Goal: Use online tool/utility: Utilize a website feature to perform a specific function

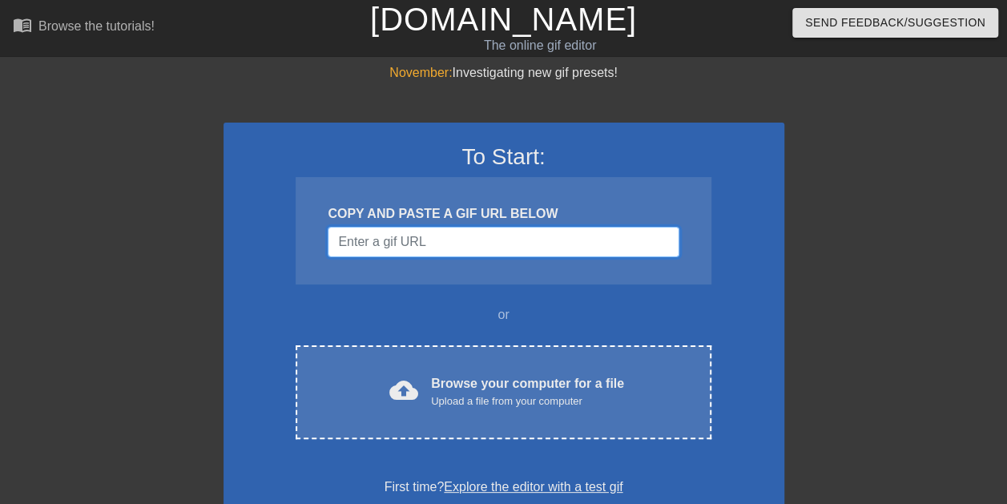
click at [455, 235] on input "Username" at bounding box center [503, 242] width 351 height 30
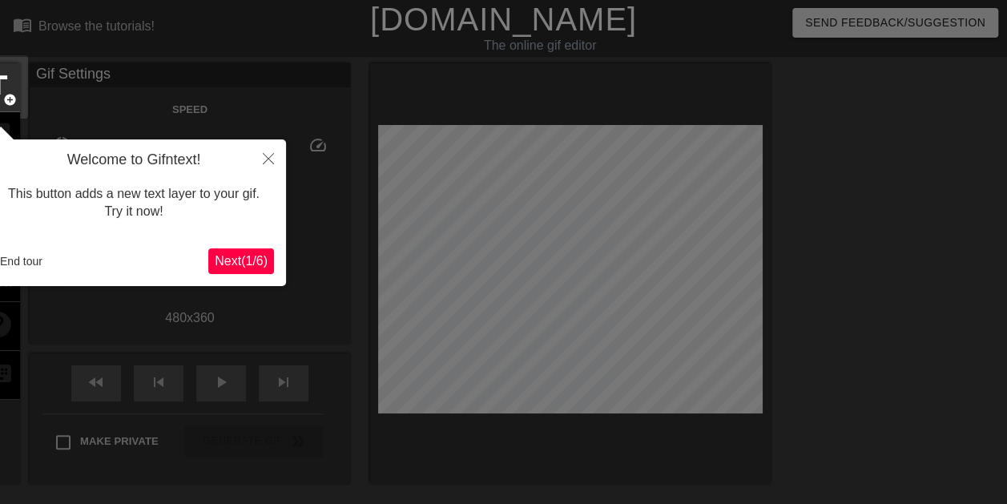
scroll to position [39, 0]
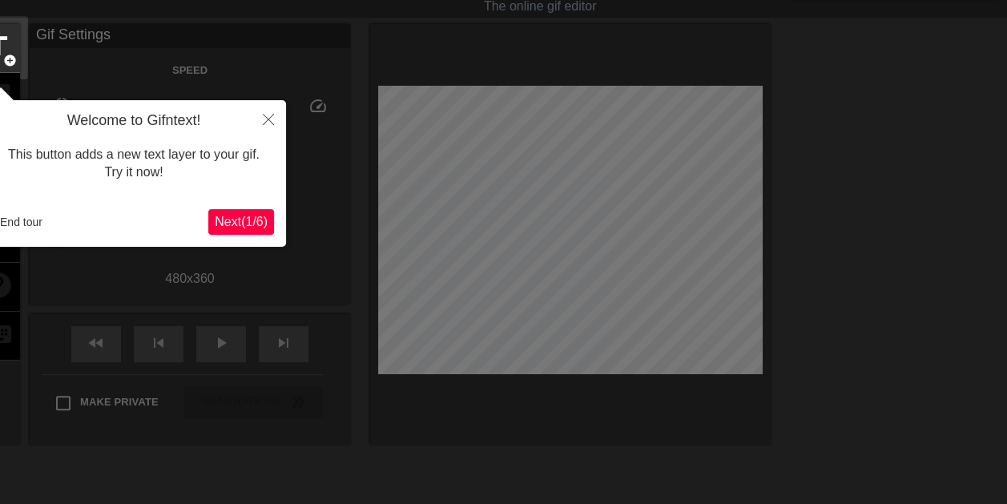
click at [255, 216] on span "Next ( 1 / 6 )" at bounding box center [241, 222] width 53 height 14
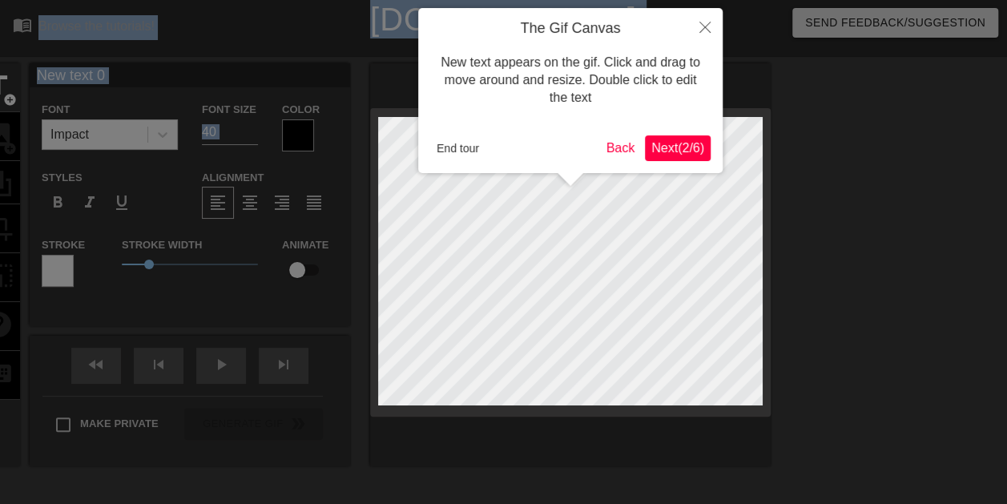
click at [255, 216] on div at bounding box center [503, 325] width 1007 height 650
click at [706, 31] on icon "Close" at bounding box center [704, 27] width 11 height 11
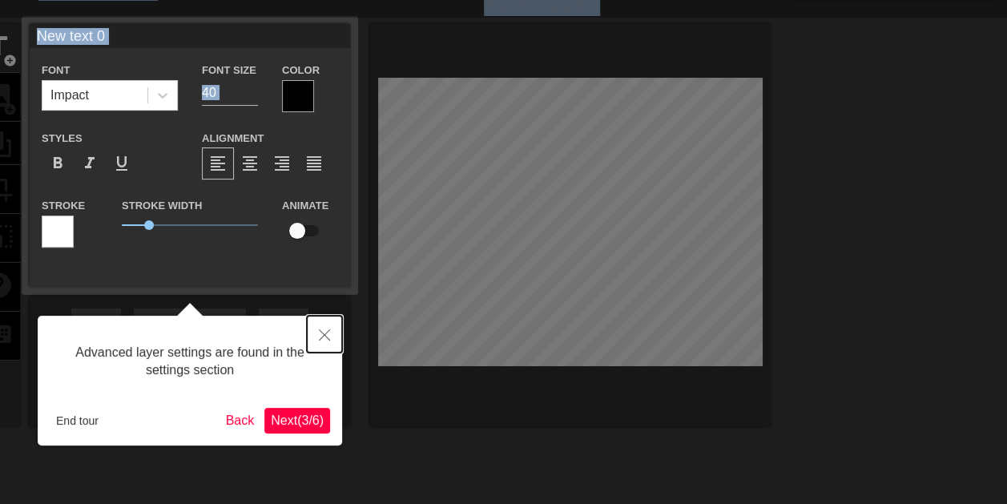
click at [317, 336] on button "Close" at bounding box center [324, 334] width 35 height 37
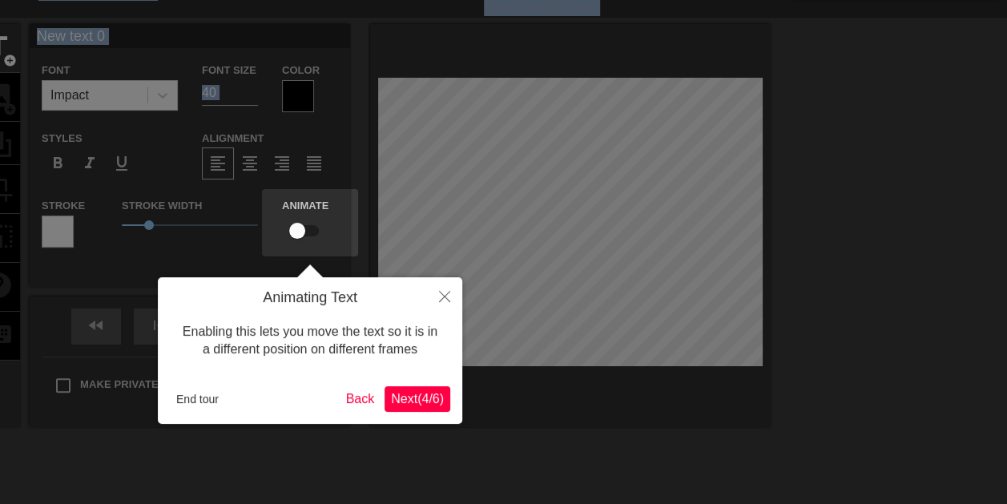
scroll to position [0, 0]
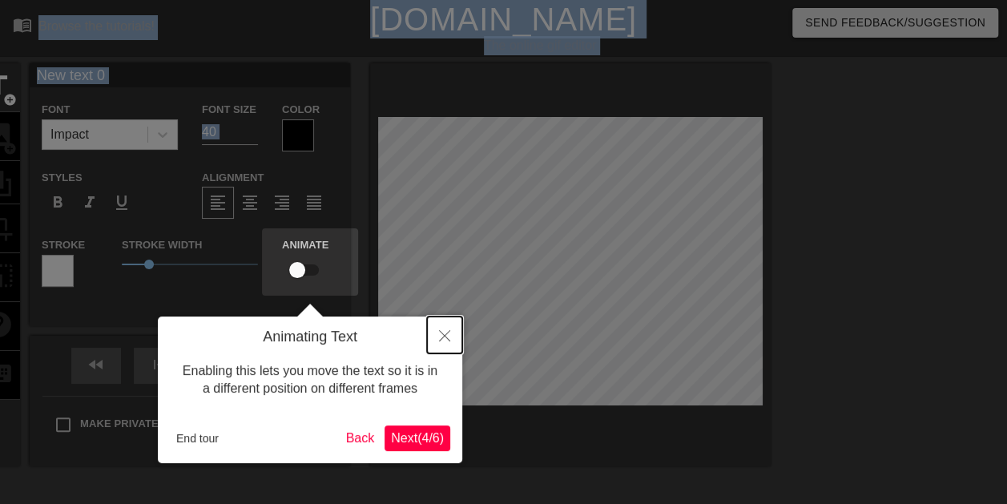
click at [448, 341] on icon "Close" at bounding box center [444, 335] width 11 height 11
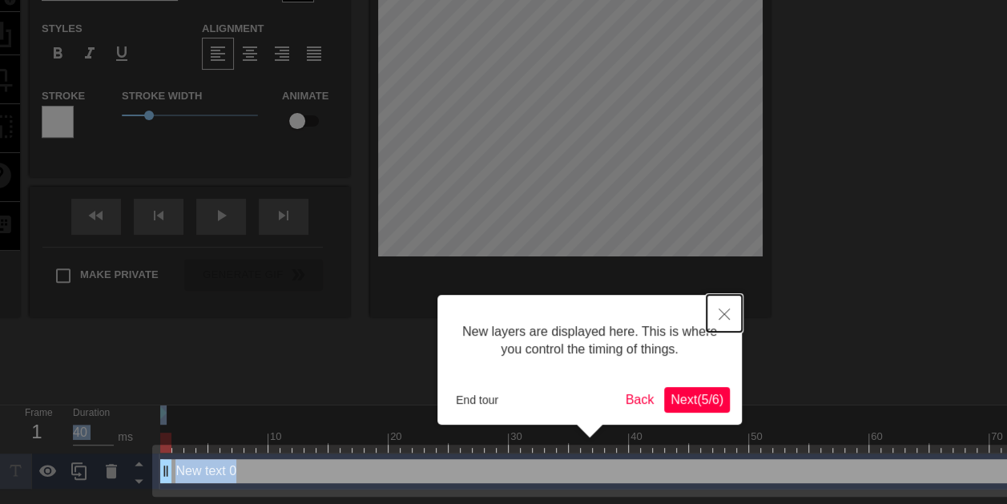
click at [726, 320] on button "Close" at bounding box center [723, 313] width 35 height 37
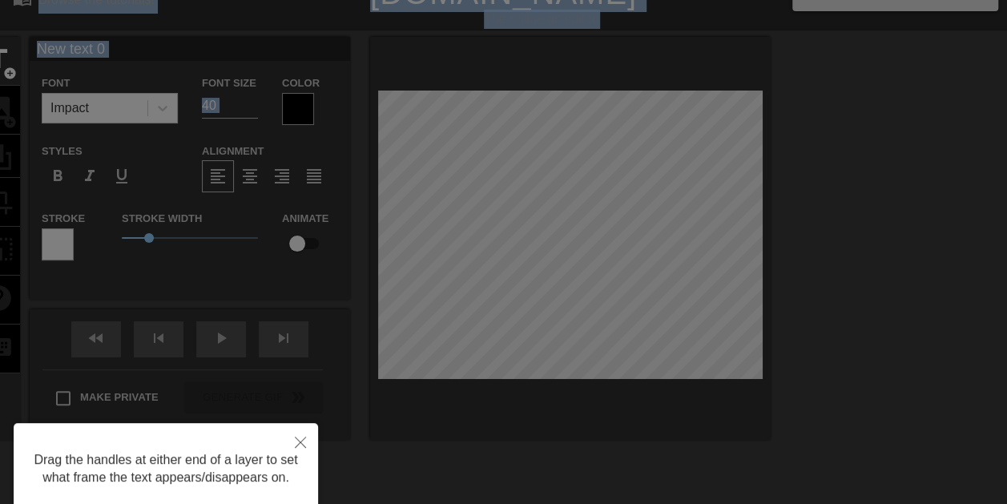
scroll to position [0, 0]
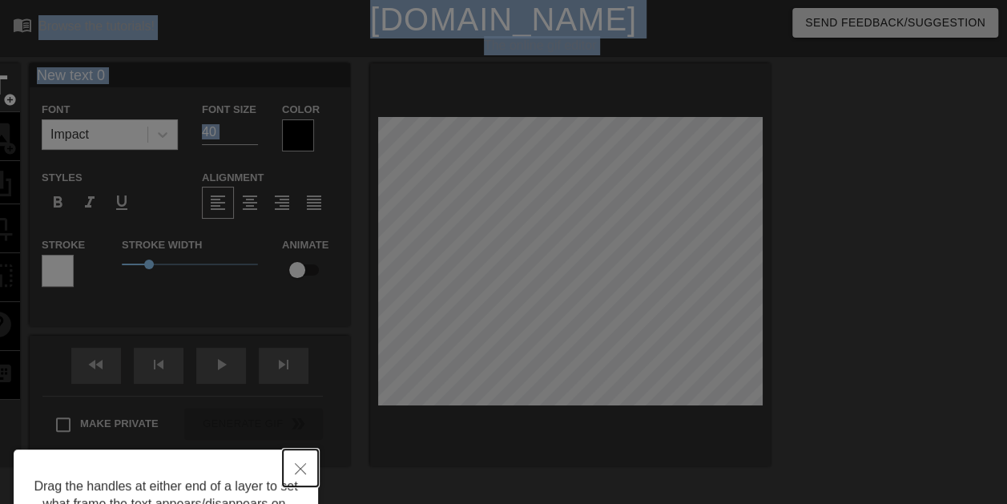
click at [307, 465] on button "Close" at bounding box center [300, 467] width 35 height 37
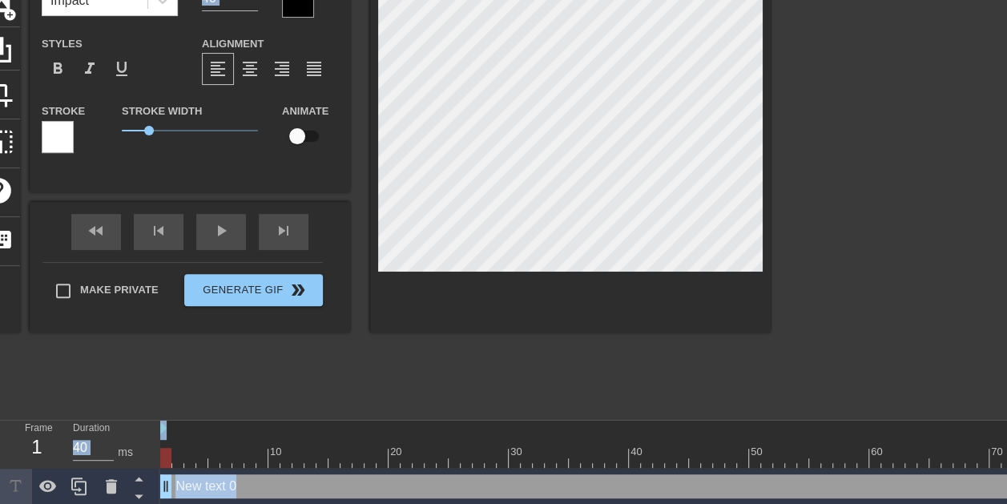
scroll to position [138, 0]
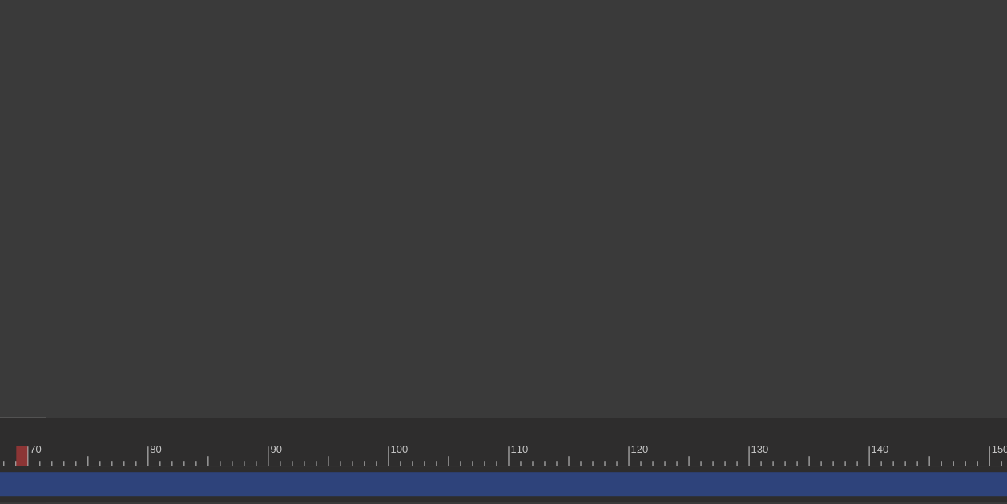
scroll to position [138, 1206]
drag, startPoint x: 692, startPoint y: 458, endPoint x: 579, endPoint y: 492, distance: 117.8
click at [691, 458] on div at bounding box center [125, 455] width 2343 height 20
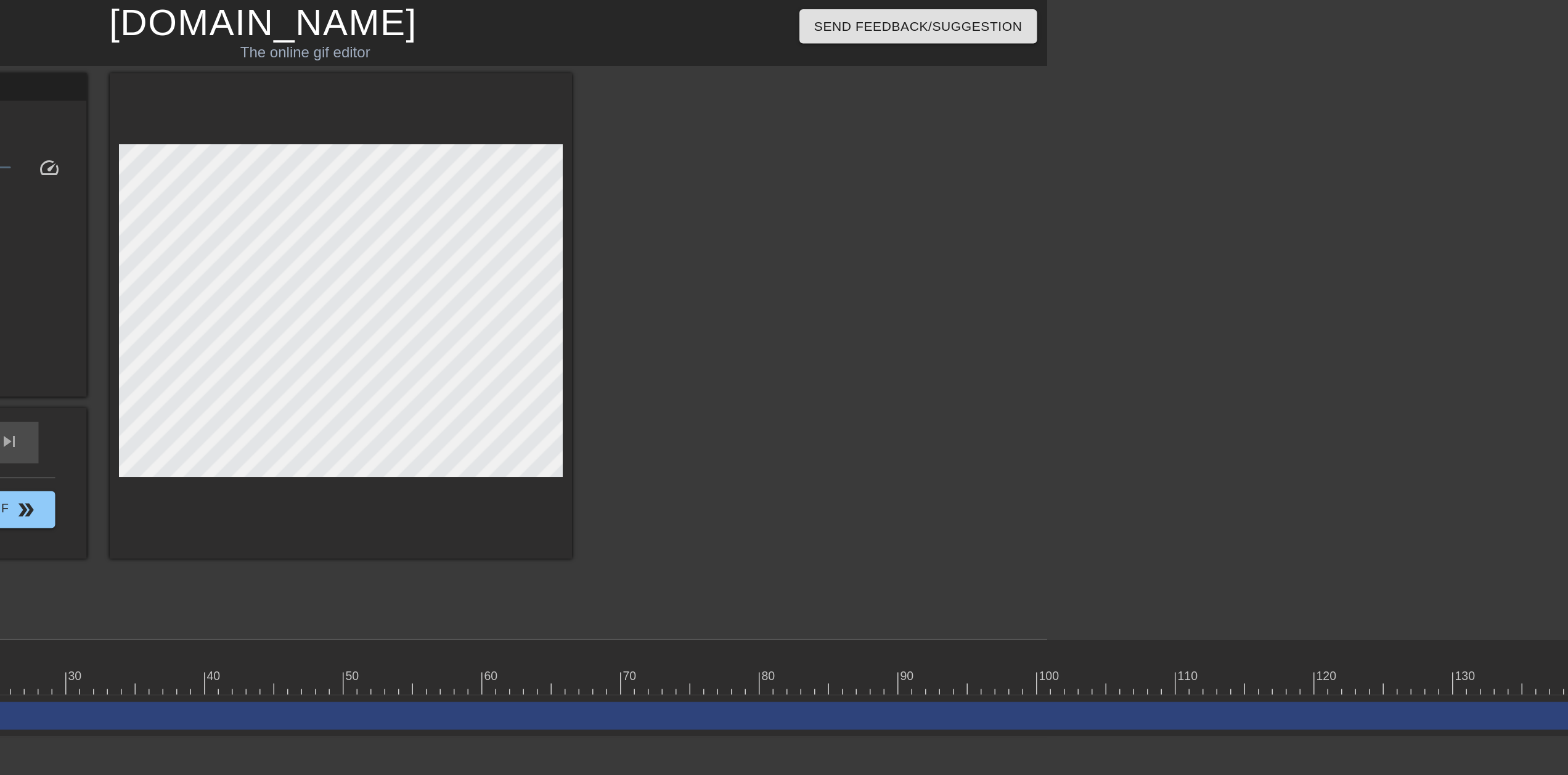
scroll to position [0, 10]
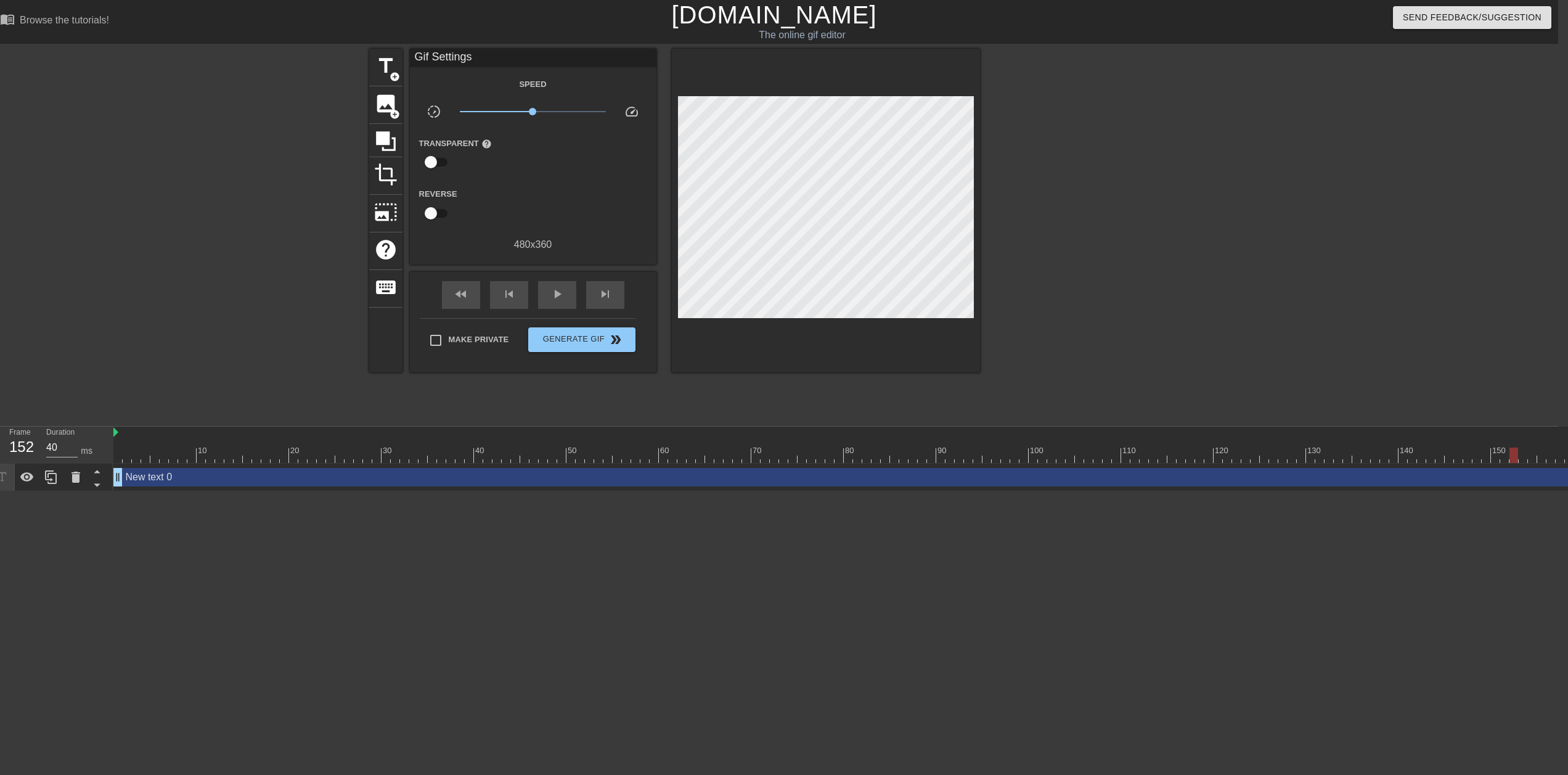
drag, startPoint x: 1504, startPoint y: 449, endPoint x: 1512, endPoint y: 449, distance: 8.0
click at [774, 387] on div at bounding box center [1015, 455] width 1804 height 15
drag, startPoint x: 1512, startPoint y: 449, endPoint x: 930, endPoint y: 456, distance: 582.0
click at [774, 387] on div at bounding box center [931, 455] width 8 height 15
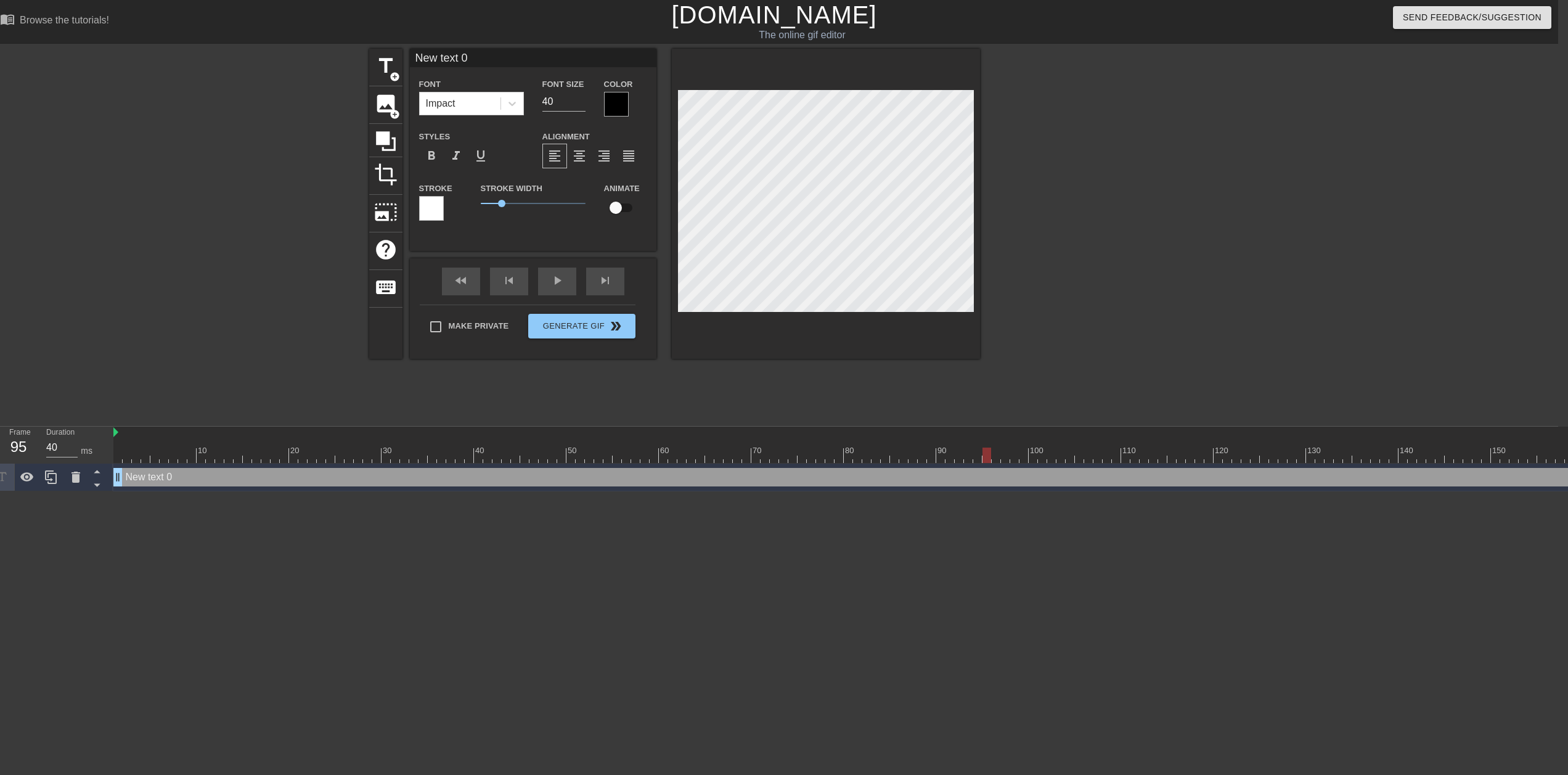
drag, startPoint x: 934, startPoint y: 451, endPoint x: 975, endPoint y: 453, distance: 41.0
click at [774, 387] on div at bounding box center [1015, 455] width 1804 height 15
drag, startPoint x: 989, startPoint y: 459, endPoint x: 1000, endPoint y: 459, distance: 11.0
click at [774, 387] on div at bounding box center [996, 455] width 8 height 15
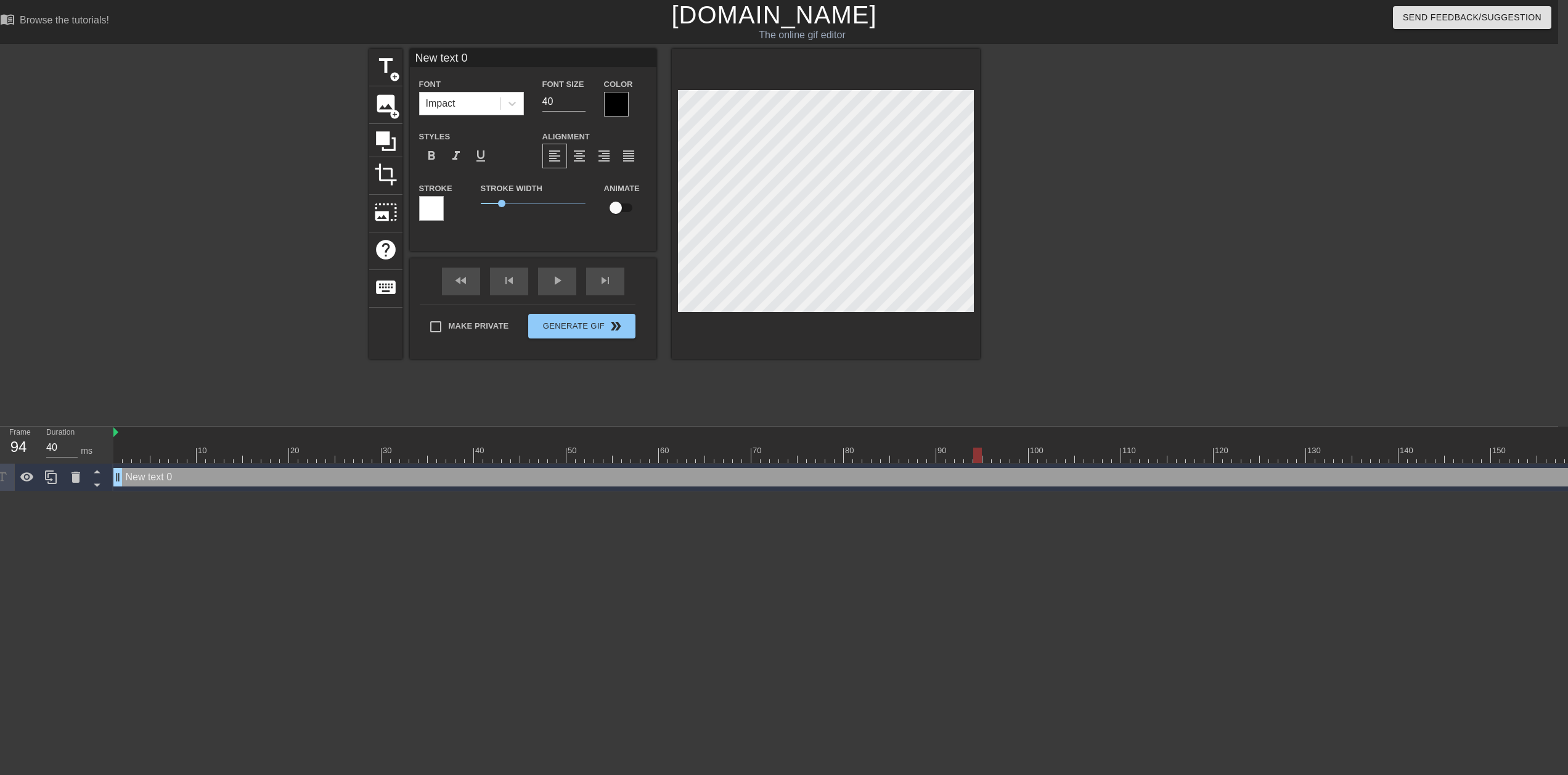
drag, startPoint x: 995, startPoint y: 455, endPoint x: 980, endPoint y: 454, distance: 15.0
click at [774, 387] on div at bounding box center [1015, 455] width 1804 height 15
click at [621, 101] on div at bounding box center [617, 104] width 25 height 25
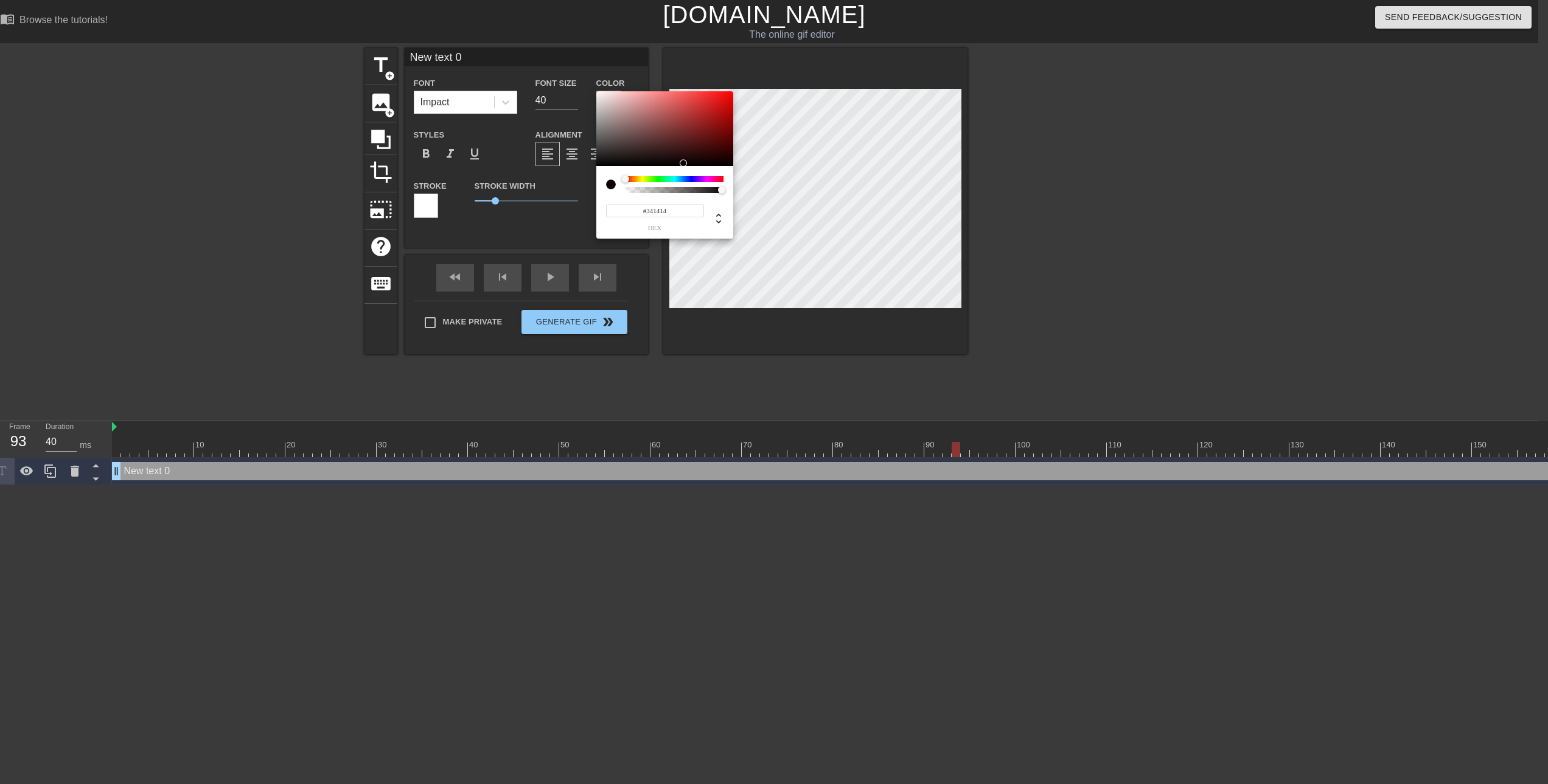
type input "#000000"
drag, startPoint x: 619, startPoint y: 144, endPoint x: 682, endPoint y: 171, distance: 68.5
click at [682, 171] on div "#000000 hex" at bounding box center [665, 165] width 137 height 148
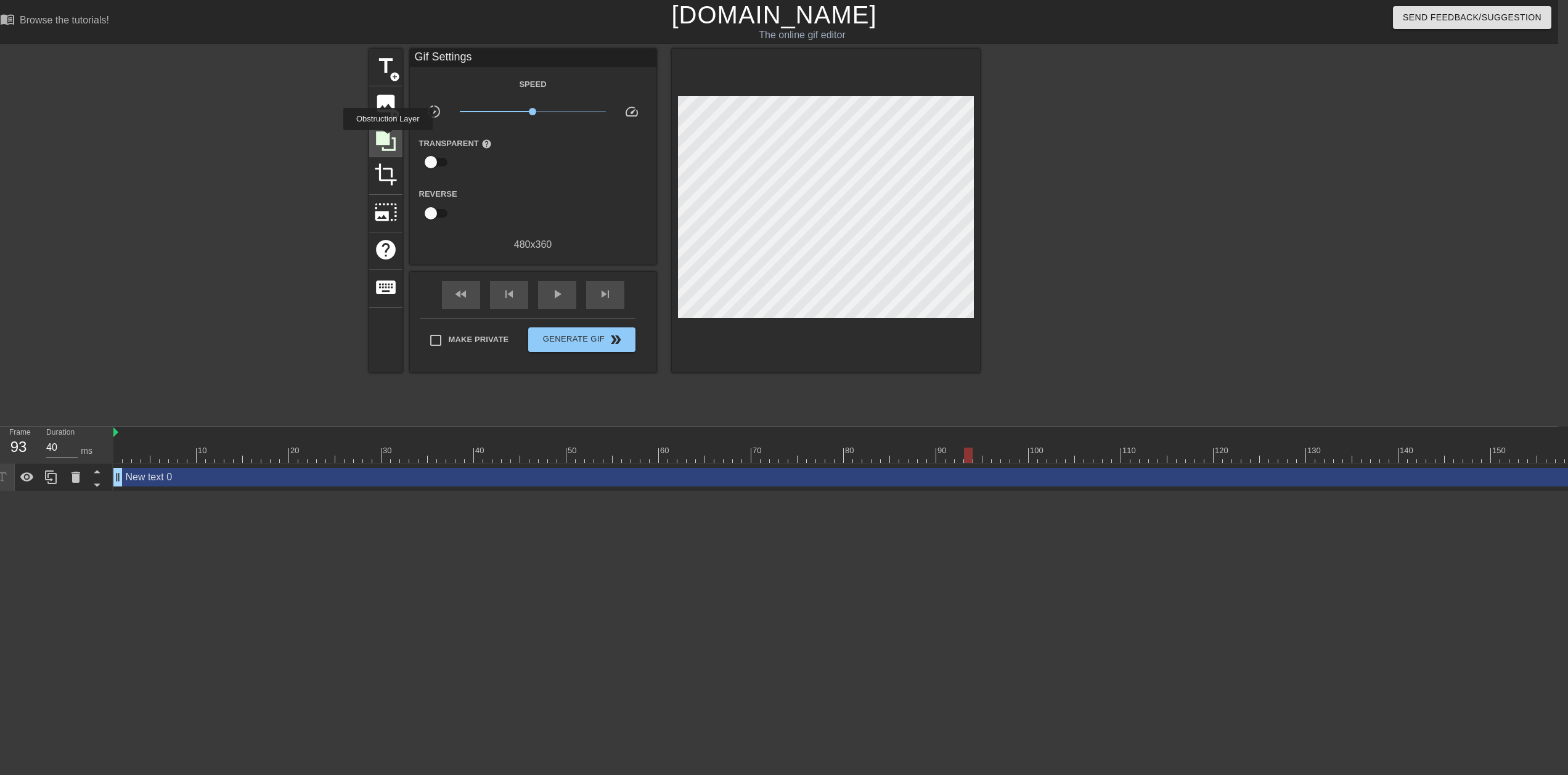
click at [388, 139] on icon at bounding box center [386, 142] width 20 height 20
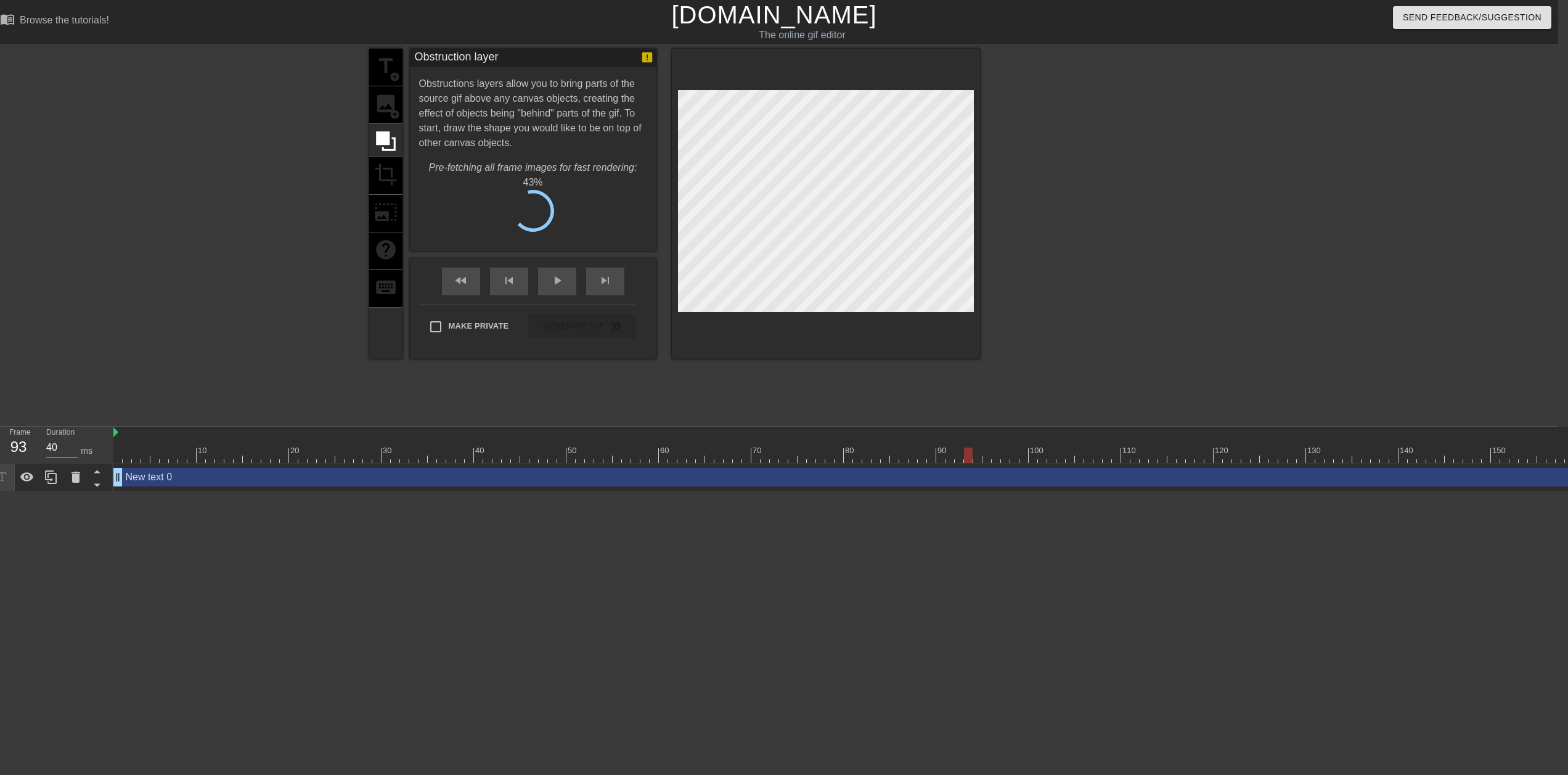
click at [385, 112] on div "title add_circle image add_circle crop photo_size_select_large help keyboard" at bounding box center [386, 203] width 33 height 310
click at [481, 211] on span "Cancel" at bounding box center [471, 215] width 38 height 16
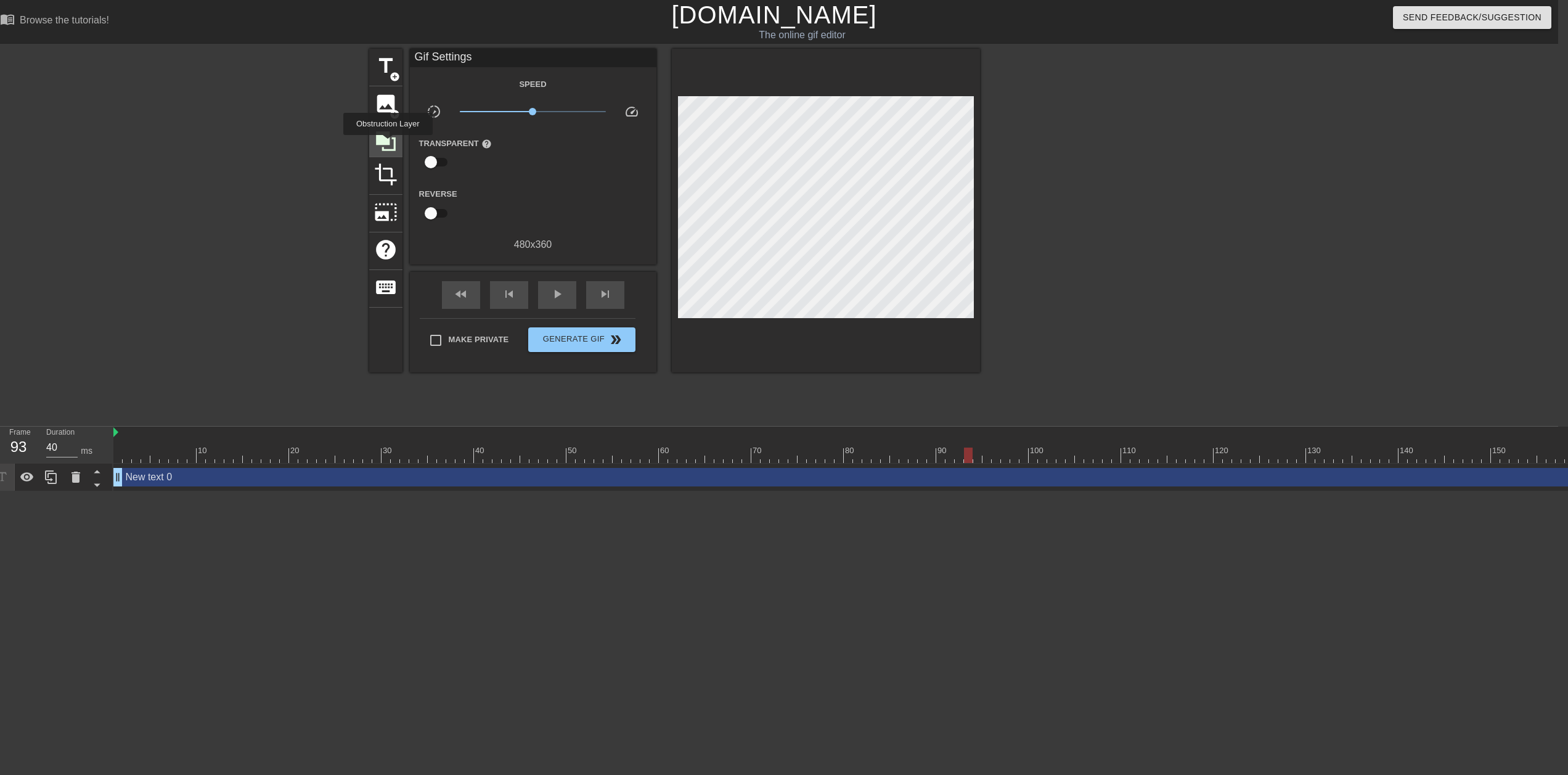
click at [388, 144] on icon at bounding box center [386, 141] width 23 height 23
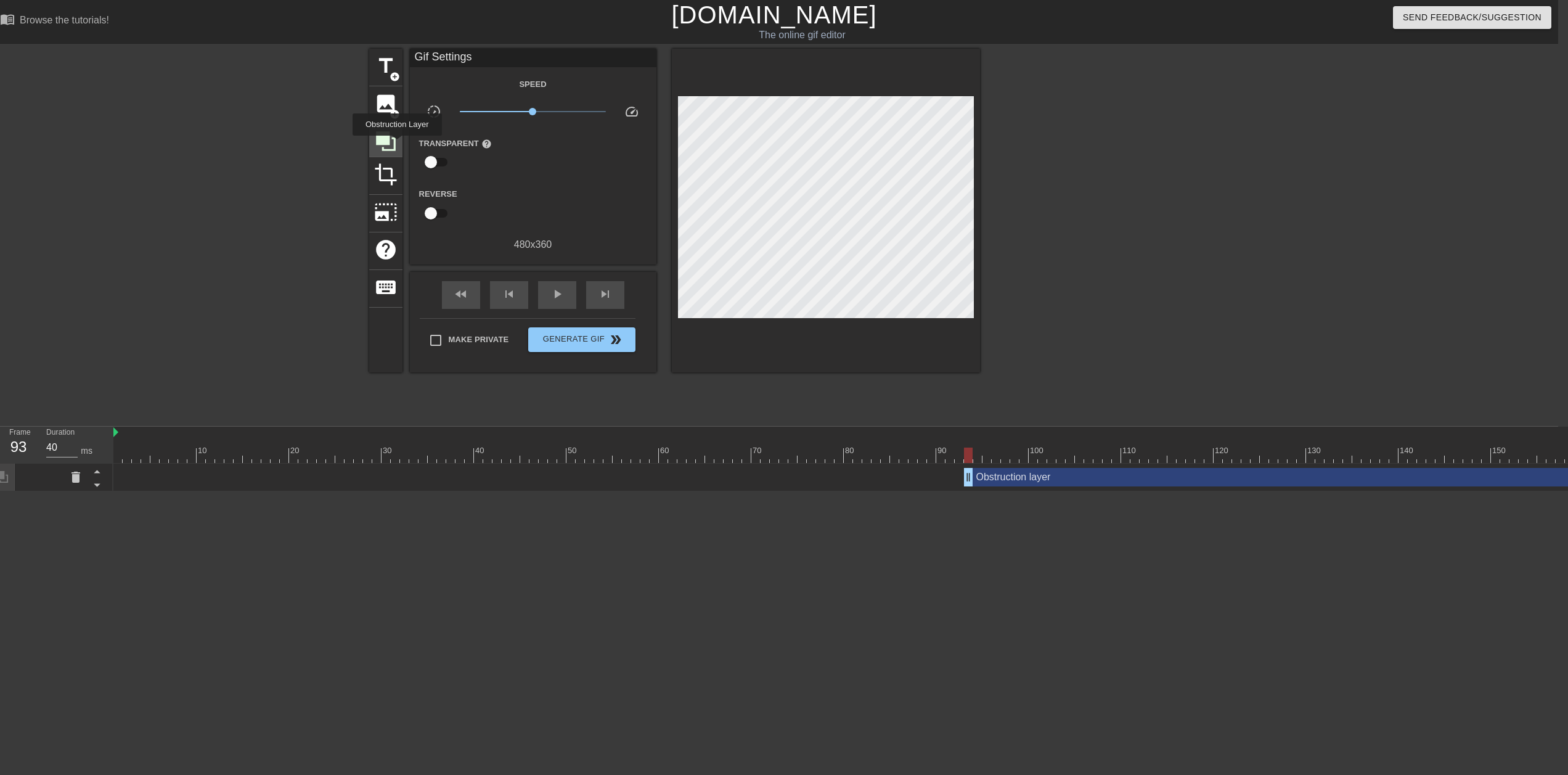
click at [397, 144] on icon at bounding box center [386, 141] width 23 height 23
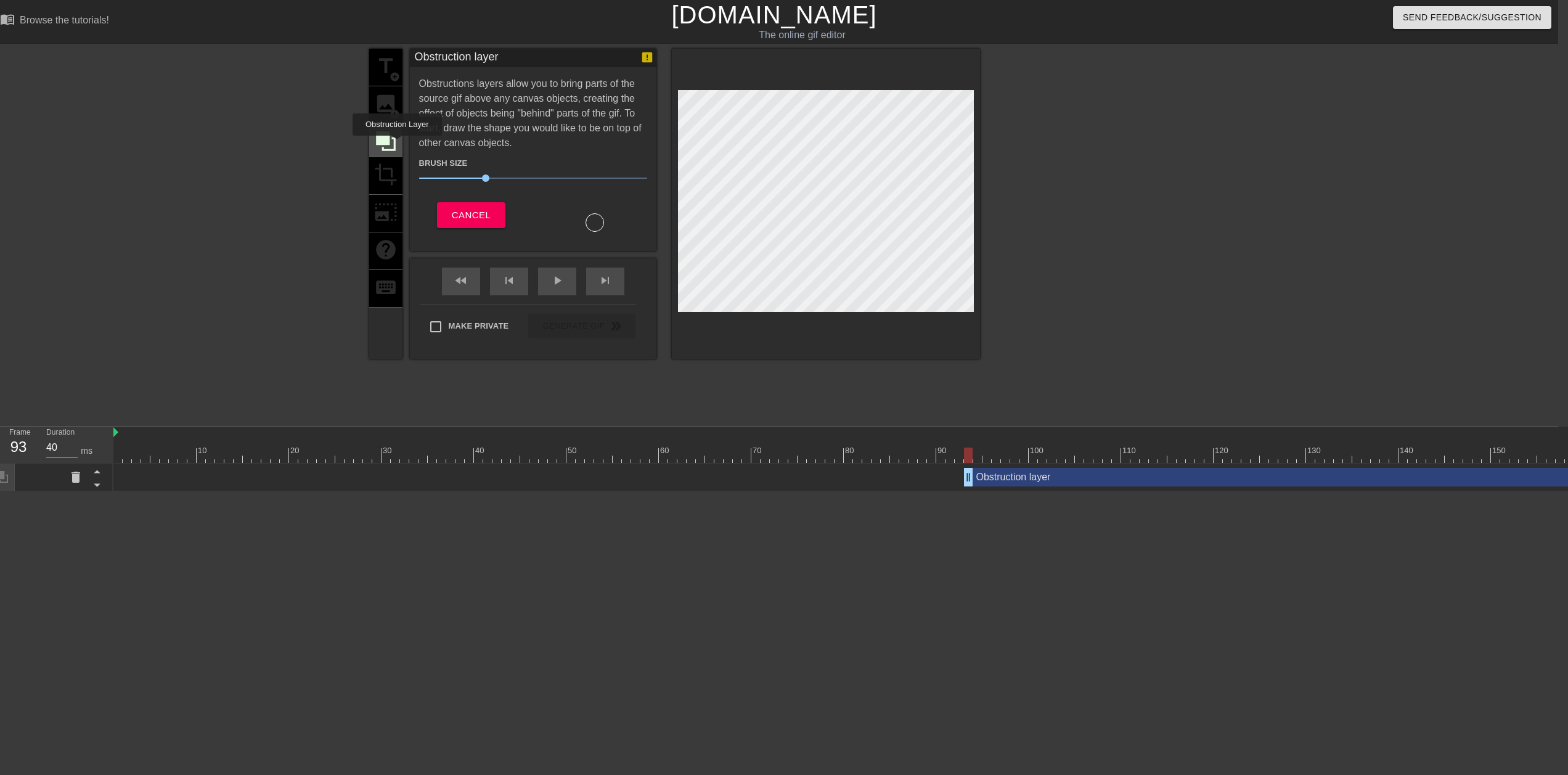
click at [397, 144] on icon at bounding box center [386, 141] width 23 height 23
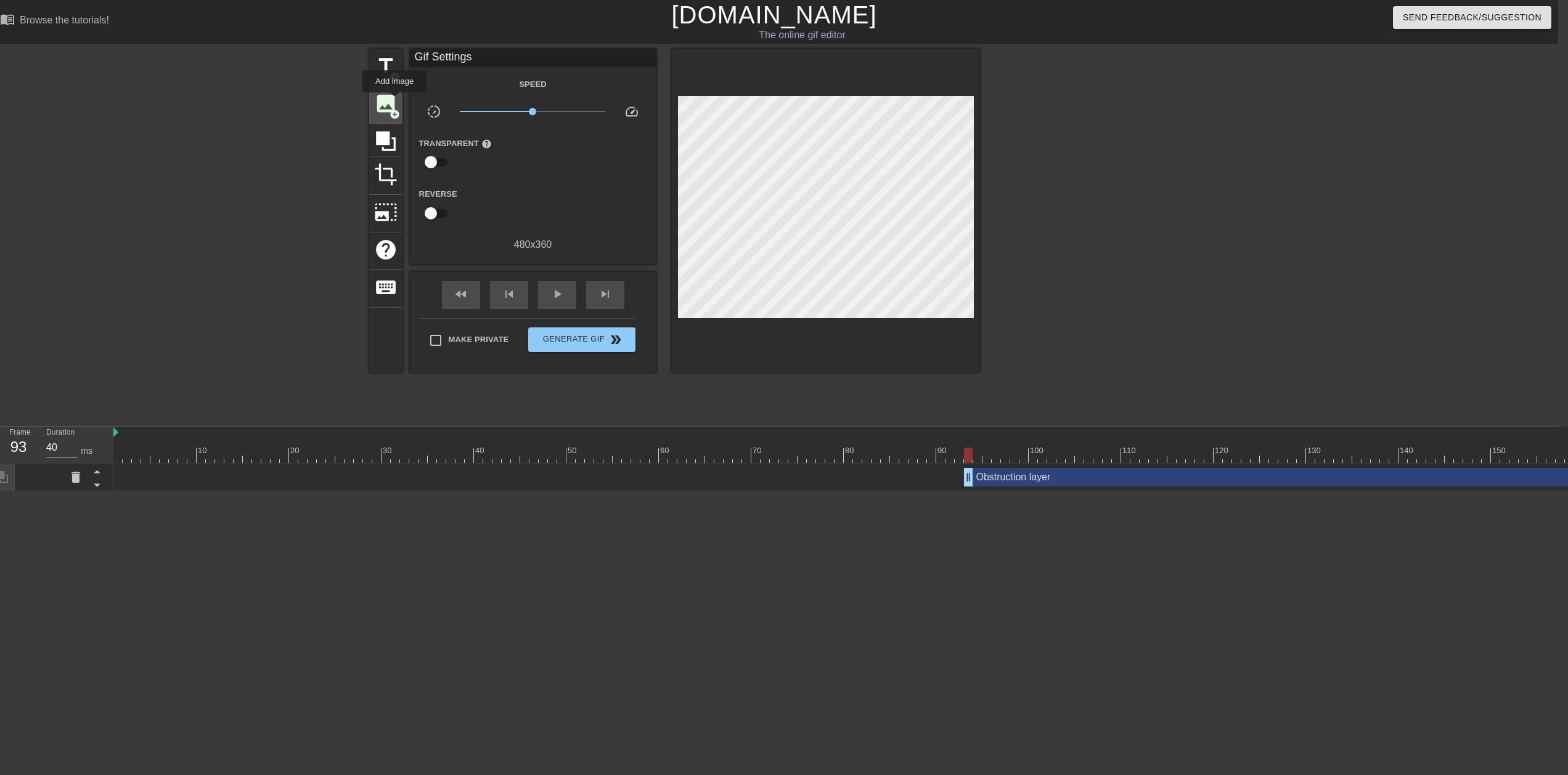
click at [395, 102] on span "image" at bounding box center [386, 103] width 23 height 23
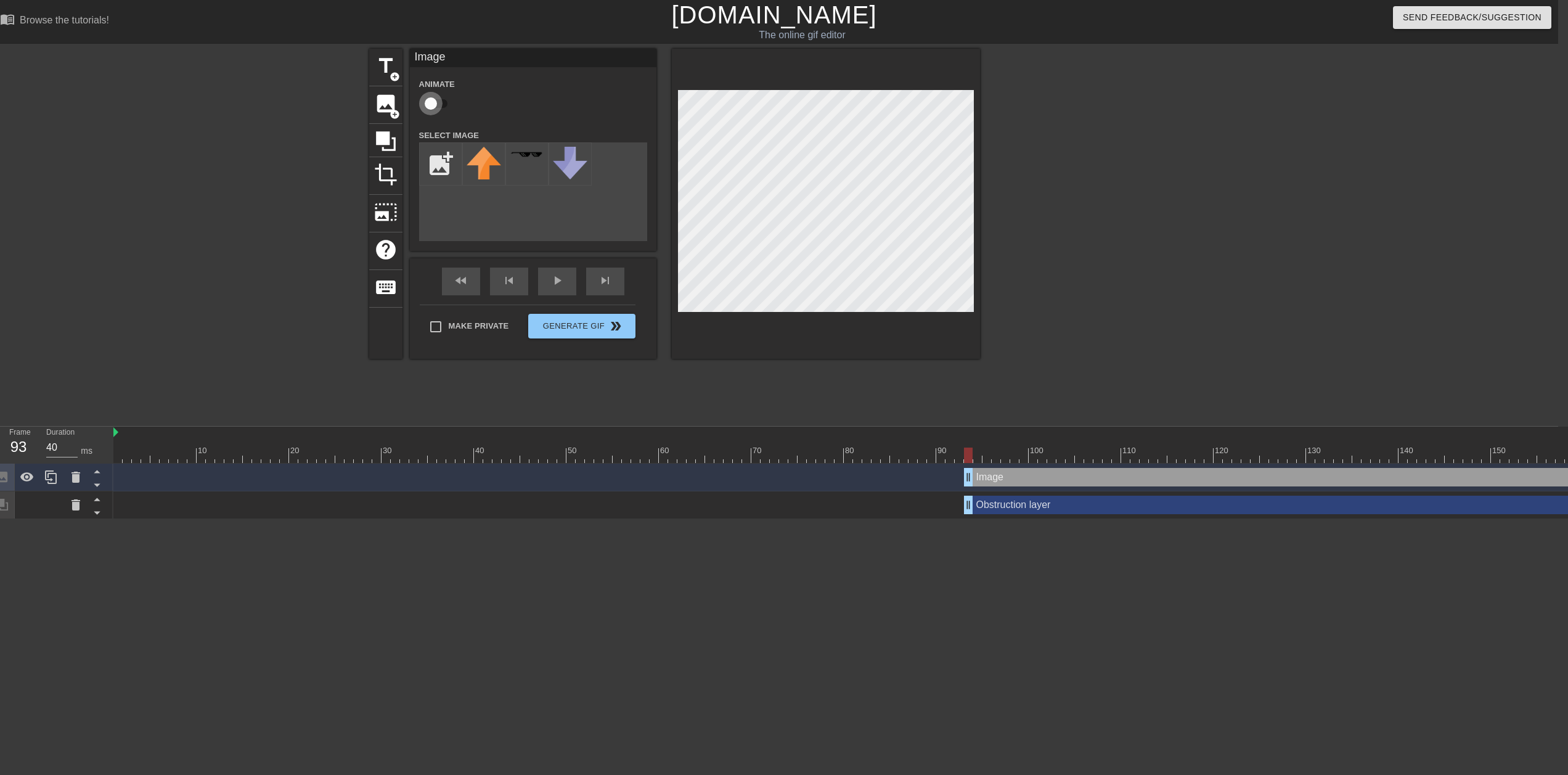
click at [429, 104] on input "checkbox" at bounding box center [430, 103] width 70 height 23
click at [434, 104] on input "checkbox" at bounding box center [442, 103] width 70 height 23
checkbox input "false"
click at [383, 65] on span "title" at bounding box center [386, 65] width 23 height 23
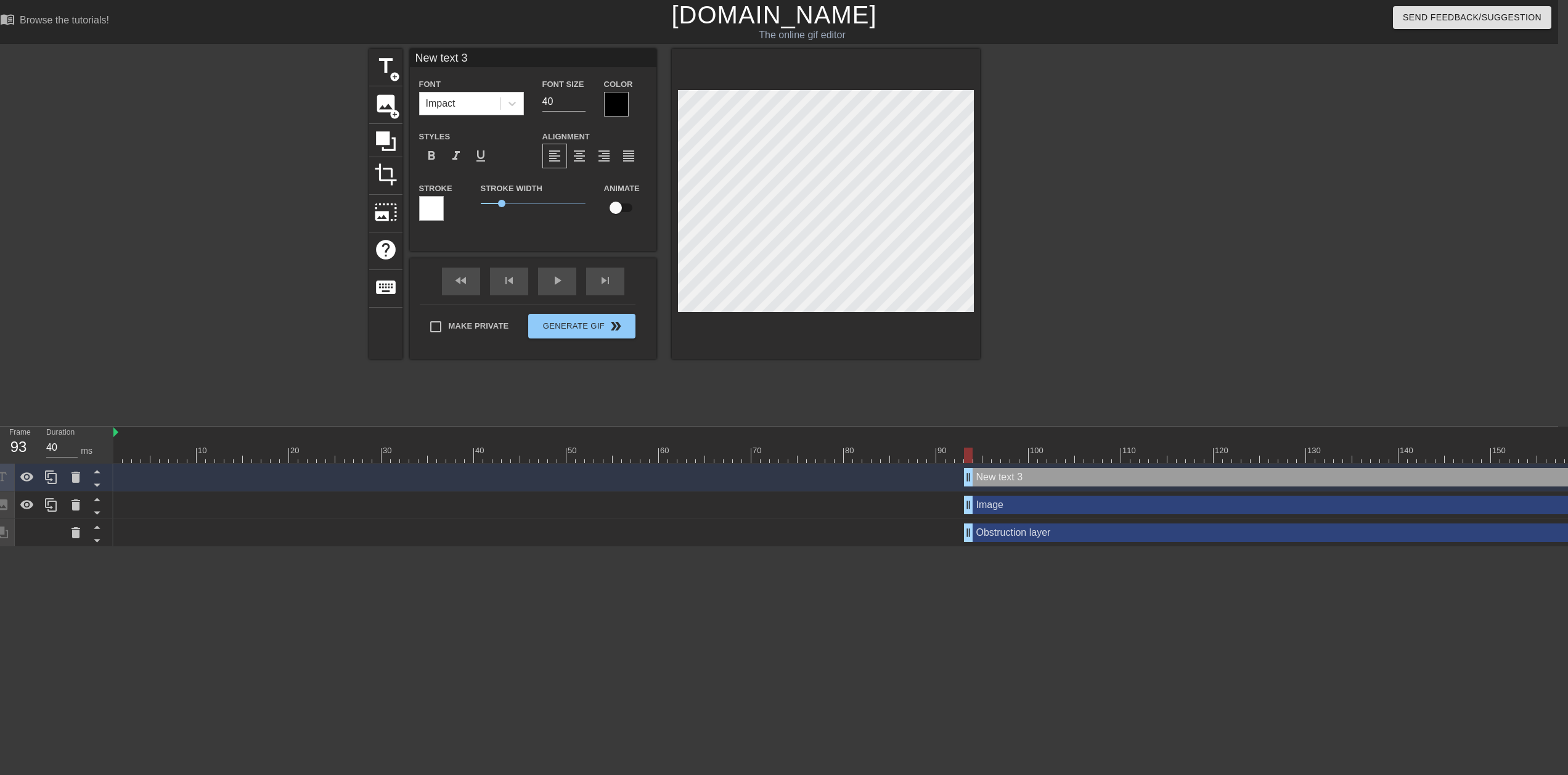
click at [430, 199] on div at bounding box center [432, 209] width 25 height 25
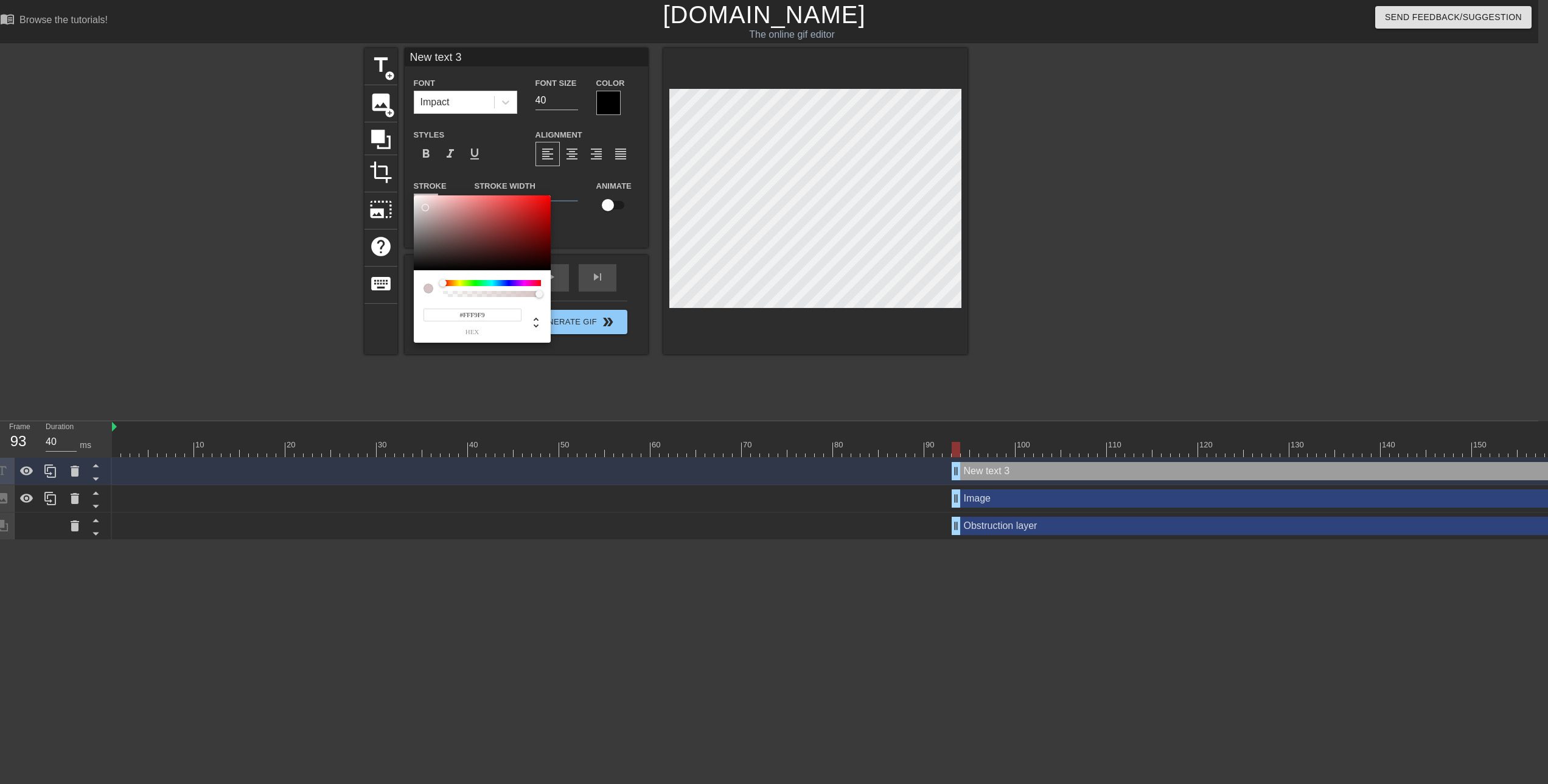
type input "#FFFFFF"
drag, startPoint x: 426, startPoint y: 210, endPoint x: 409, endPoint y: 182, distance: 32.8
click at [409, 182] on div "#FFFFFF hex" at bounding box center [774, 392] width 1548 height 784
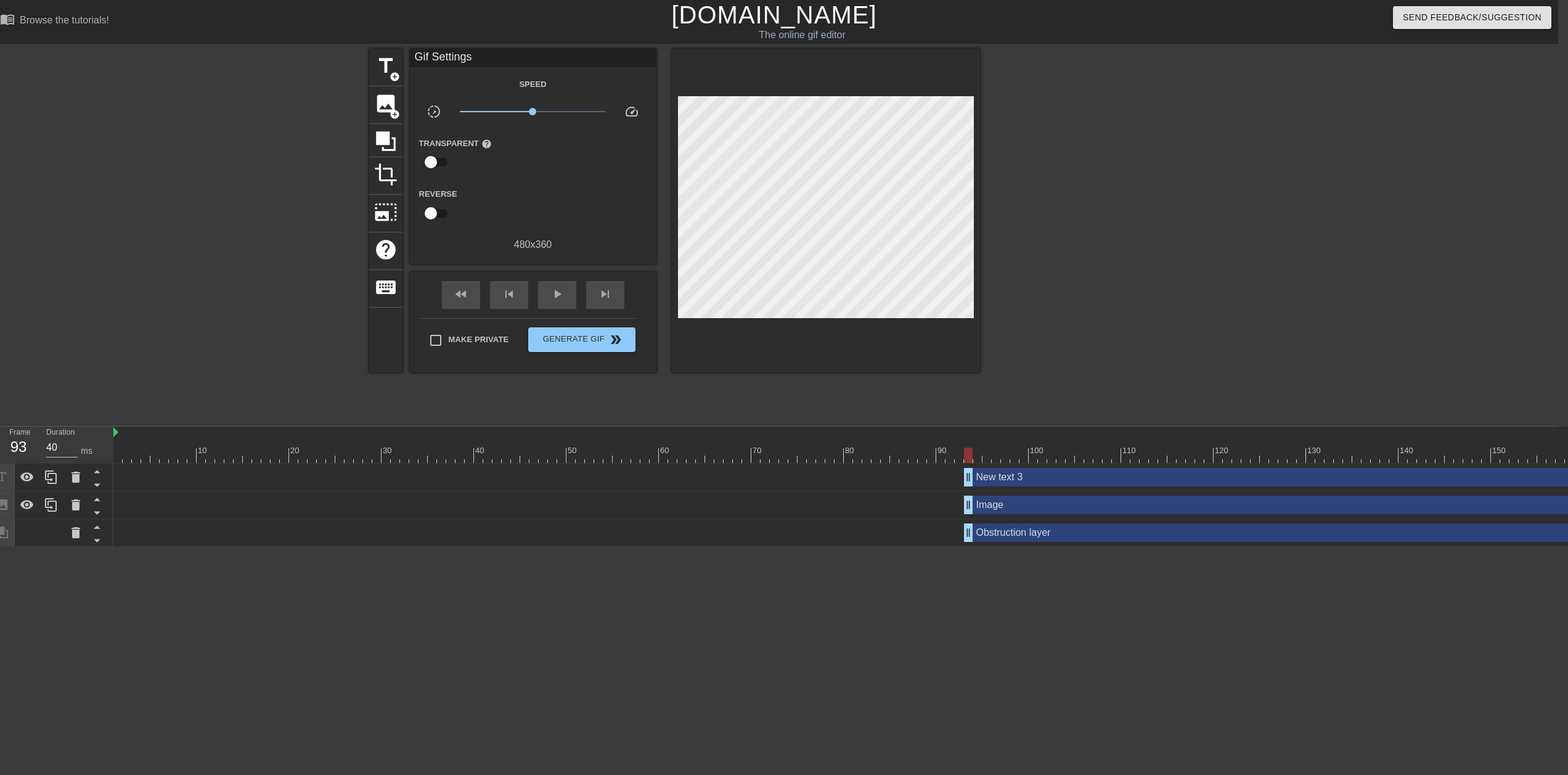
click at [434, 215] on input "checkbox" at bounding box center [430, 213] width 70 height 23
checkbox input "true"
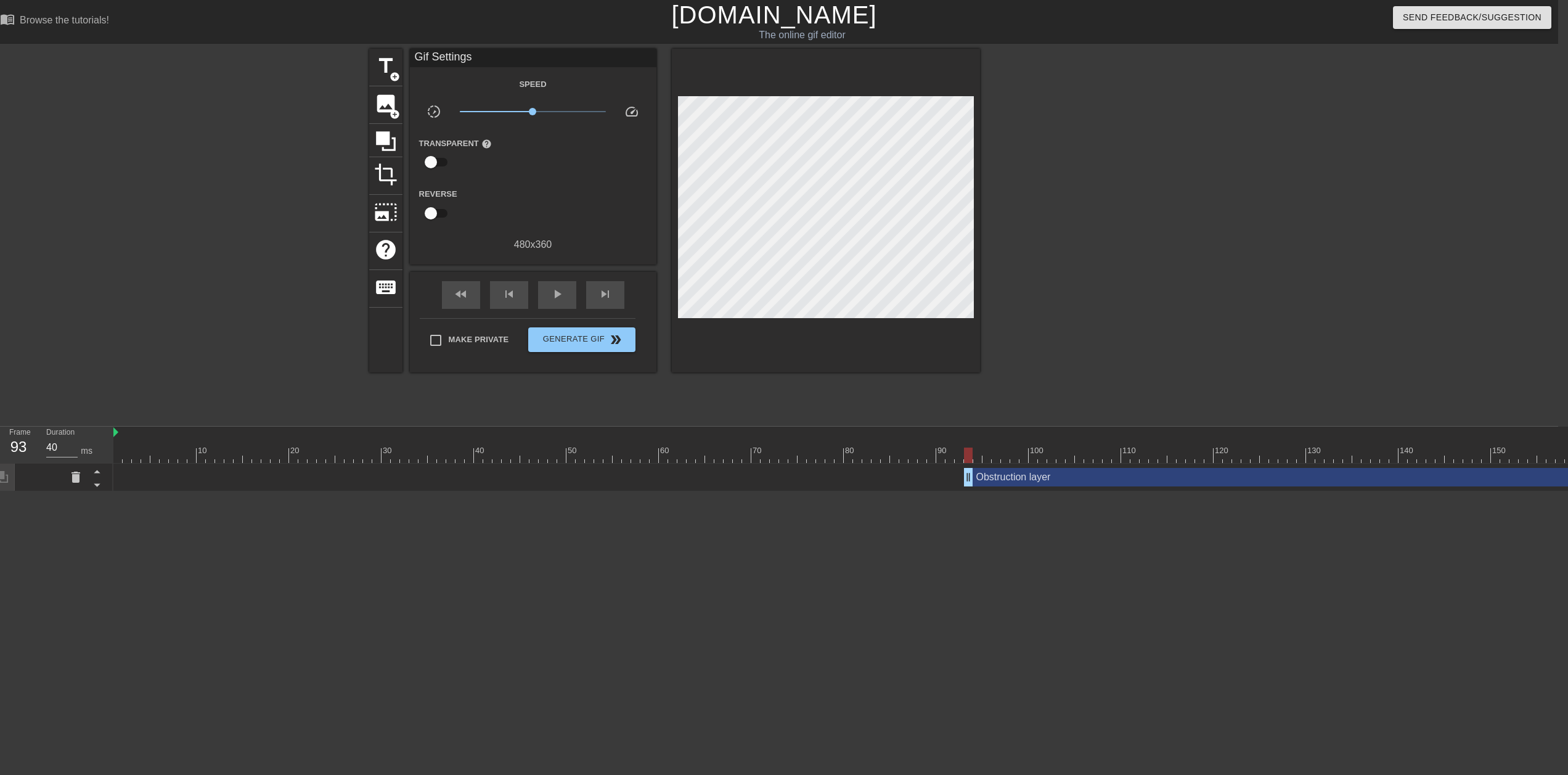
click at [218, 269] on div "title add_circle image add_circle crop photo_size_select_large help keyboard Gi…" at bounding box center [774, 233] width 1568 height 370
click at [390, 102] on span "image" at bounding box center [386, 103] width 23 height 23
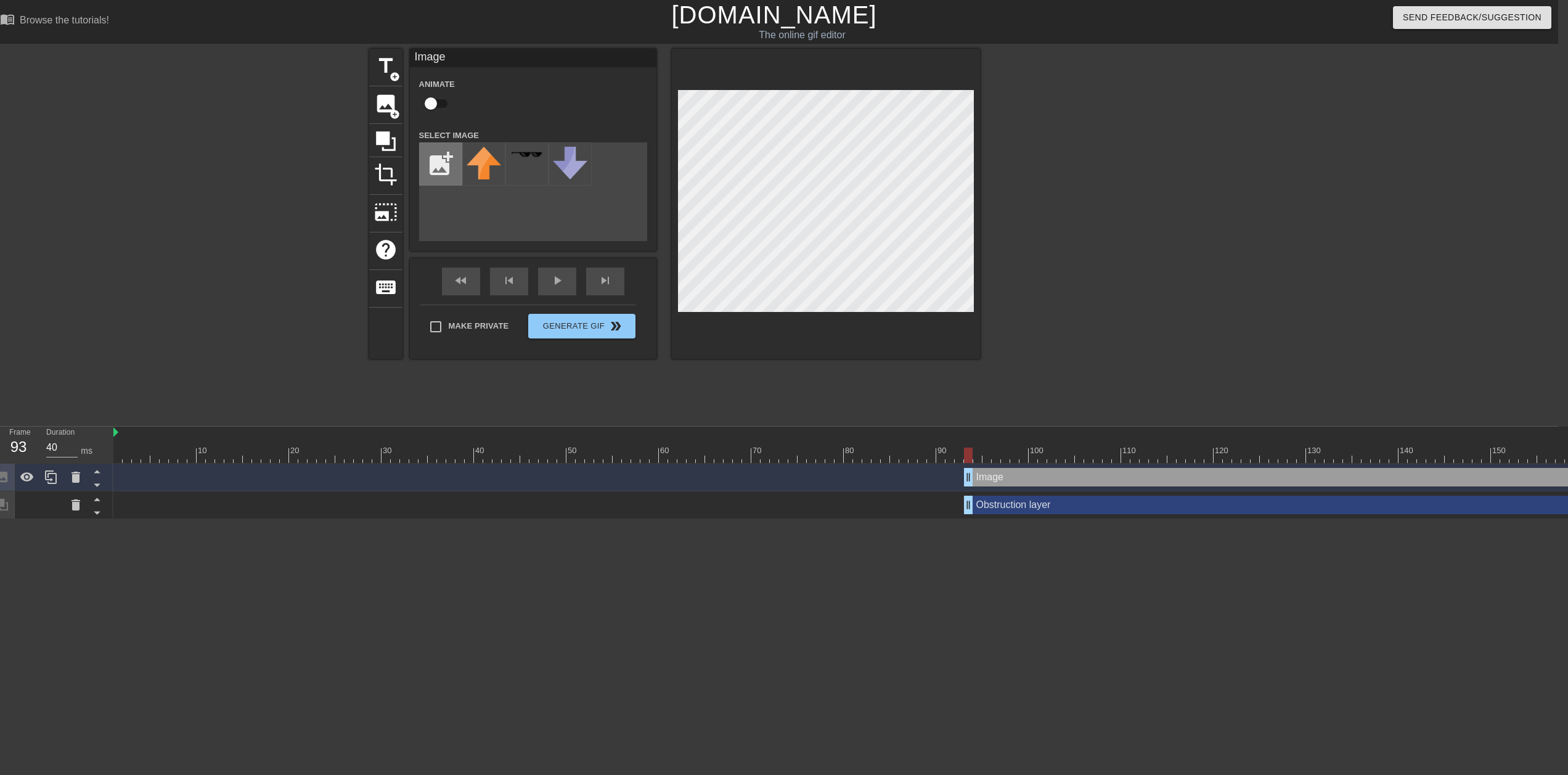
click at [434, 156] on input "file" at bounding box center [440, 164] width 42 height 42
type input "C:\fakepath\[PERSON_NAME].png"
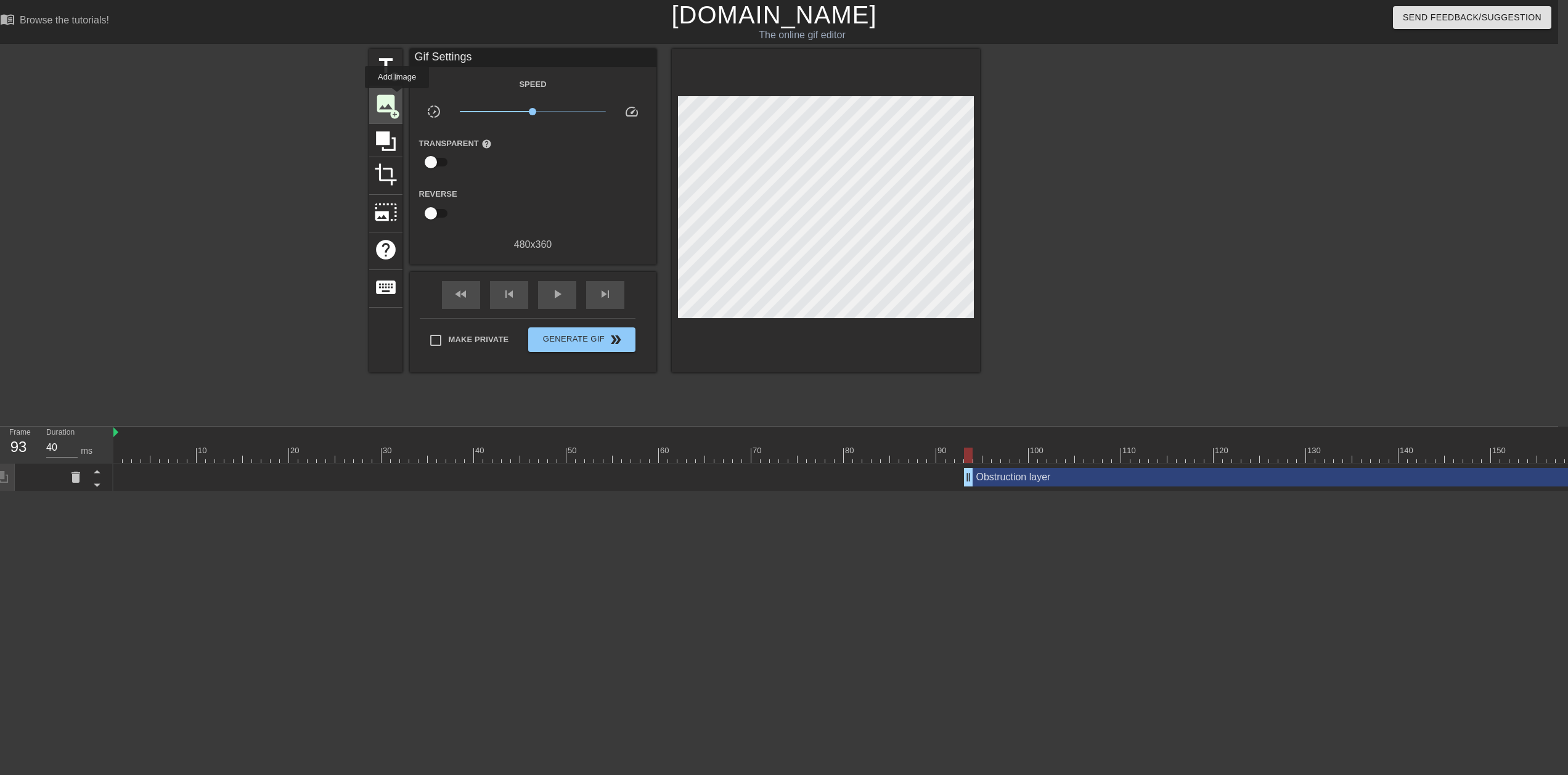
click at [397, 96] on span "image" at bounding box center [386, 103] width 23 height 23
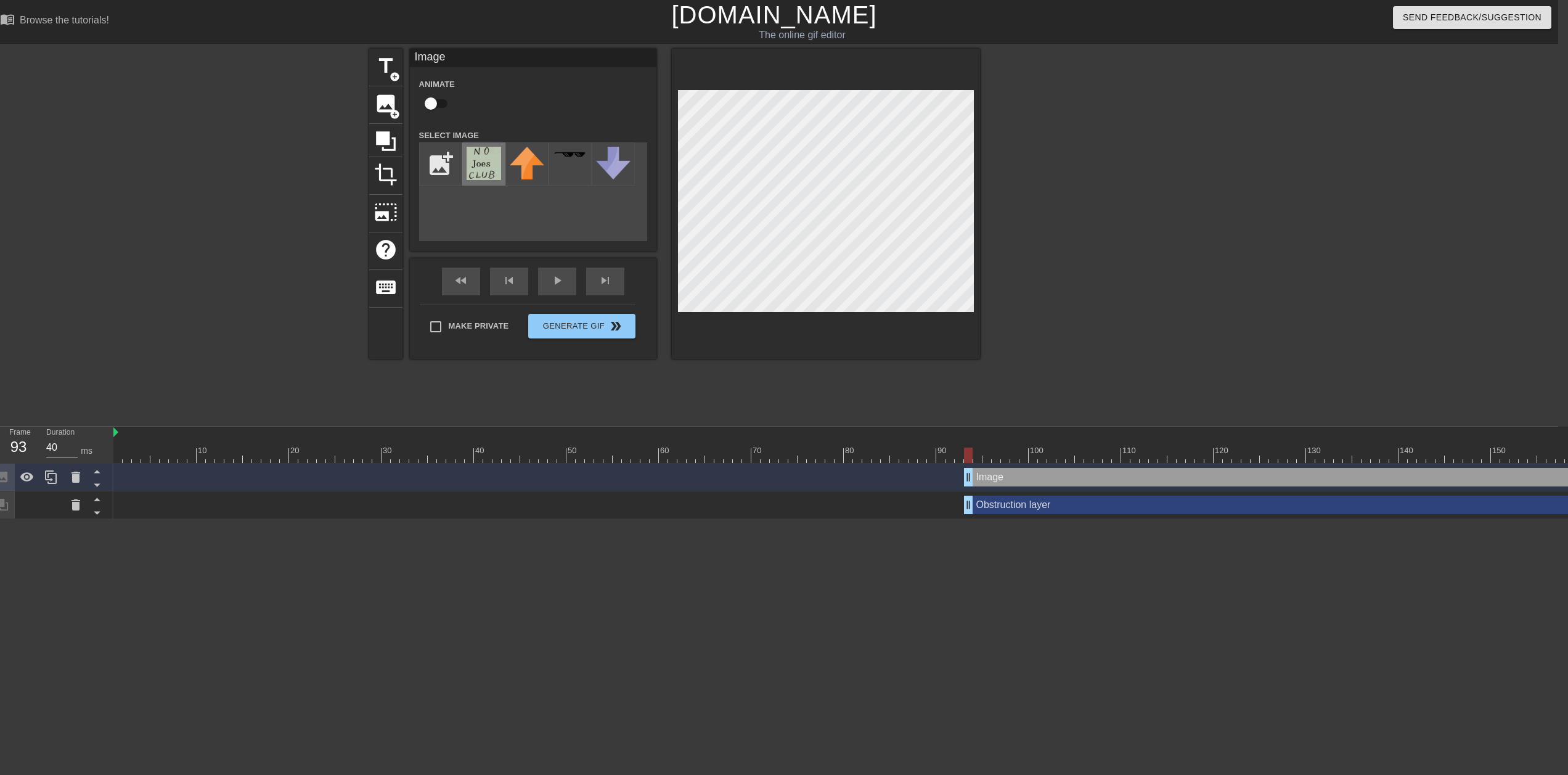
click at [490, 163] on img at bounding box center [483, 163] width 35 height 33
click at [774, 387] on div "Image drag_handle drag_handle" at bounding box center [1440, 477] width 952 height 18
drag, startPoint x: 923, startPoint y: 455, endPoint x: 871, endPoint y: 456, distance: 52.0
click at [774, 387] on div at bounding box center [1015, 455] width 1804 height 15
click at [774, 387] on div "Image drag_handle drag_handle" at bounding box center [1440, 477] width 952 height 18
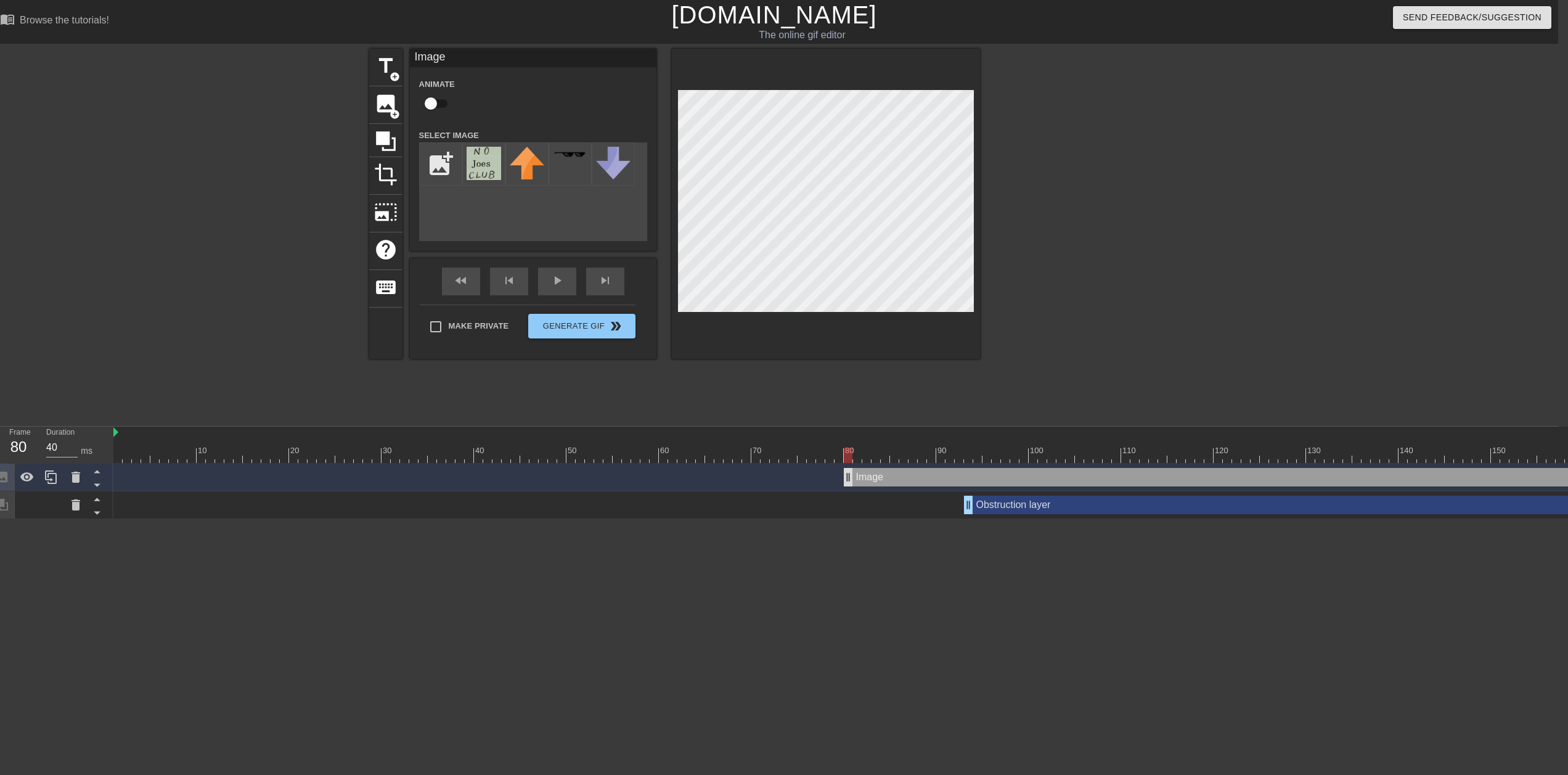
drag, startPoint x: 968, startPoint y: 477, endPoint x: 836, endPoint y: 475, distance: 132.0
drag, startPoint x: 757, startPoint y: 452, endPoint x: 707, endPoint y: 454, distance: 50.0
click at [707, 387] on div at bounding box center [1015, 455] width 1804 height 15
drag, startPoint x: 707, startPoint y: 454, endPoint x: 716, endPoint y: 453, distance: 9.1
click at [716, 387] on div at bounding box center [718, 455] width 8 height 15
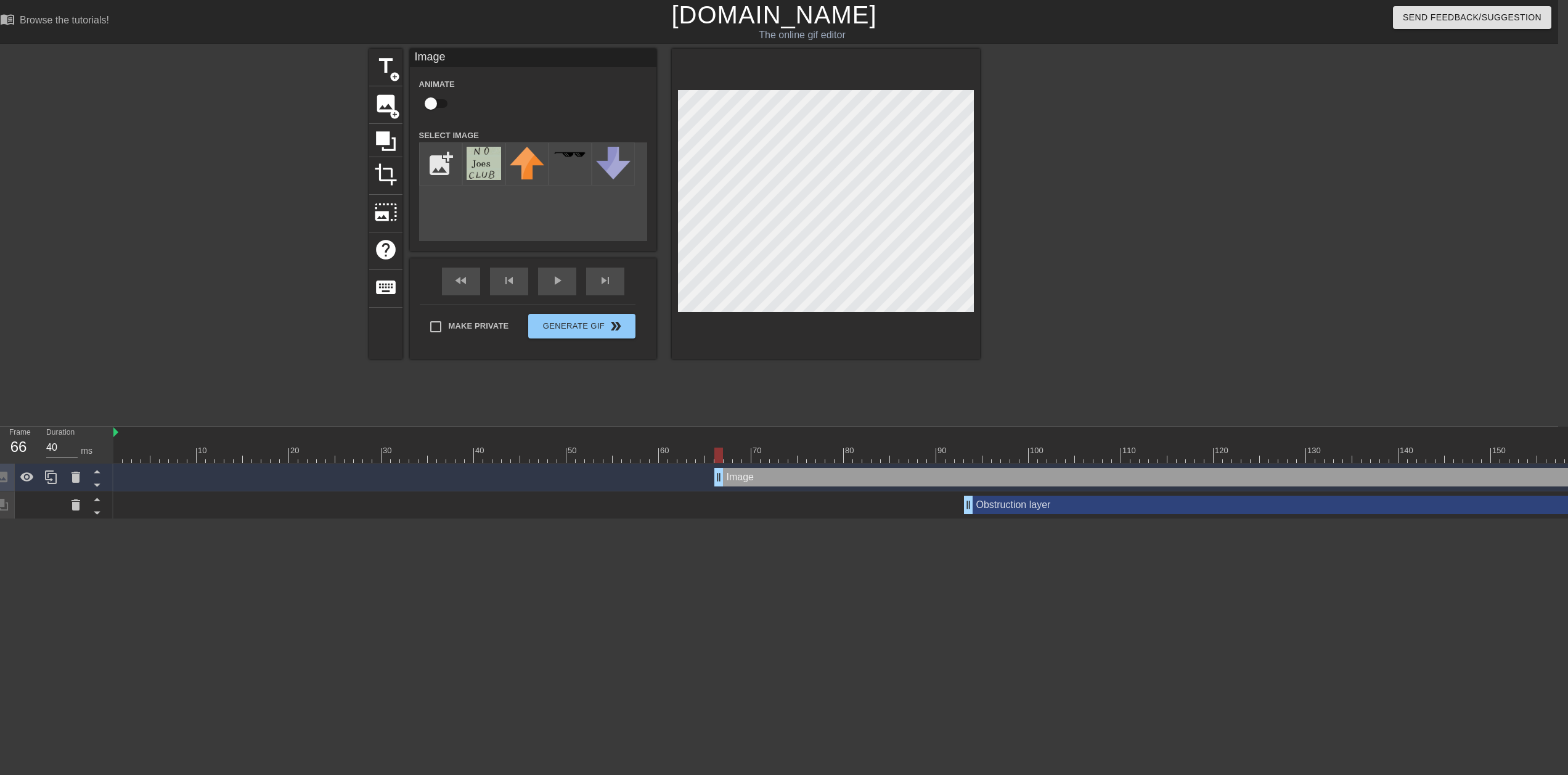
drag, startPoint x: 839, startPoint y: 476, endPoint x: 723, endPoint y: 481, distance: 116.1
drag, startPoint x: 697, startPoint y: 454, endPoint x: 1076, endPoint y: 457, distance: 379.0
click at [774, 387] on div at bounding box center [1015, 455] width 1804 height 15
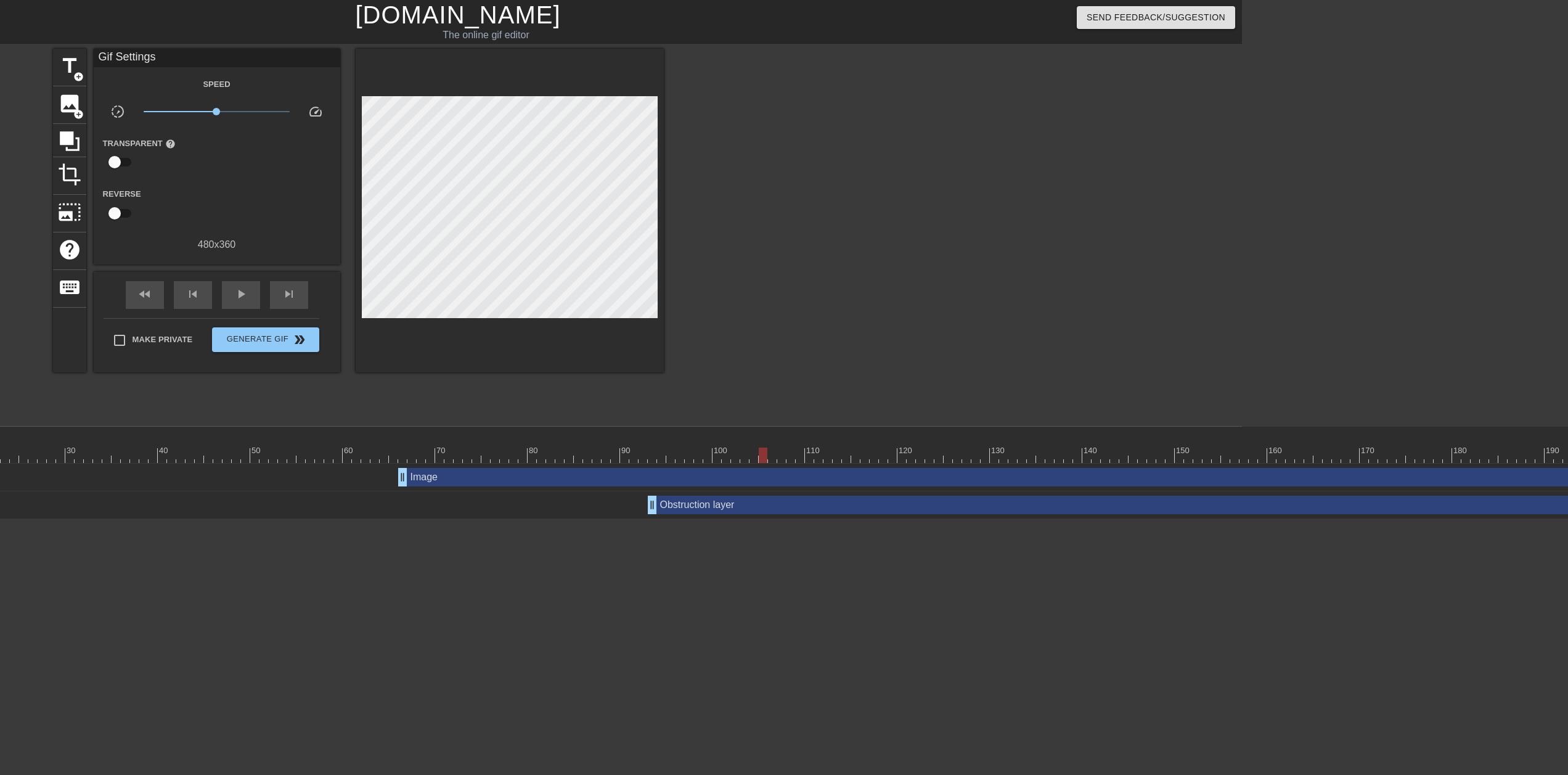
scroll to position [0, 361]
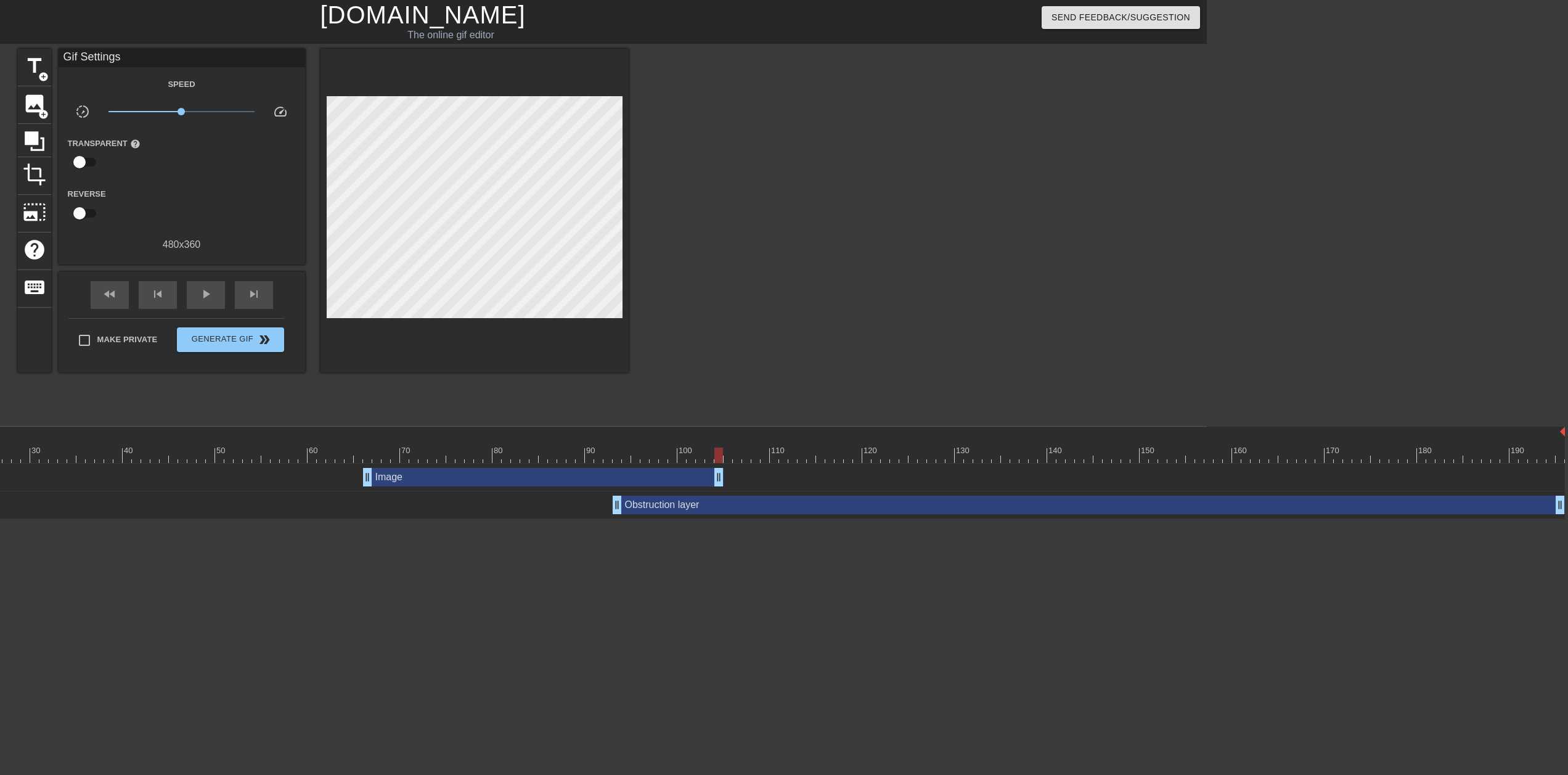
drag, startPoint x: 1559, startPoint y: 477, endPoint x: 720, endPoint y: 488, distance: 839.1
click at [720, 387] on div "Image drag_handle drag_handle" at bounding box center [664, 477] width 1804 height 28
click at [751, 387] on div "Obstruction layer drag_handle drag_handle" at bounding box center [1088, 505] width 952 height 18
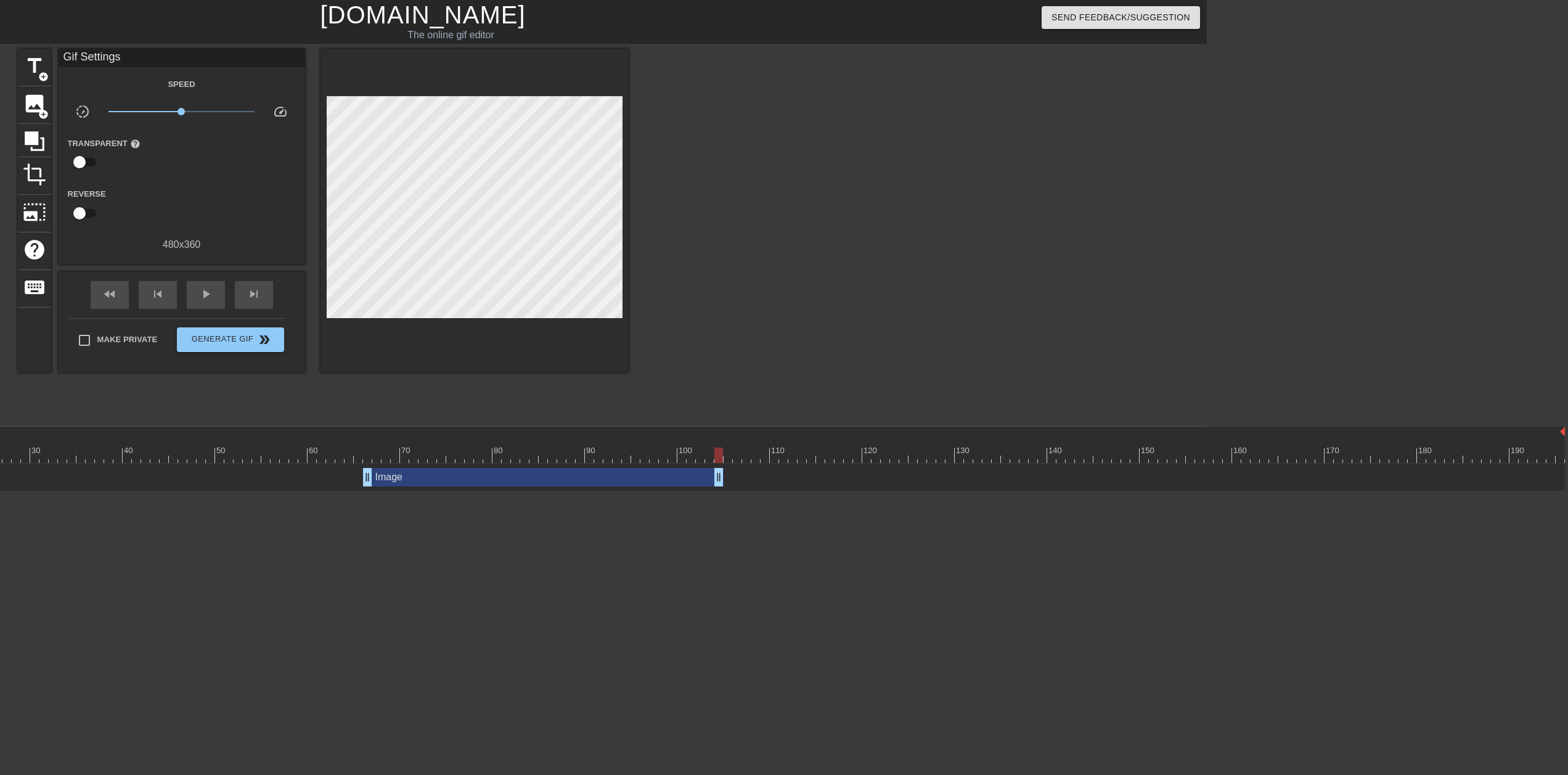
click at [671, 387] on div "Image drag_handle drag_handle" at bounding box center [543, 477] width 361 height 18
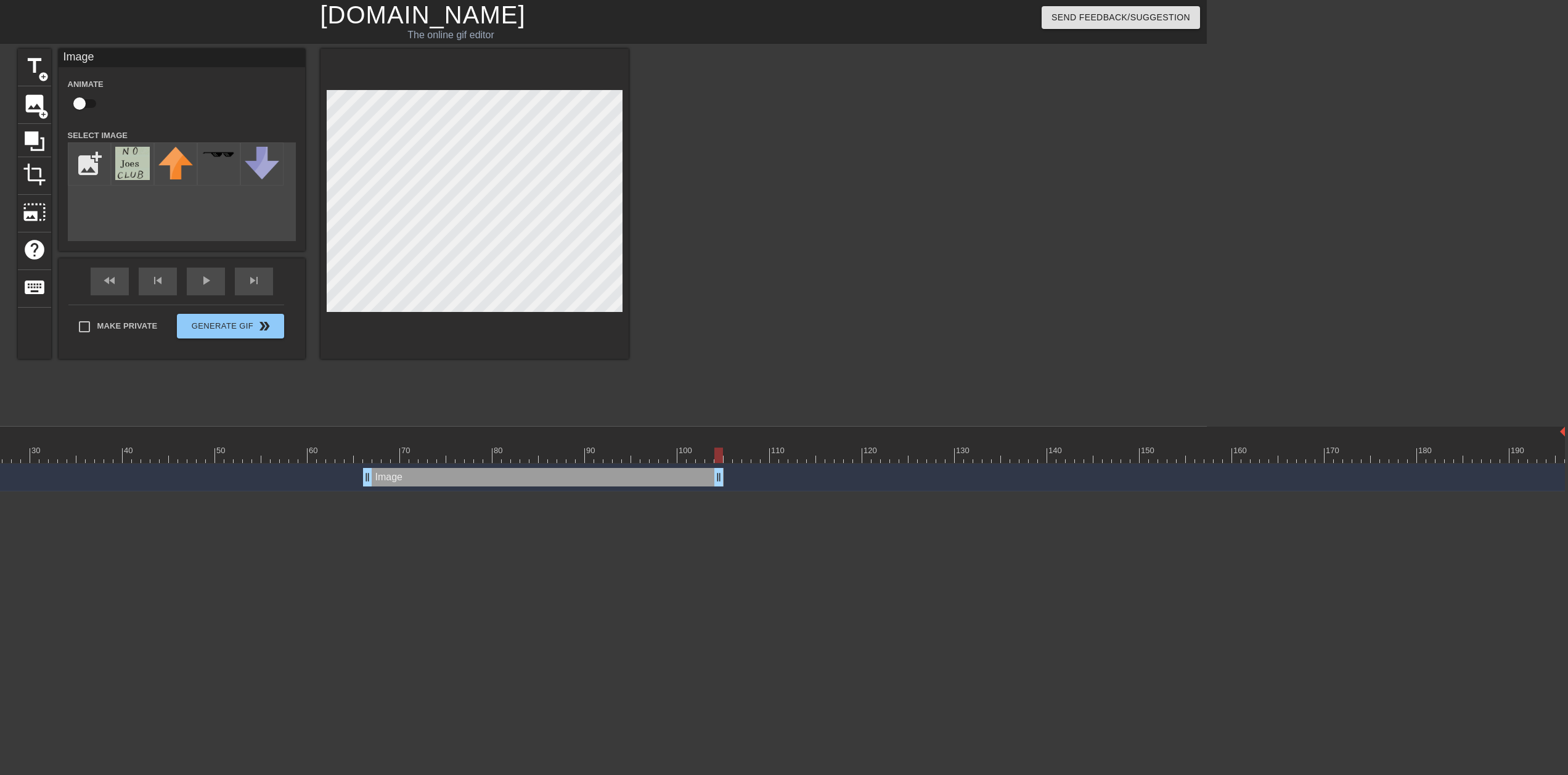
click at [686, 387] on div "Image drag_handle drag_handle" at bounding box center [543, 477] width 361 height 18
click at [692, 387] on html "menu_book Browse the tutorials! [DOMAIN_NAME] The online gif editor Send Feedba…" at bounding box center [423, 246] width 1568 height 491
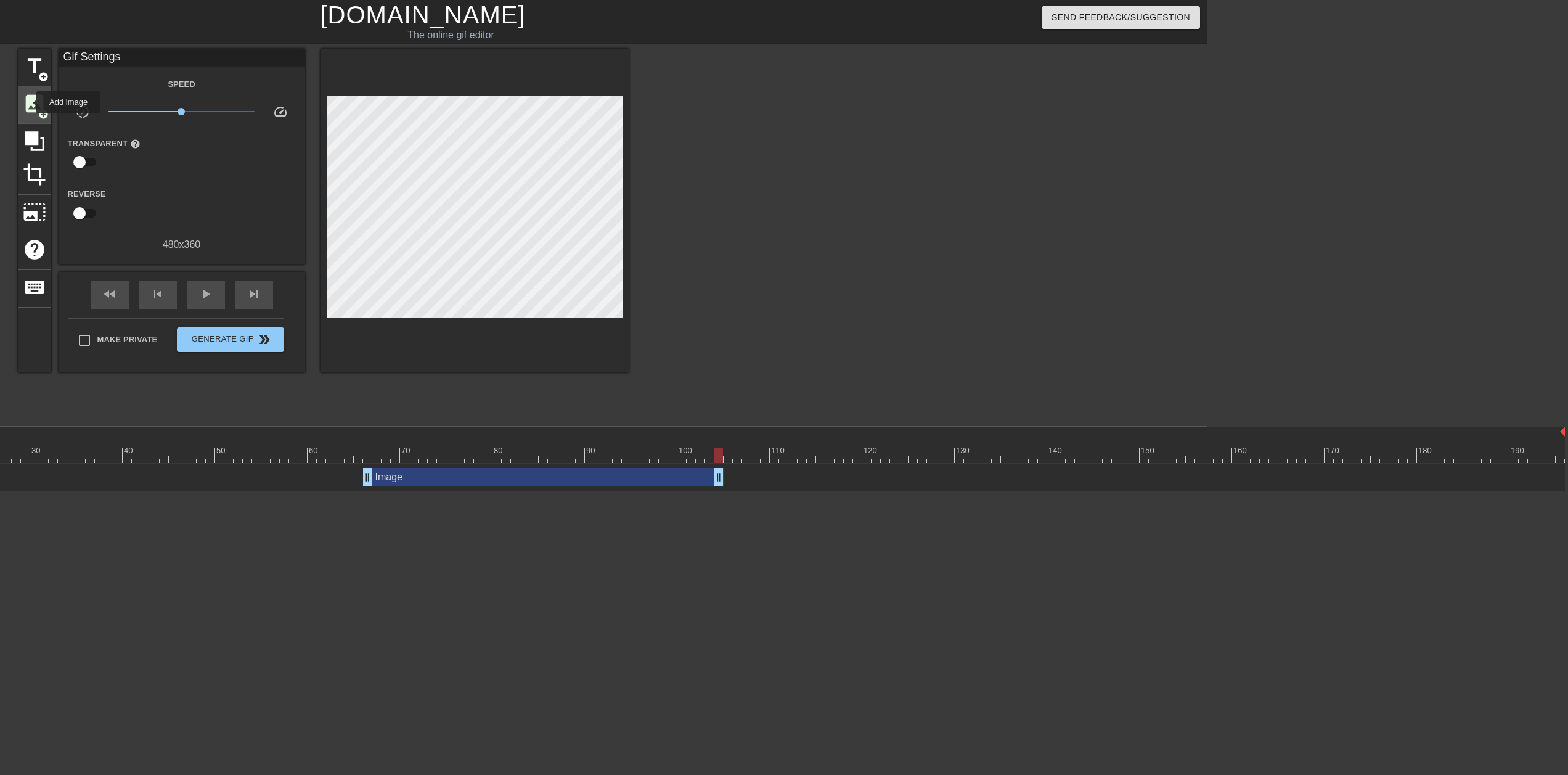
click at [38, 102] on span "image" at bounding box center [35, 103] width 23 height 23
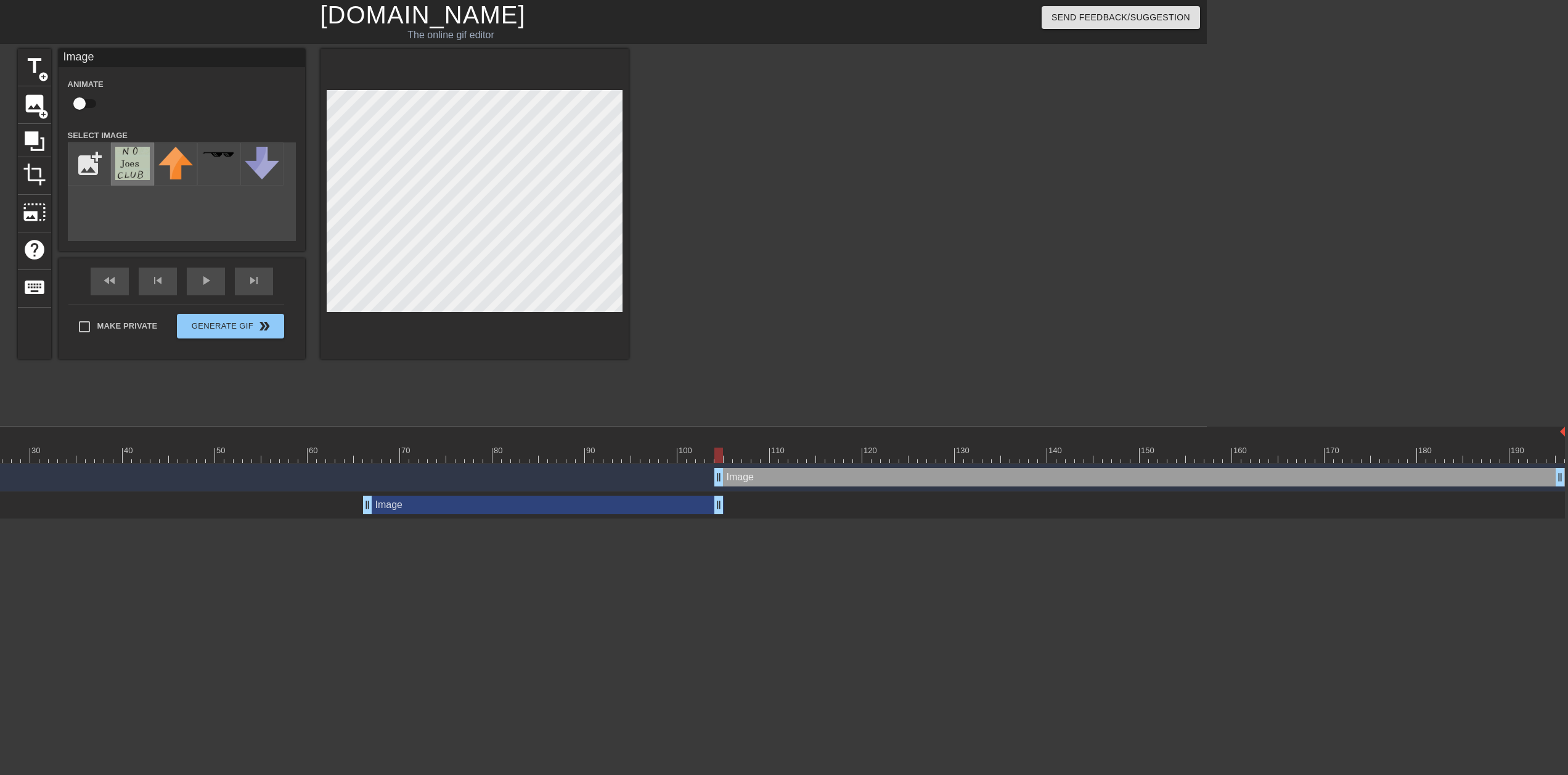
click at [134, 159] on img at bounding box center [132, 163] width 35 height 33
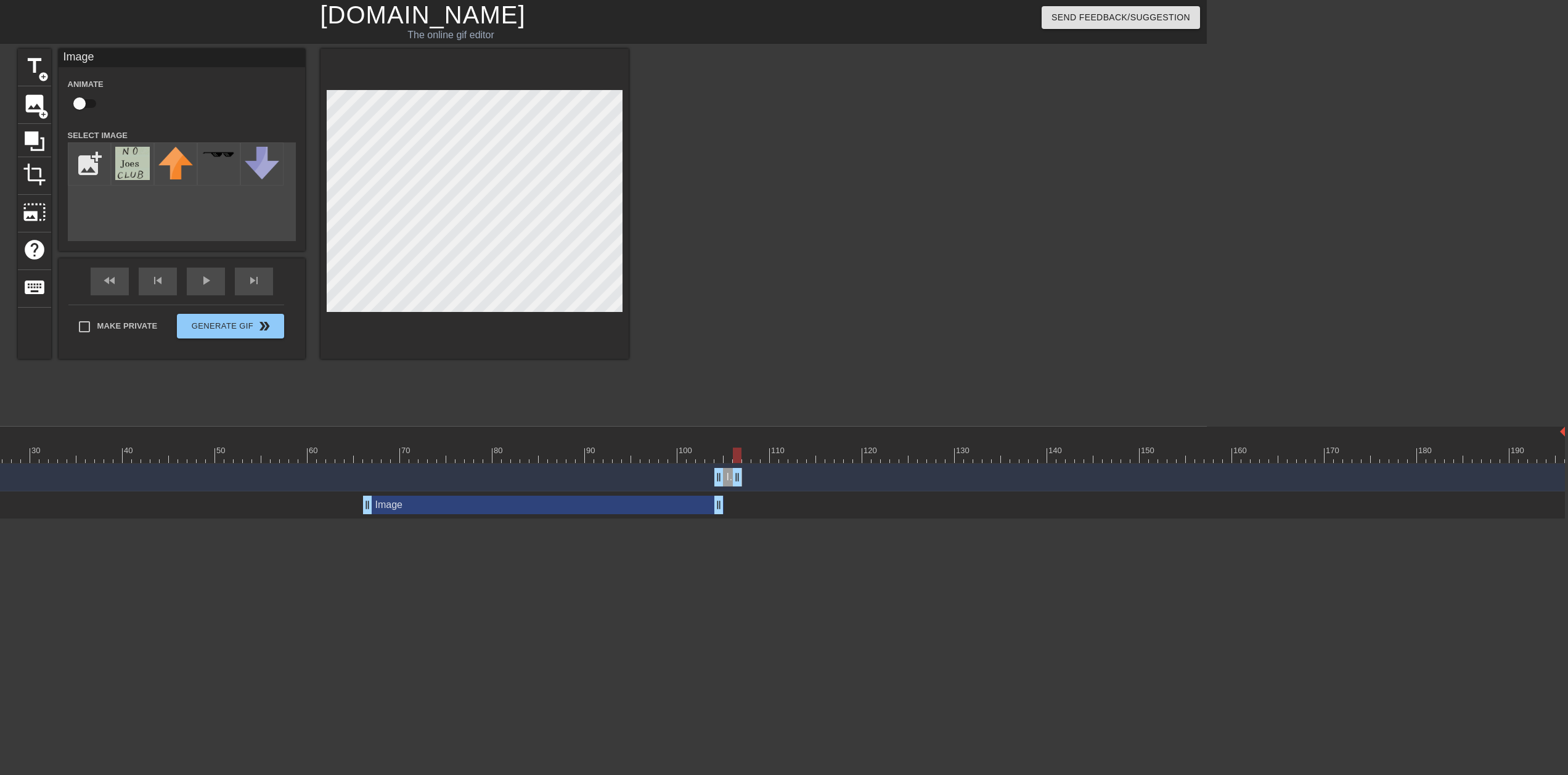
drag, startPoint x: 1557, startPoint y: 476, endPoint x: 731, endPoint y: 491, distance: 826.1
click at [731, 387] on div "Image drag_handle drag_handle Image drag_handle drag_handle" at bounding box center [484, 491] width 1445 height 55
click at [693, 387] on div "Image drag_handle drag_handle" at bounding box center [543, 505] width 361 height 18
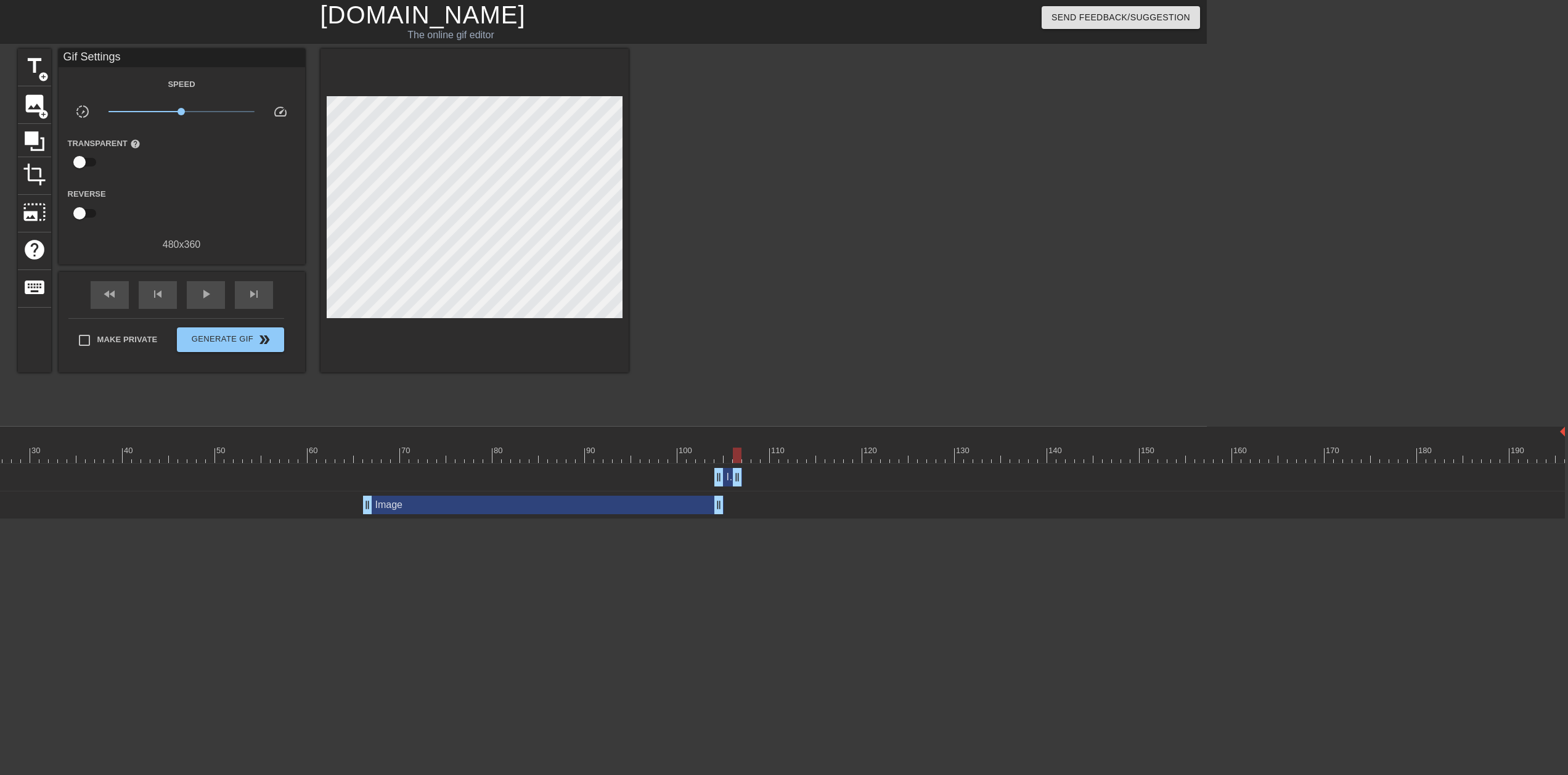
click at [686, 387] on div "Image drag_handle drag_handle" at bounding box center [664, 477] width 1804 height 18
click at [678, 387] on div "Image drag_handle drag_handle" at bounding box center [543, 505] width 361 height 18
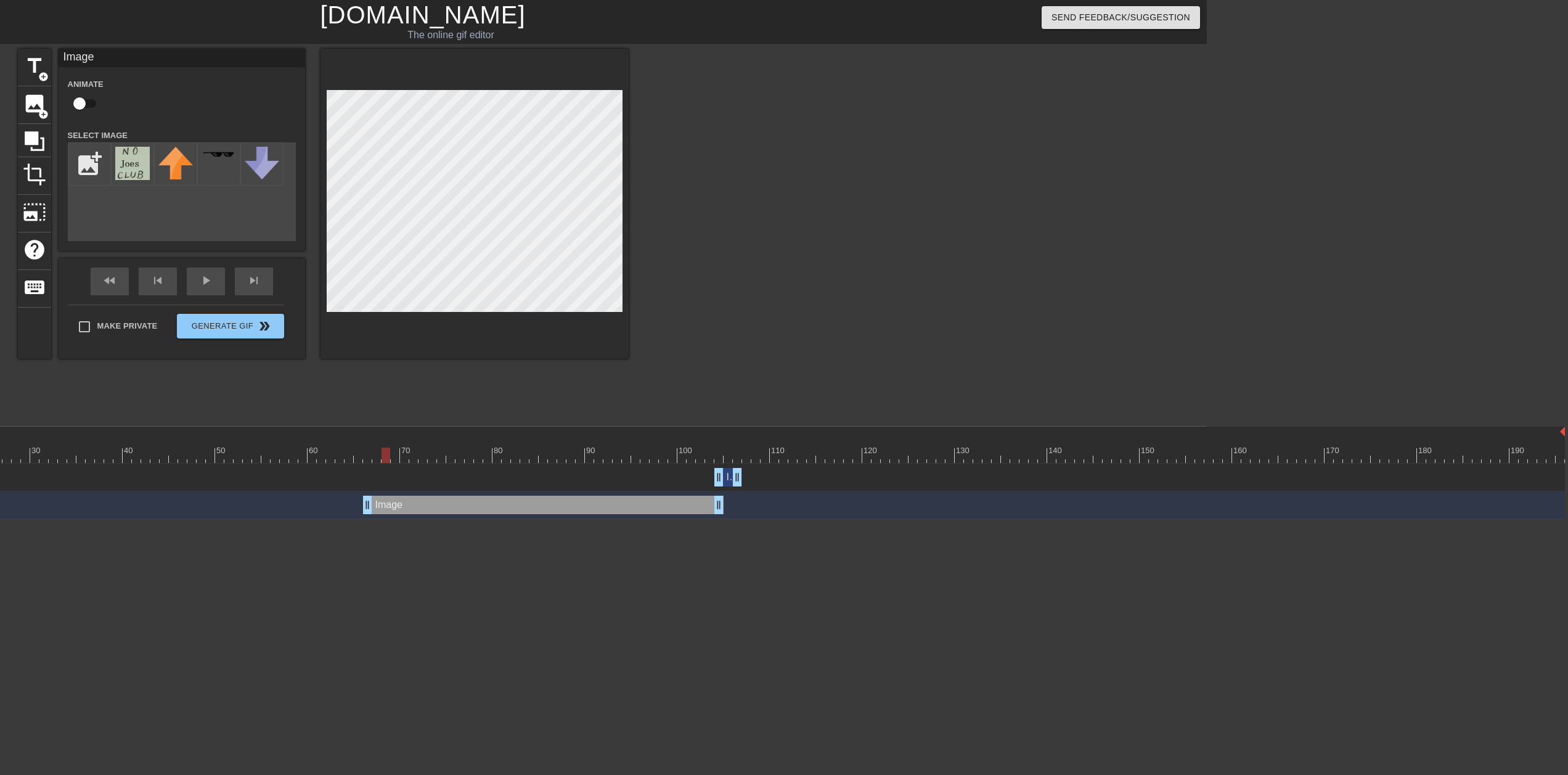
drag, startPoint x: 377, startPoint y: 456, endPoint x: 395, endPoint y: 459, distance: 18.2
click at [395, 387] on div at bounding box center [664, 455] width 1804 height 15
drag, startPoint x: 389, startPoint y: 456, endPoint x: 723, endPoint y: 453, distance: 334.0
click at [723, 387] on div at bounding box center [664, 455] width 1804 height 15
drag, startPoint x: 735, startPoint y: 477, endPoint x: 725, endPoint y: 476, distance: 10.0
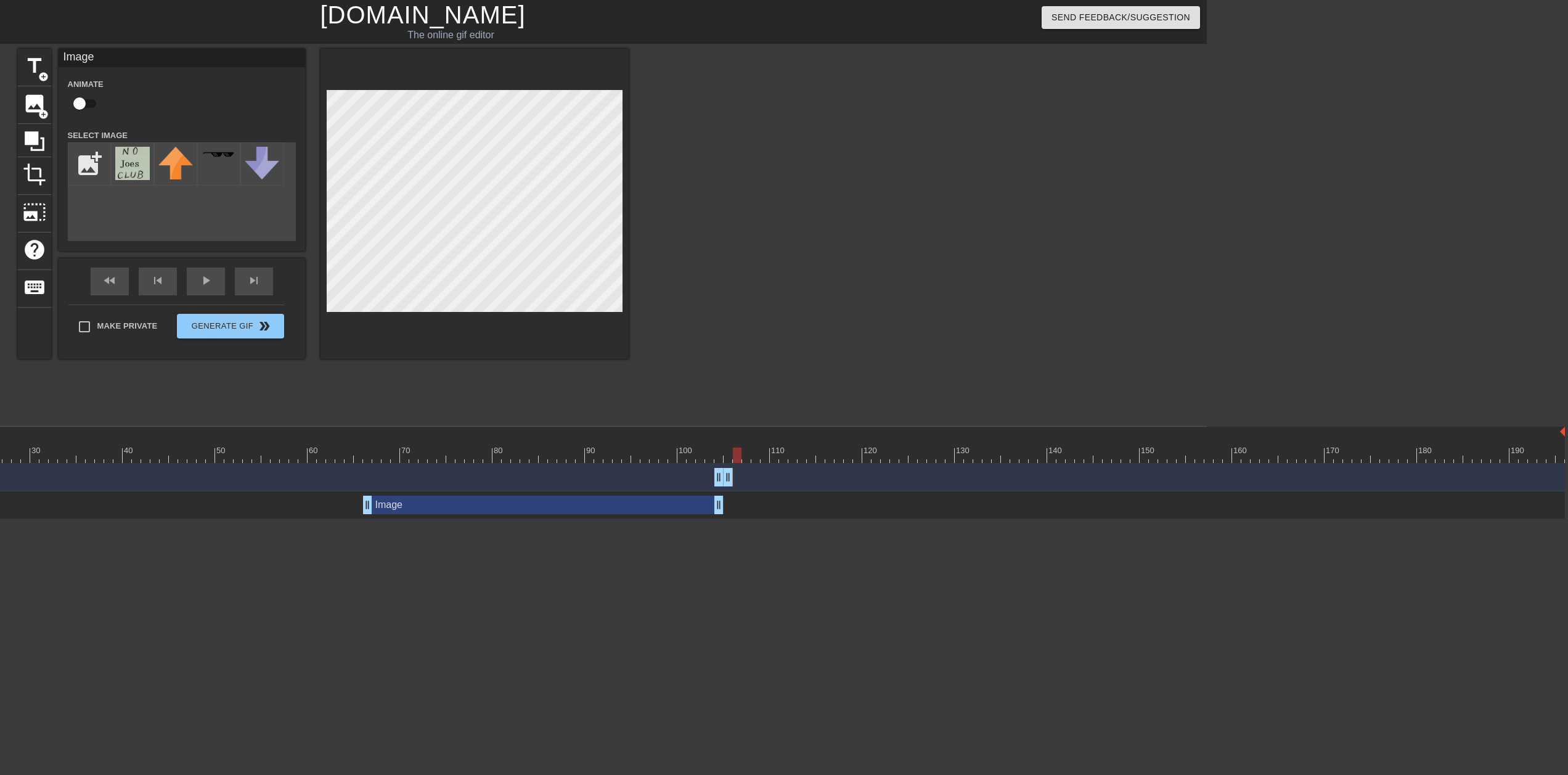
drag, startPoint x: 366, startPoint y: 456, endPoint x: 736, endPoint y: 457, distance: 370.0
click at [736, 387] on div at bounding box center [664, 455] width 1804 height 15
click at [139, 164] on img at bounding box center [132, 163] width 35 height 33
click at [133, 168] on img at bounding box center [132, 163] width 35 height 33
click at [35, 107] on span "image" at bounding box center [35, 103] width 23 height 23
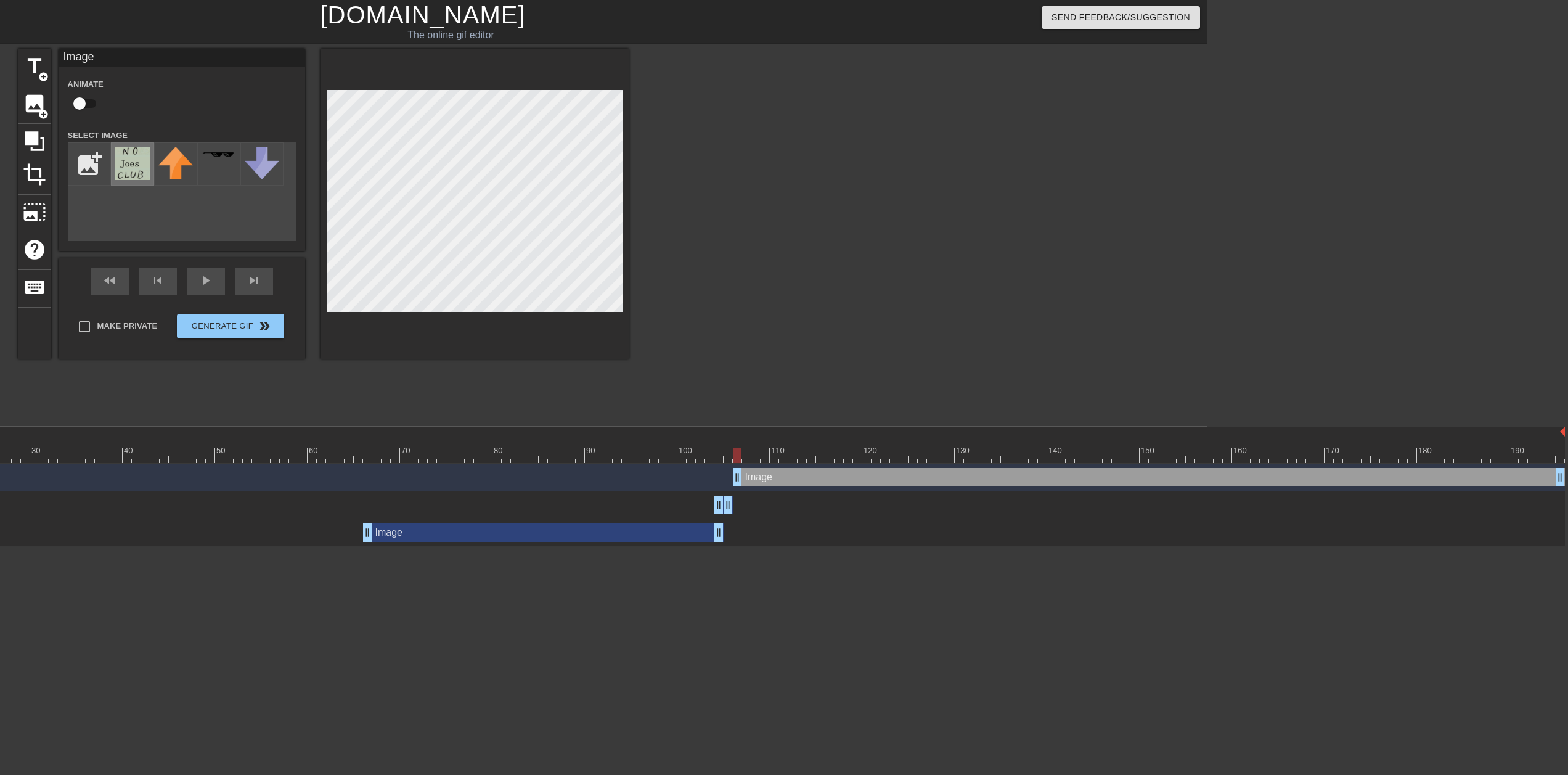
click at [127, 160] on img at bounding box center [132, 163] width 35 height 33
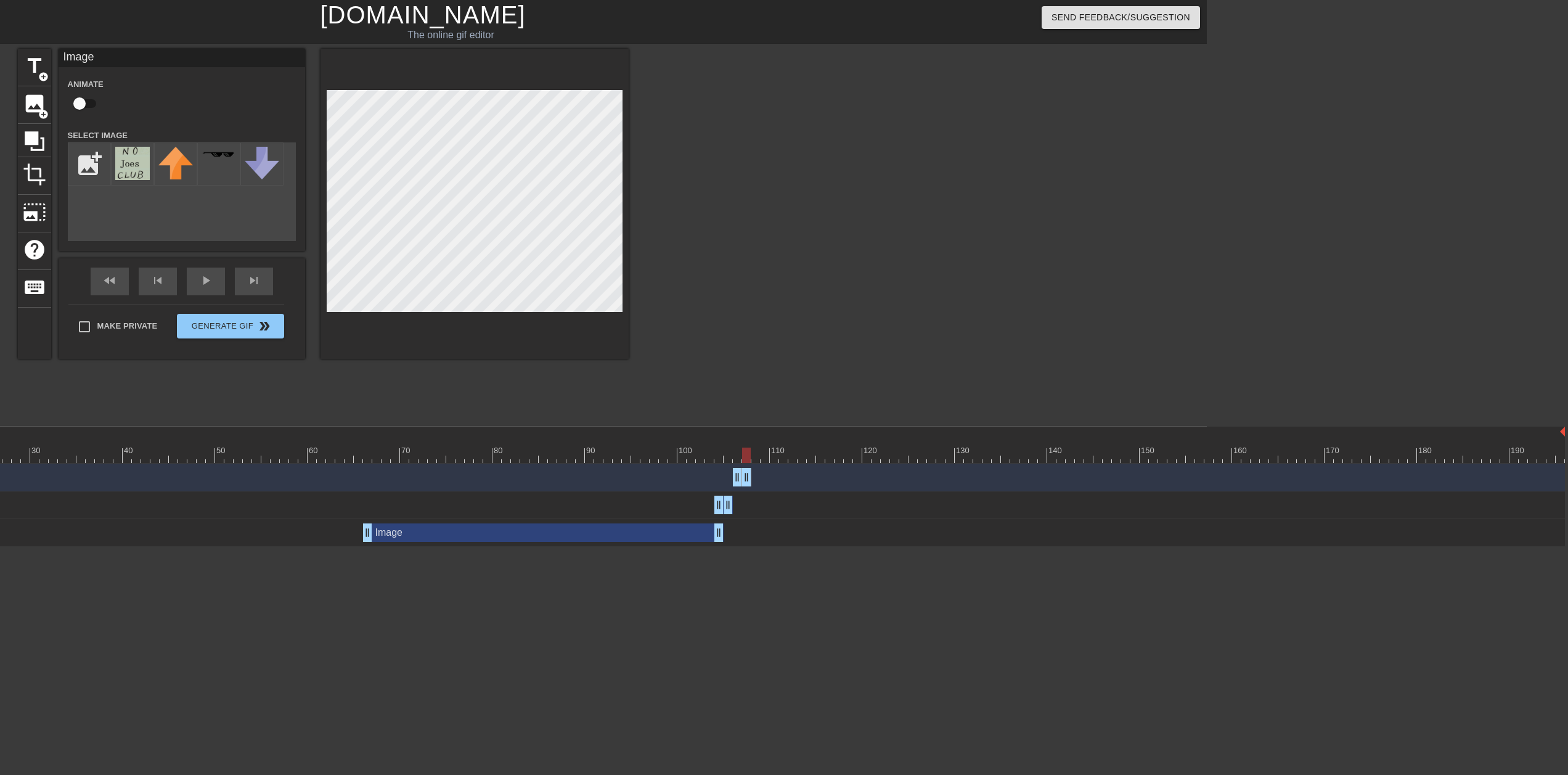
drag, startPoint x: 1554, startPoint y: 479, endPoint x: 737, endPoint y: 472, distance: 817.0
click at [624, 178] on div at bounding box center [474, 203] width 308 height 310
drag, startPoint x: 390, startPoint y: 454, endPoint x: 736, endPoint y: 447, distance: 346.1
click at [736, 387] on div at bounding box center [664, 455] width 1804 height 15
drag, startPoint x: 738, startPoint y: 459, endPoint x: 719, endPoint y: 447, distance: 22.5
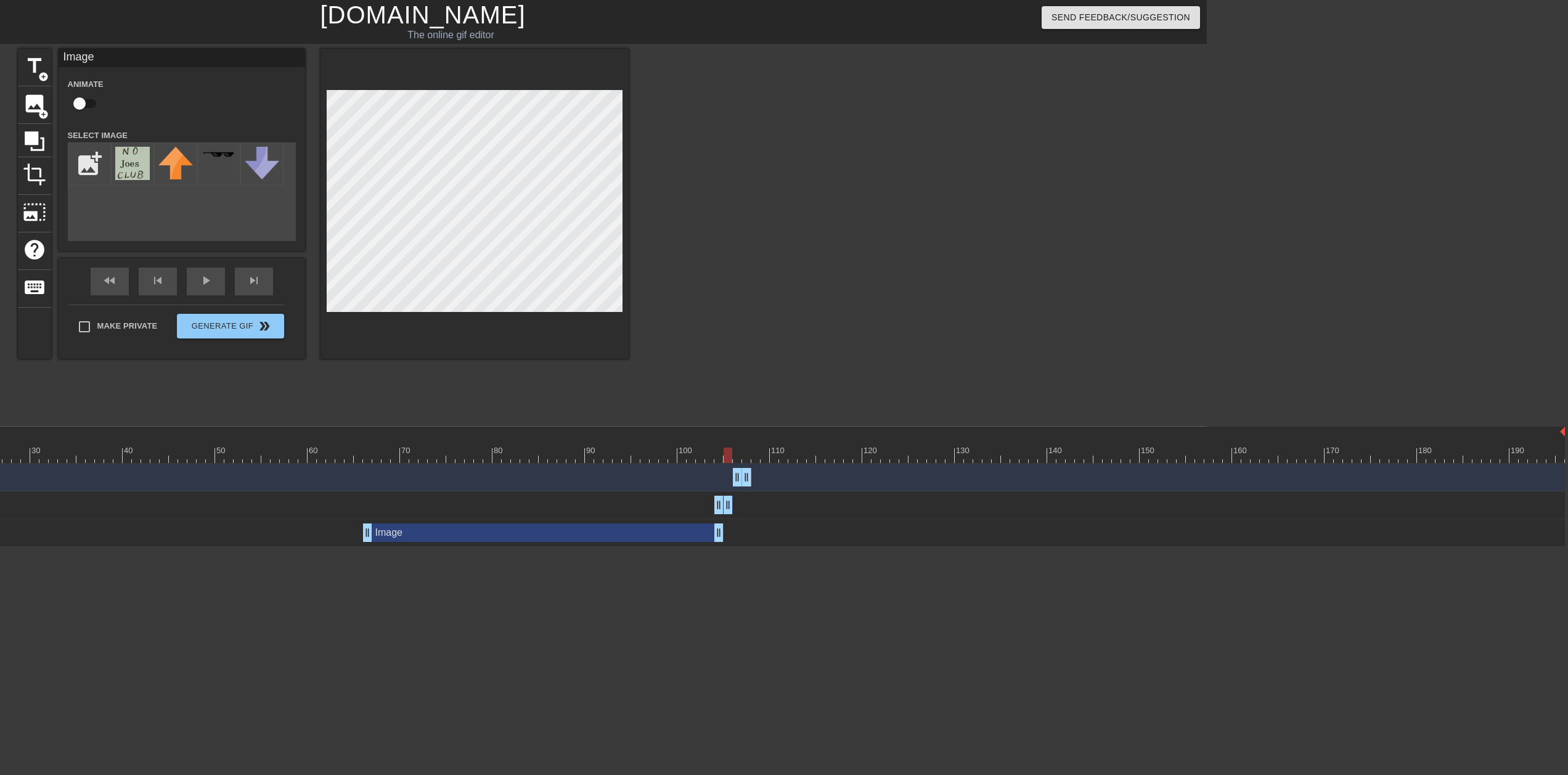
click at [719, 387] on div at bounding box center [664, 455] width 1804 height 15
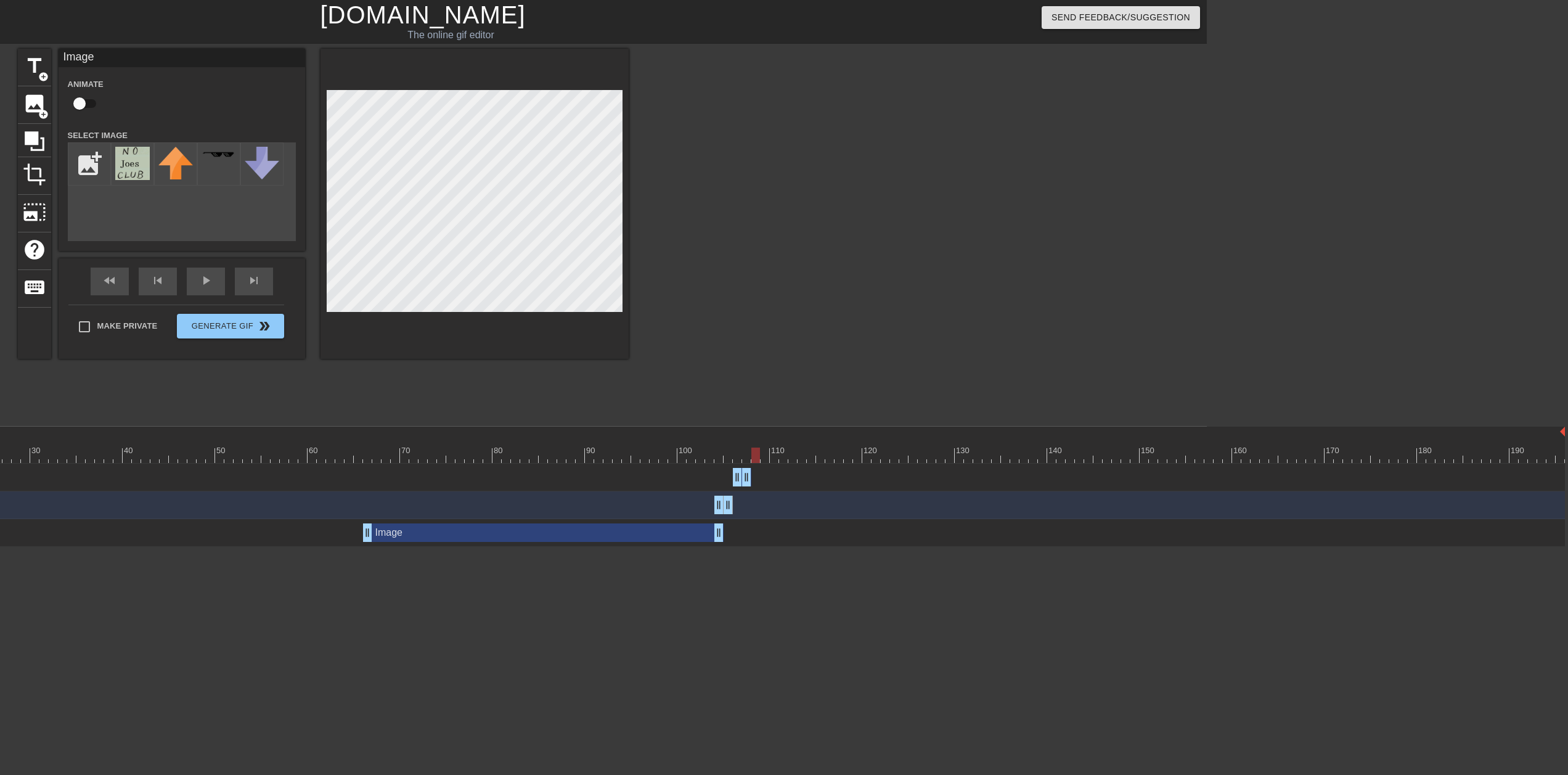
drag, startPoint x: 717, startPoint y: 452, endPoint x: 752, endPoint y: 451, distance: 35.0
click at [752, 387] on div at bounding box center [755, 455] width 8 height 15
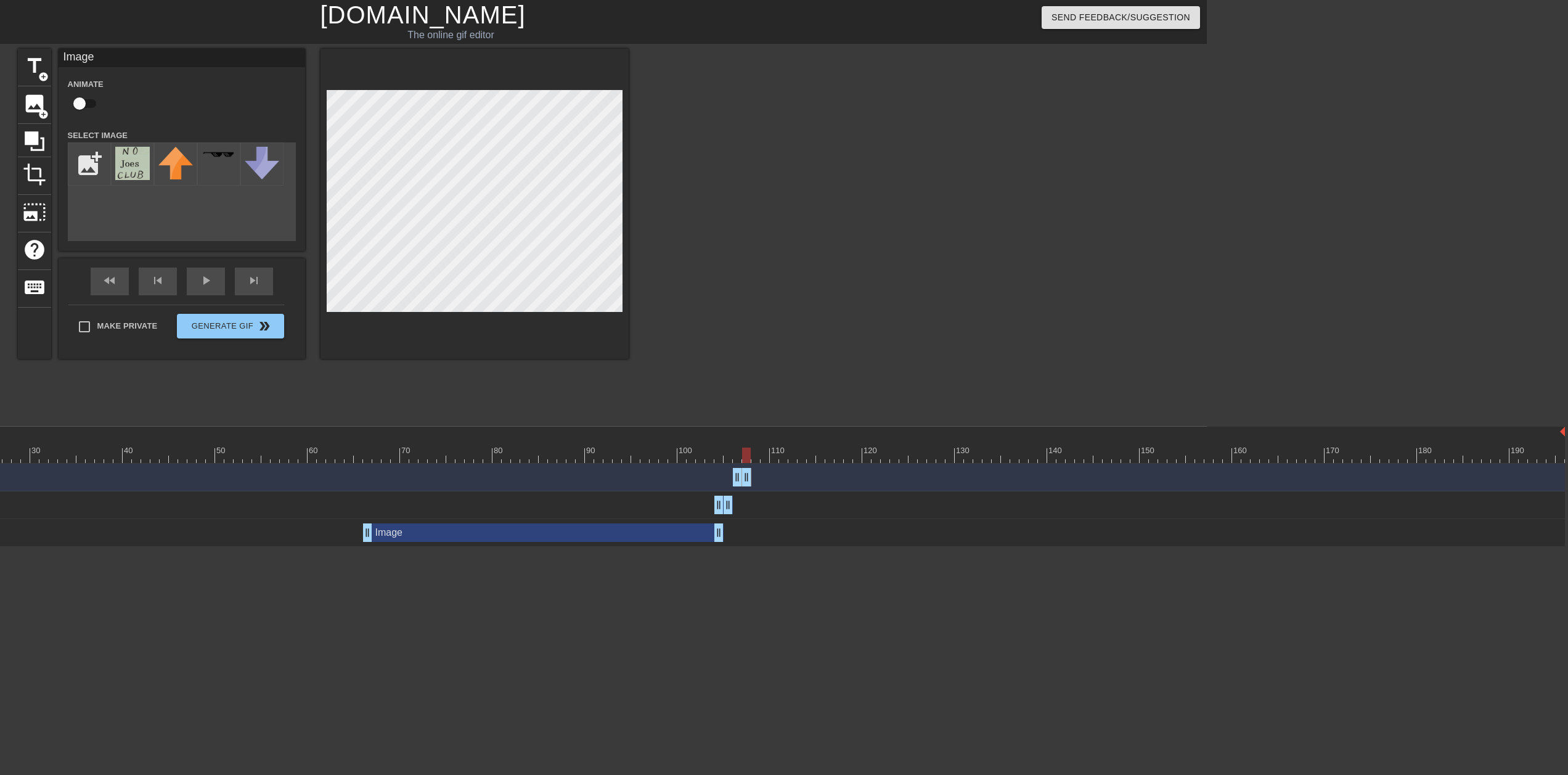
click at [743, 387] on div "Image drag_handle drag_handle" at bounding box center [664, 477] width 1804 height 18
drag, startPoint x: 705, startPoint y: 452, endPoint x: 742, endPoint y: 455, distance: 37.1
click at [742, 387] on div at bounding box center [664, 455] width 1804 height 15
click at [102, 172] on input "file" at bounding box center [89, 164] width 42 height 42
click at [127, 163] on img at bounding box center [132, 163] width 35 height 33
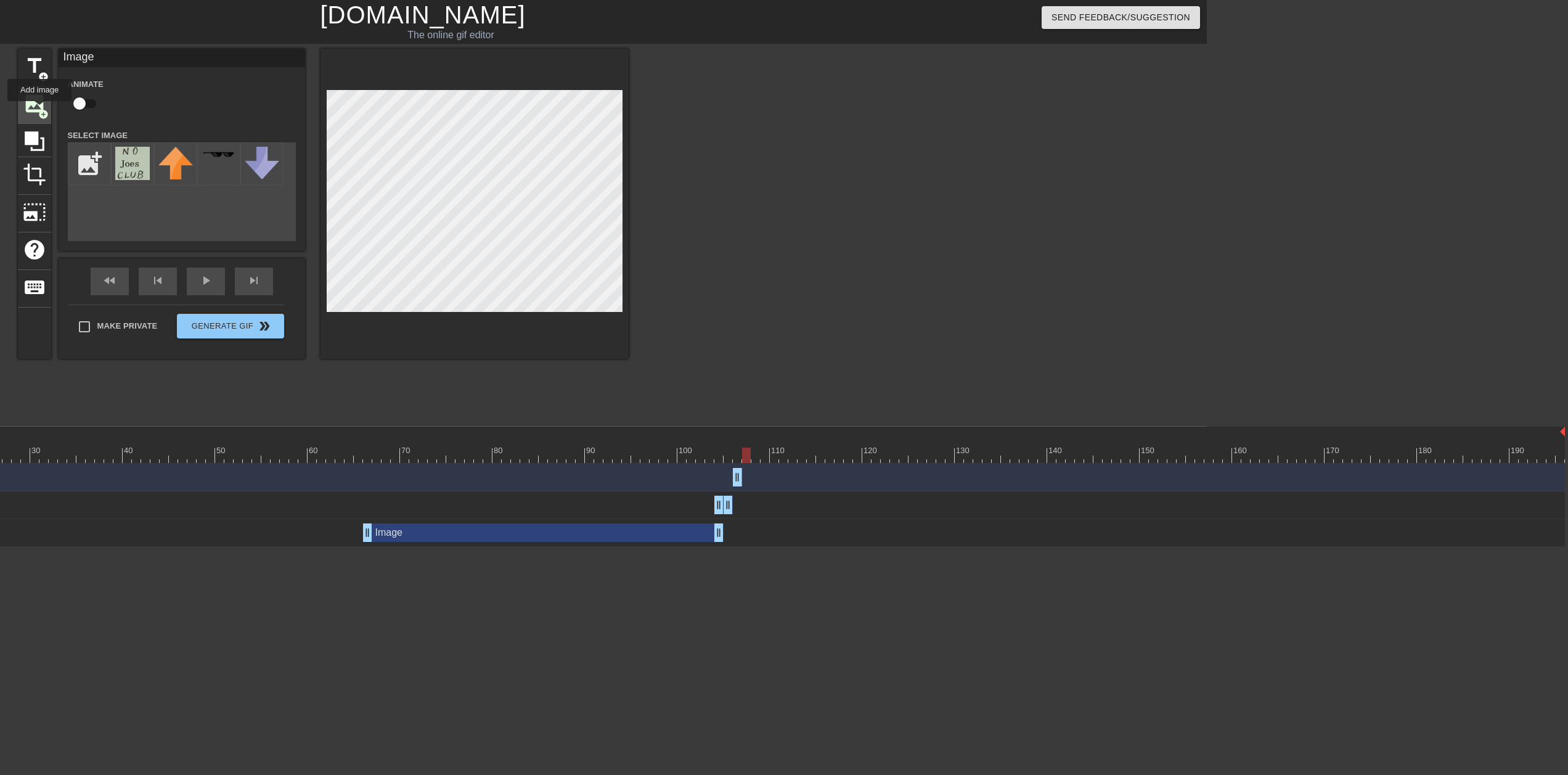
click at [39, 110] on span "add_circle" at bounding box center [44, 115] width 11 height 11
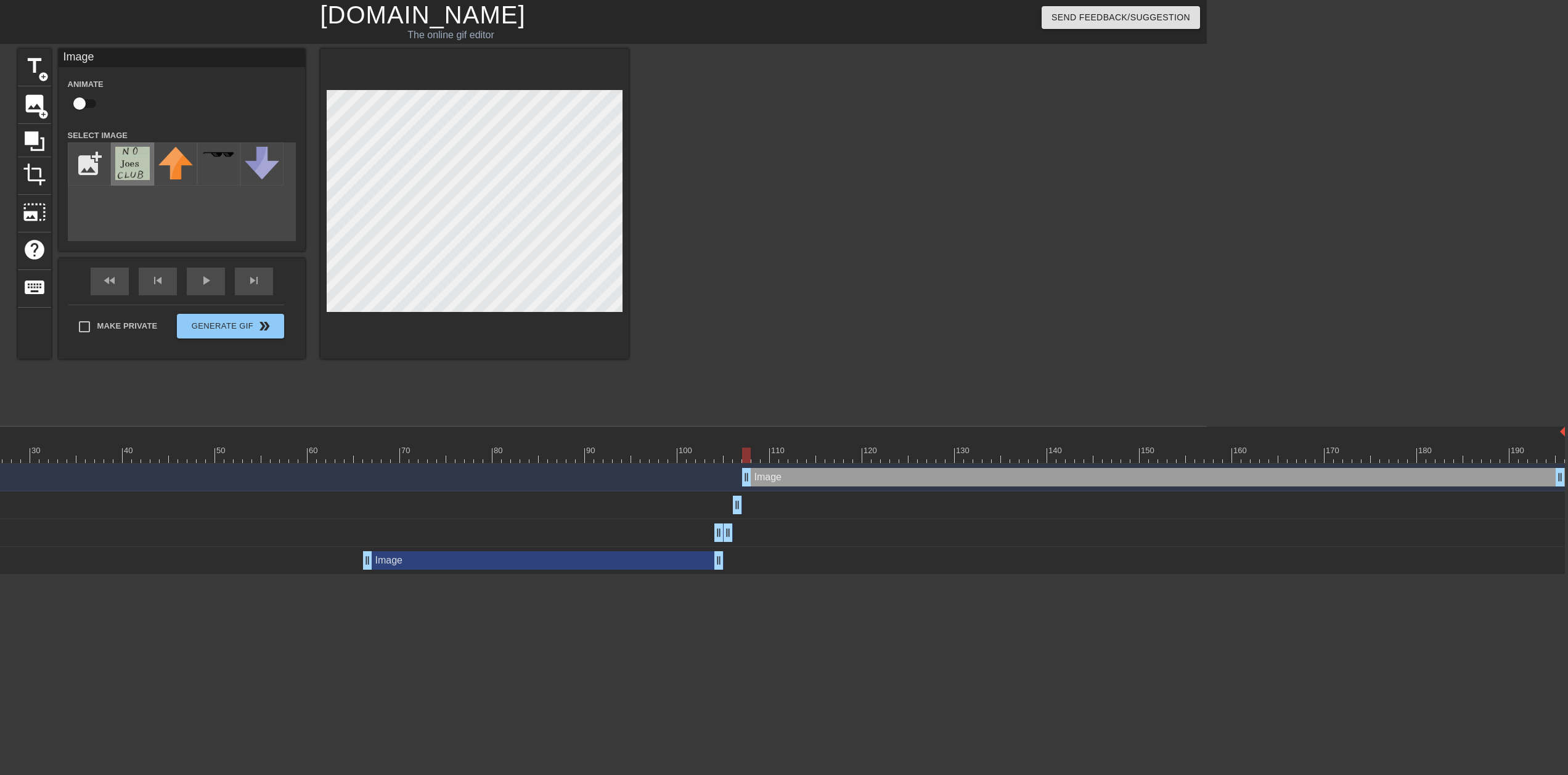
click at [123, 162] on img at bounding box center [132, 163] width 35 height 33
click at [627, 219] on div at bounding box center [474, 203] width 308 height 310
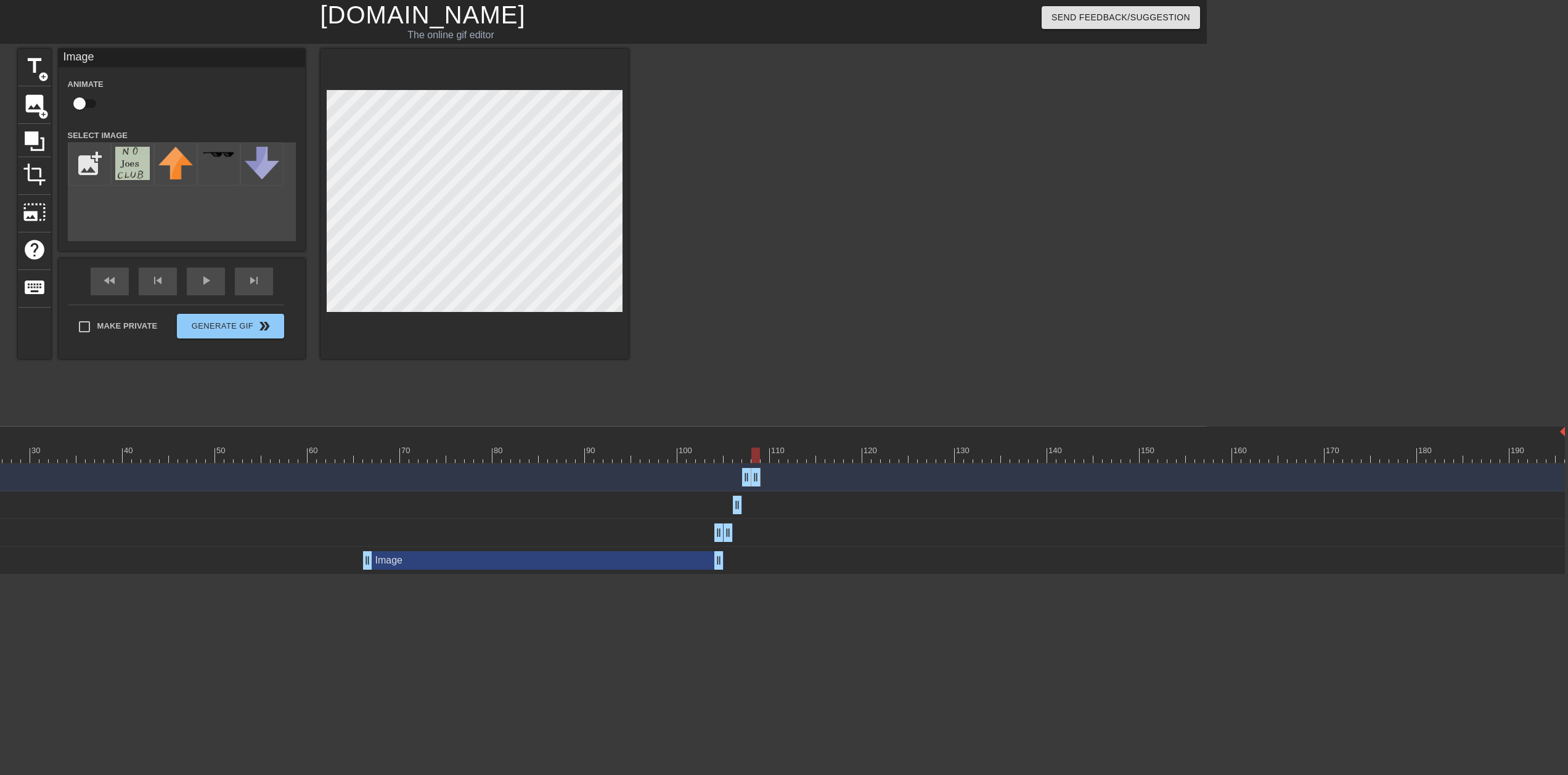
drag, startPoint x: 1559, startPoint y: 477, endPoint x: 755, endPoint y: 477, distance: 804.0
click at [764, 387] on div at bounding box center [764, 455] width 8 height 15
click at [38, 102] on span "image" at bounding box center [35, 103] width 23 height 23
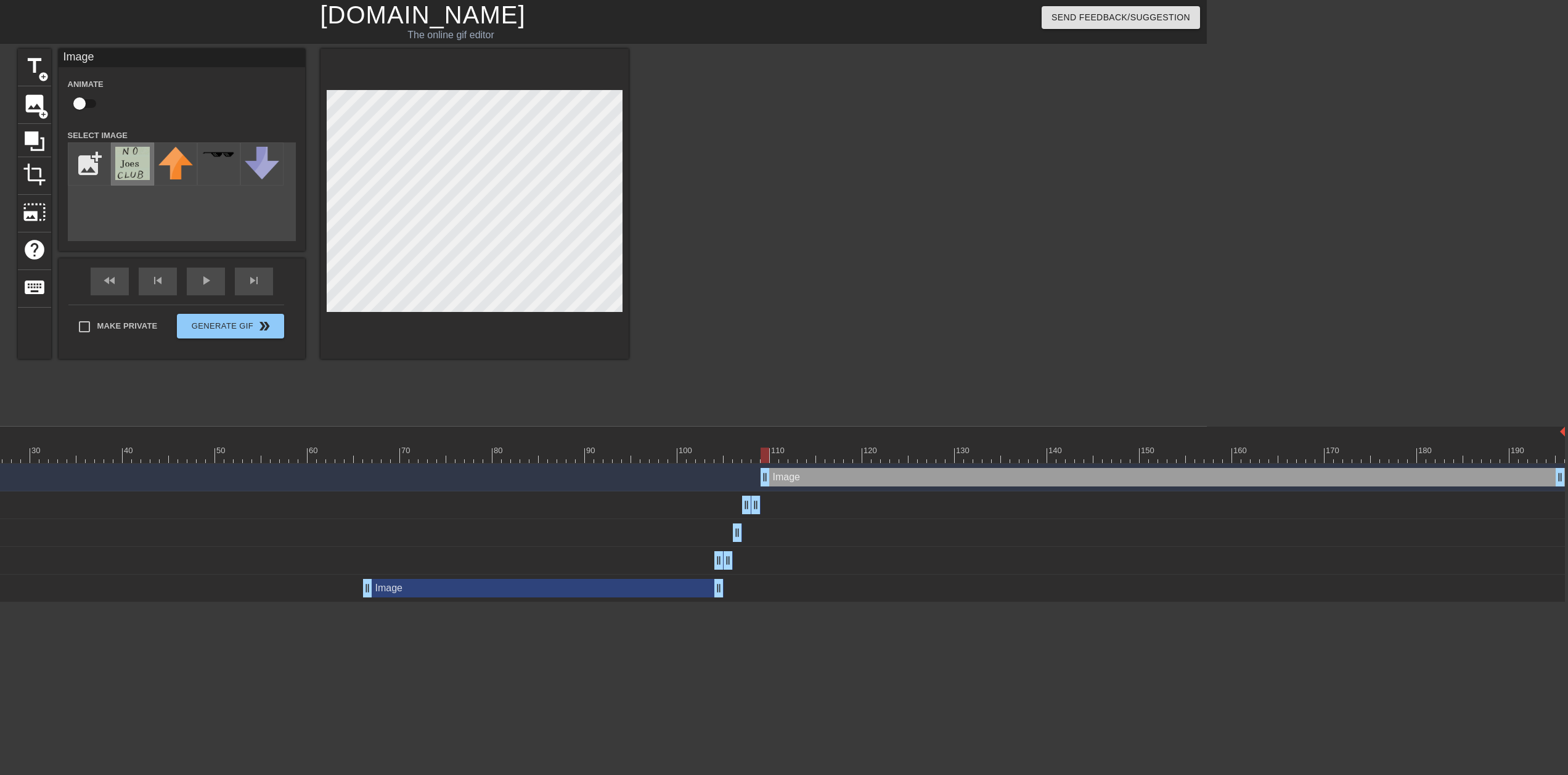
click at [125, 156] on img at bounding box center [132, 163] width 35 height 33
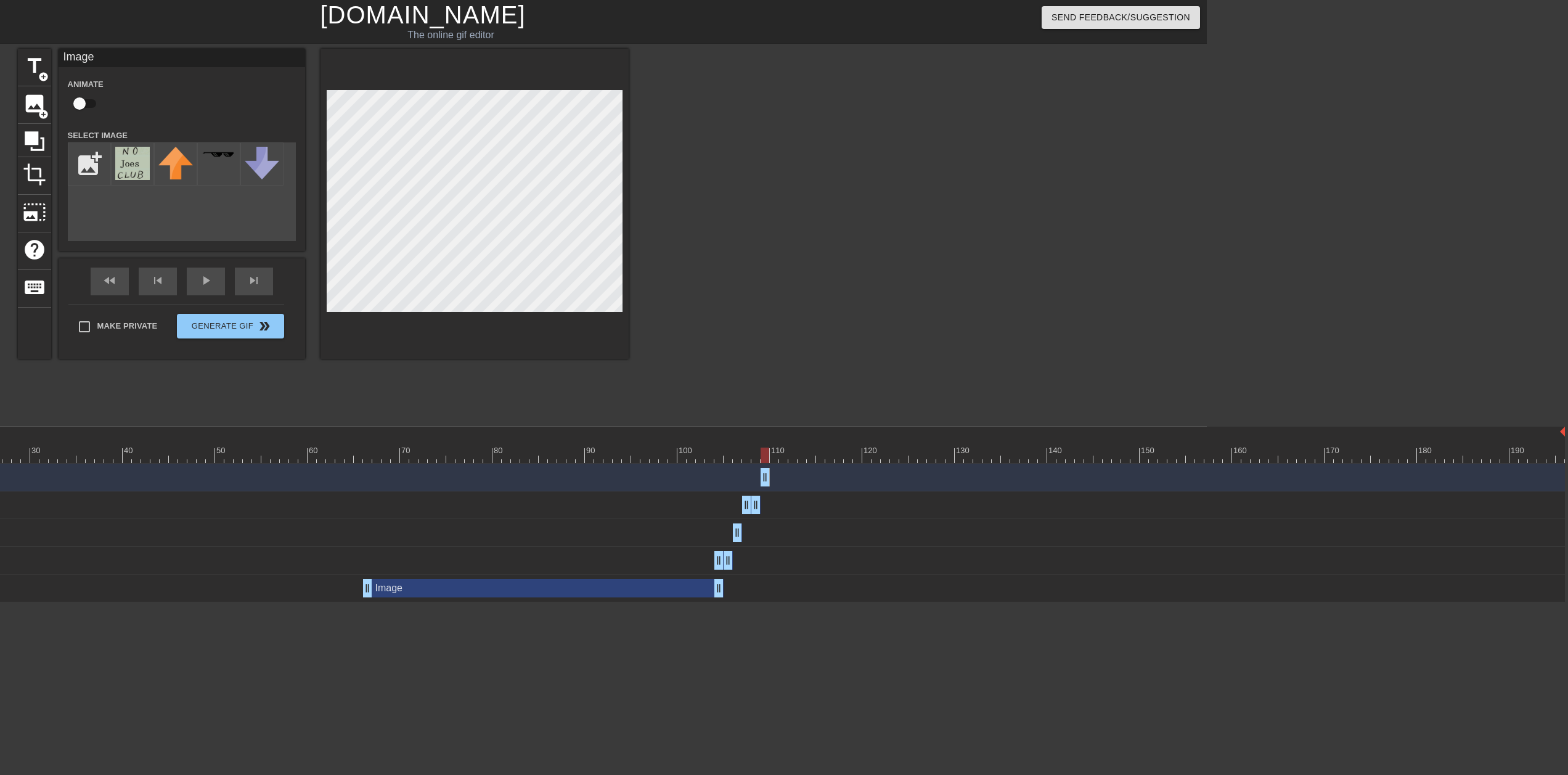
drag, startPoint x: 1553, startPoint y: 475, endPoint x: 760, endPoint y: 488, distance: 793.1
click at [760, 387] on div "Image drag_handle drag_handle" at bounding box center [664, 477] width 1804 height 28
drag, startPoint x: 351, startPoint y: 451, endPoint x: -5, endPoint y: 449, distance: 356.0
click at [0, 387] on html "menu_book Browse the tutorials! [DOMAIN_NAME] The online gif editor Send Feedba…" at bounding box center [423, 301] width 1568 height 602
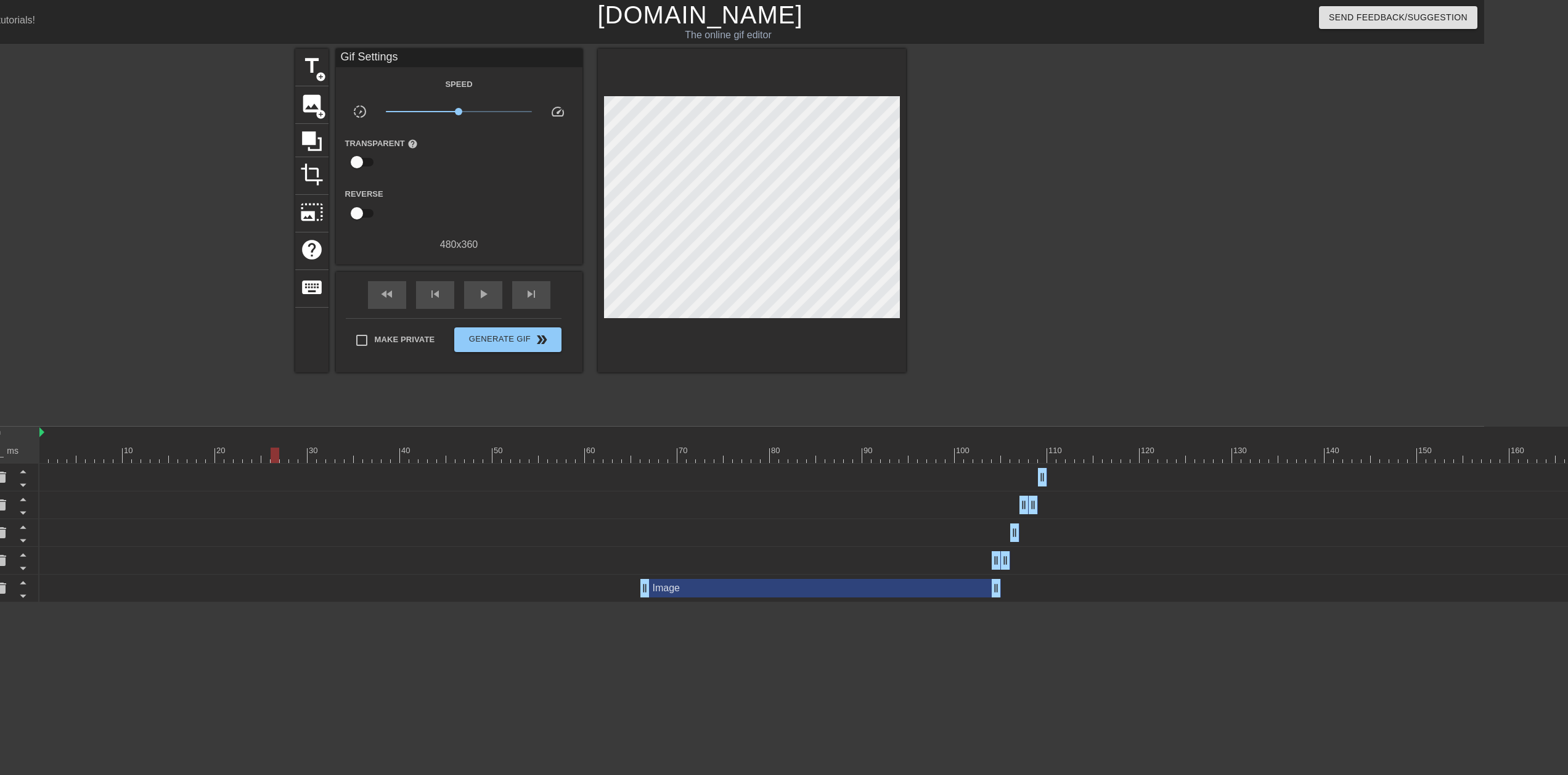
scroll to position [0, 0]
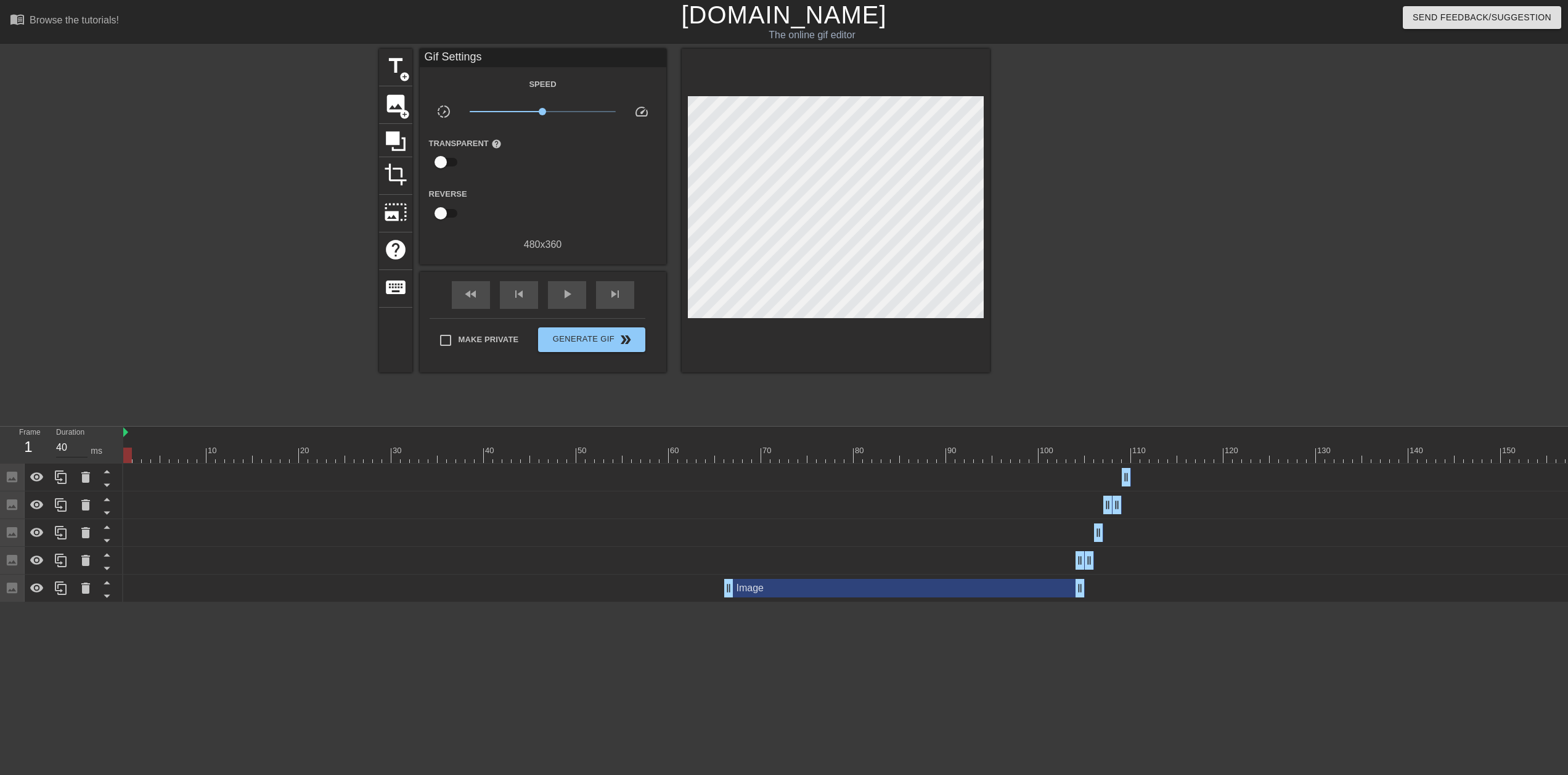
drag, startPoint x: 363, startPoint y: 452, endPoint x: 72, endPoint y: 453, distance: 291.0
click at [72, 387] on div "Frame 1 Duration 40 ms 10 20 30 40 50 60 70 80 90 100 110 120 130 140 150" at bounding box center [784, 514] width 1568 height 175
drag, startPoint x: 131, startPoint y: 456, endPoint x: 74, endPoint y: 450, distance: 57.3
click at [74, 387] on div "Frame 1 Duration 40 ms 10 20 30 40 50 60 70 80 90 100 110 120 130 140 150" at bounding box center [784, 514] width 1568 height 175
drag, startPoint x: 198, startPoint y: 453, endPoint x: 64, endPoint y: 429, distance: 136.1
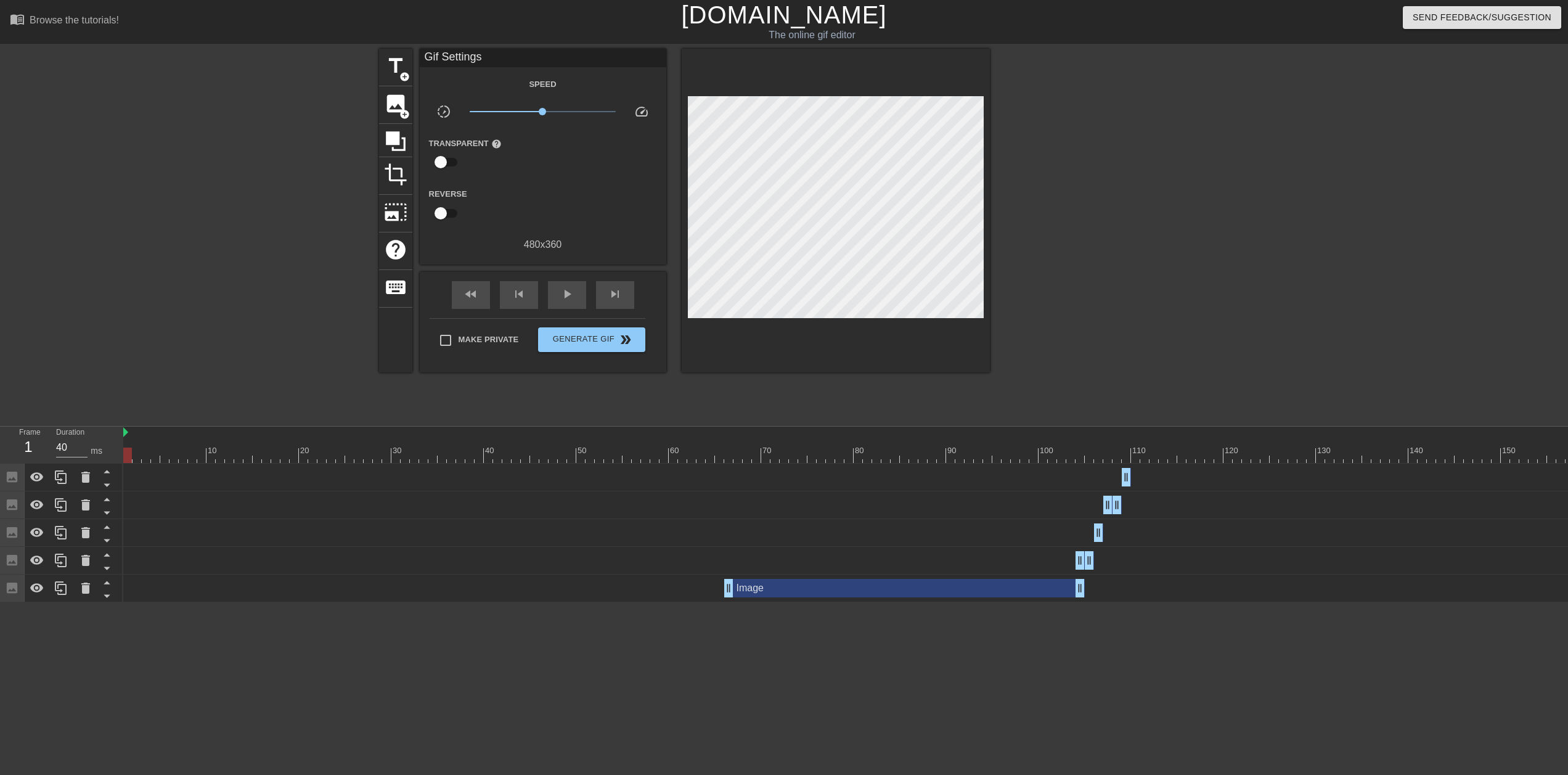
click at [64, 387] on div "Frame 1 Duration 40 ms 10 20 30 40 50 60 70 80 90 100 110 120 130 140 150" at bounding box center [784, 514] width 1568 height 175
click at [395, 97] on span "image" at bounding box center [396, 103] width 23 height 23
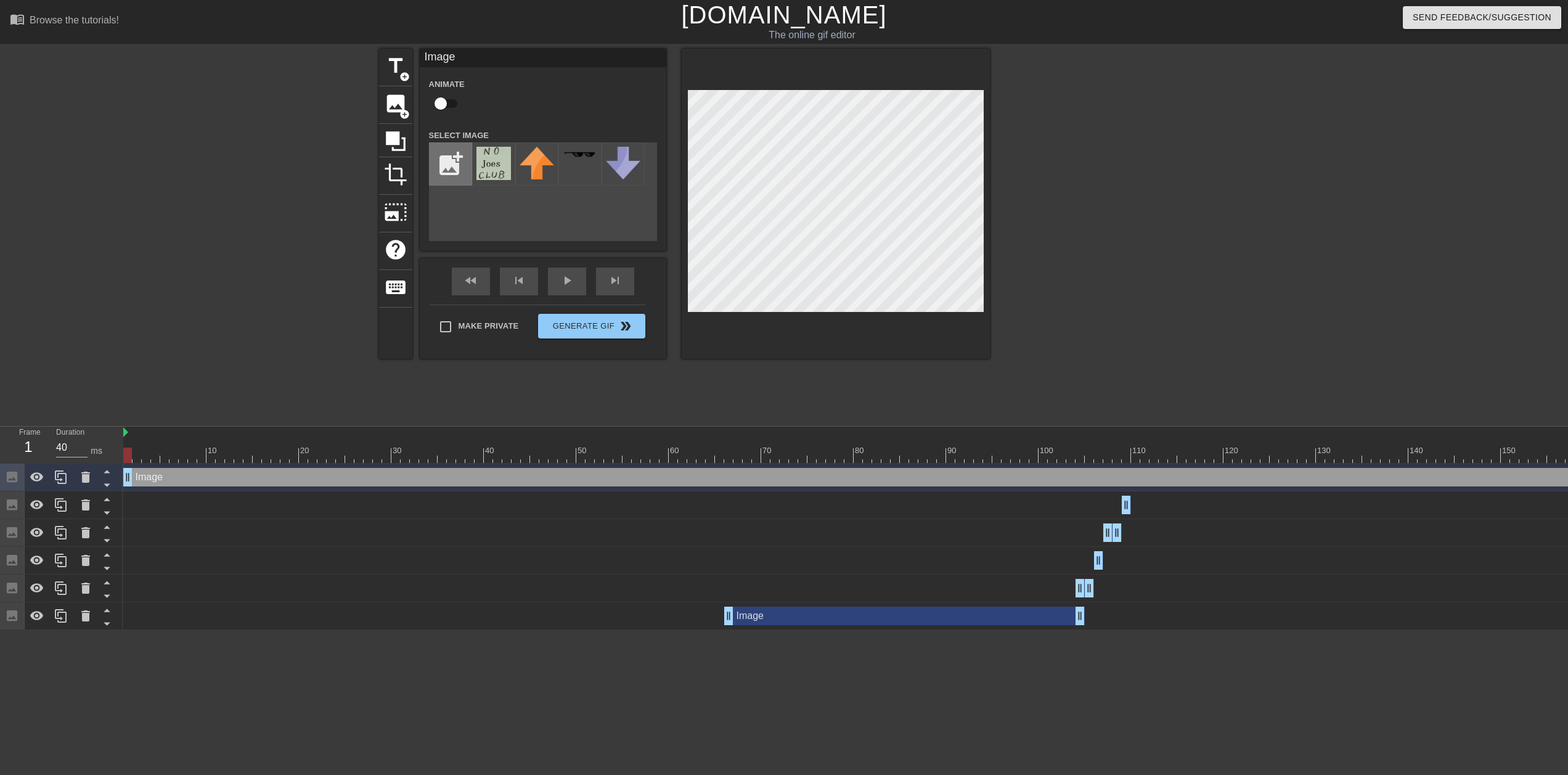
click at [444, 162] on input "file" at bounding box center [450, 164] width 42 height 42
type input "C:\fakepath\[PERSON_NAME].png"
drag, startPoint x: 165, startPoint y: 454, endPoint x: 465, endPoint y: 453, distance: 300.0
click at [465, 387] on div at bounding box center [1025, 455] width 1804 height 15
click at [485, 170] on img at bounding box center [493, 167] width 35 height 41
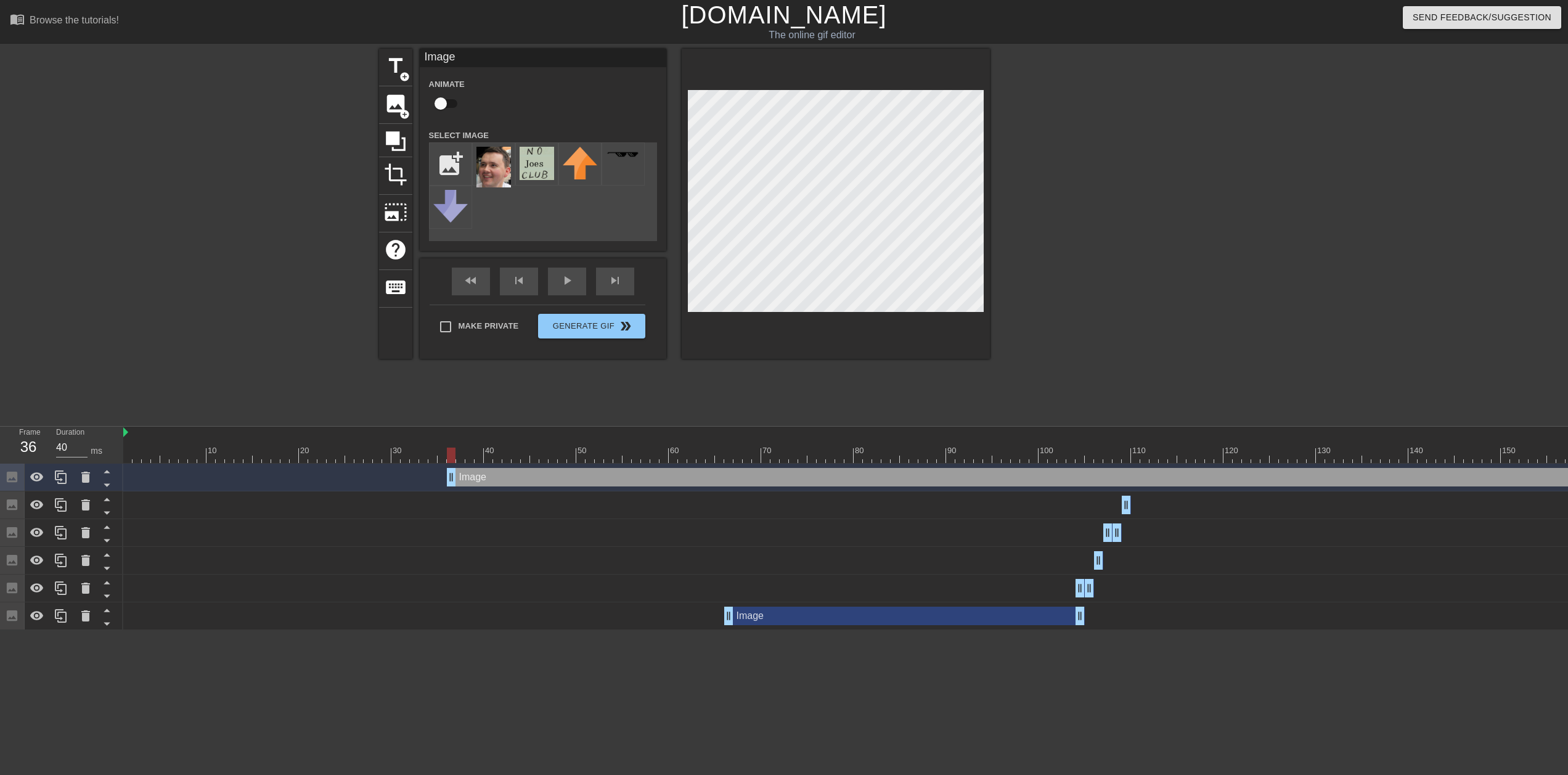
drag, startPoint x: 133, startPoint y: 478, endPoint x: 456, endPoint y: 472, distance: 323.1
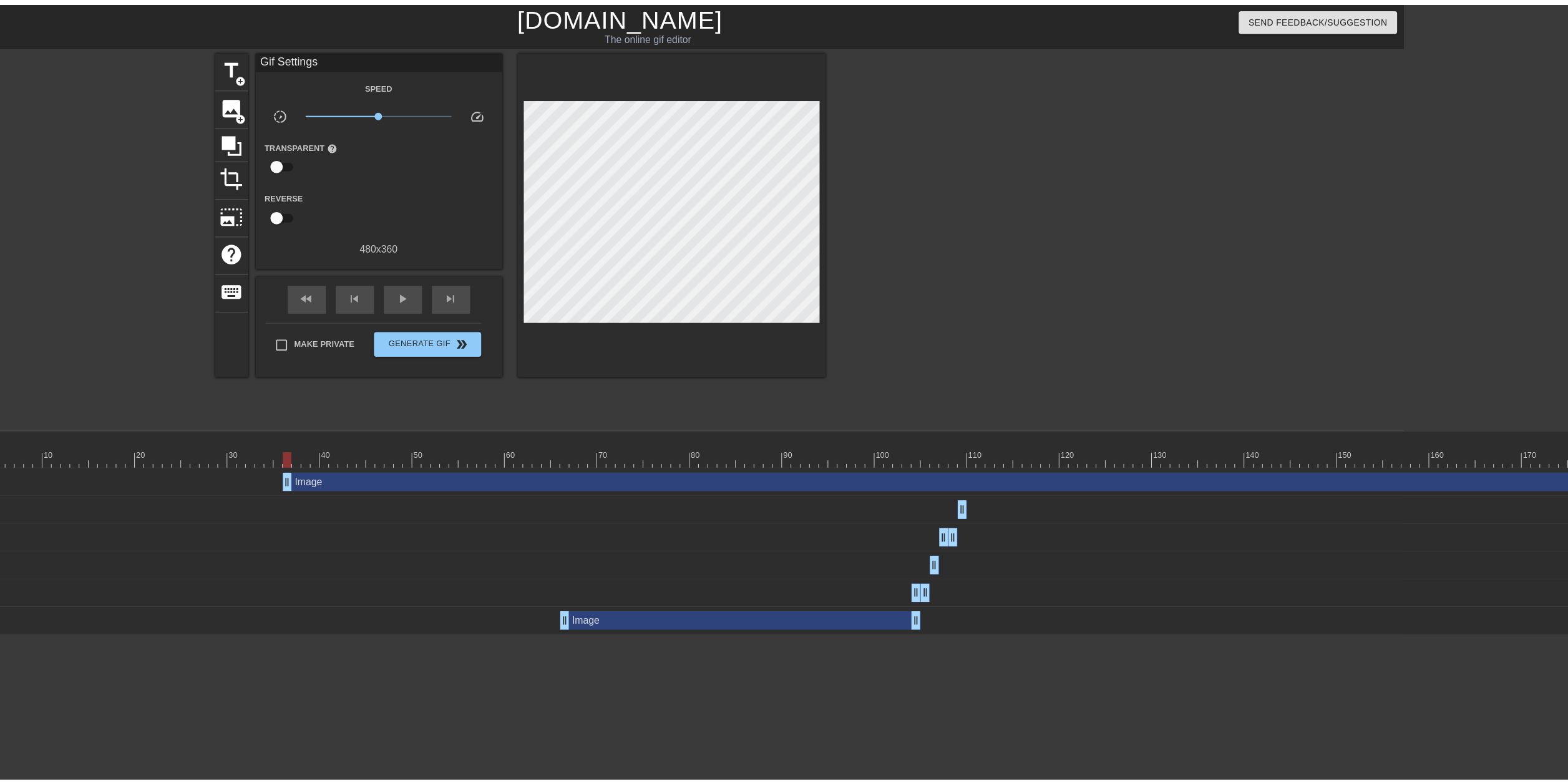
scroll to position [0, 365]
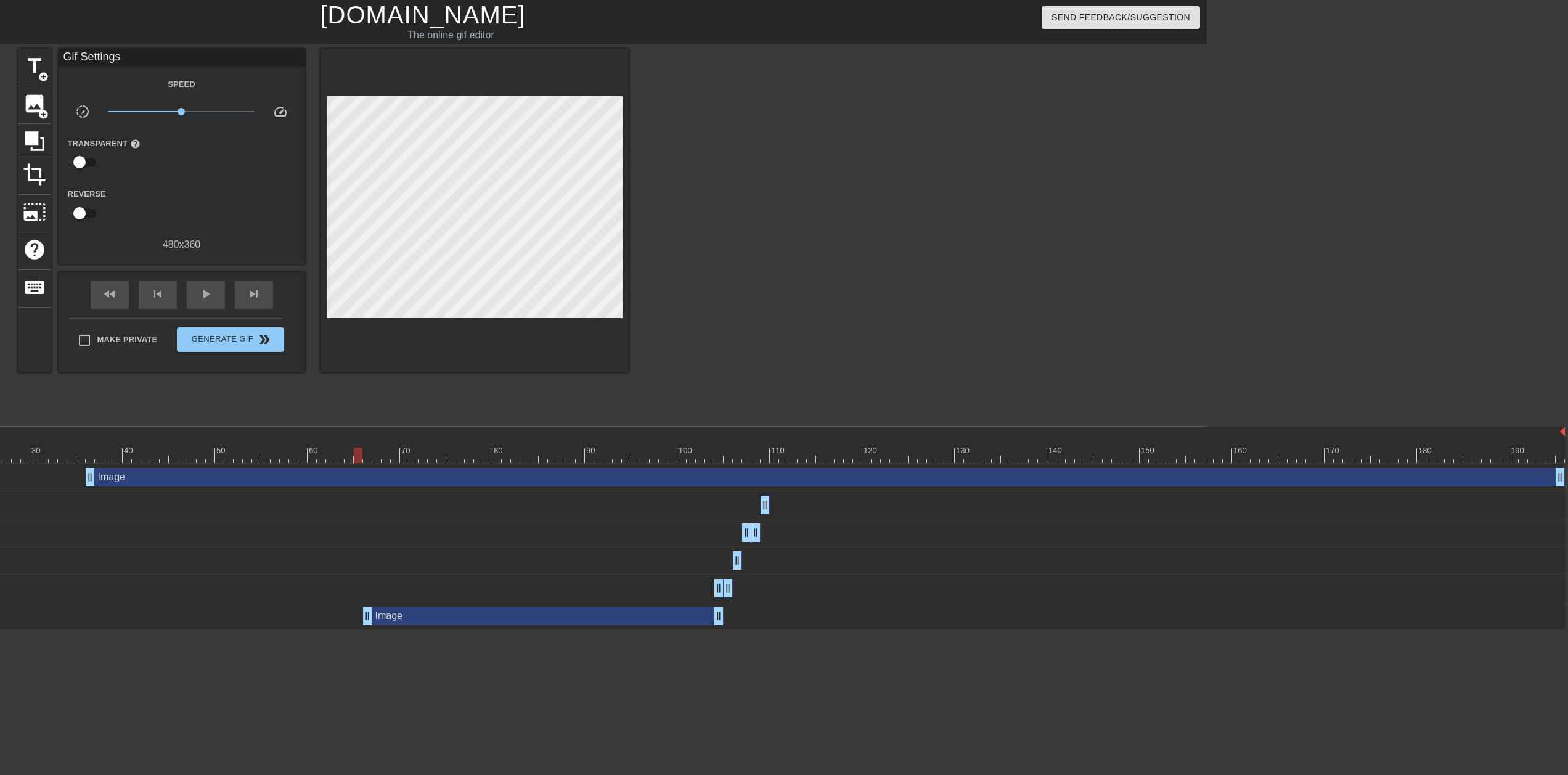
drag, startPoint x: 100, startPoint y: 456, endPoint x: 356, endPoint y: 457, distance: 256.0
click at [356, 387] on div at bounding box center [664, 455] width 1804 height 15
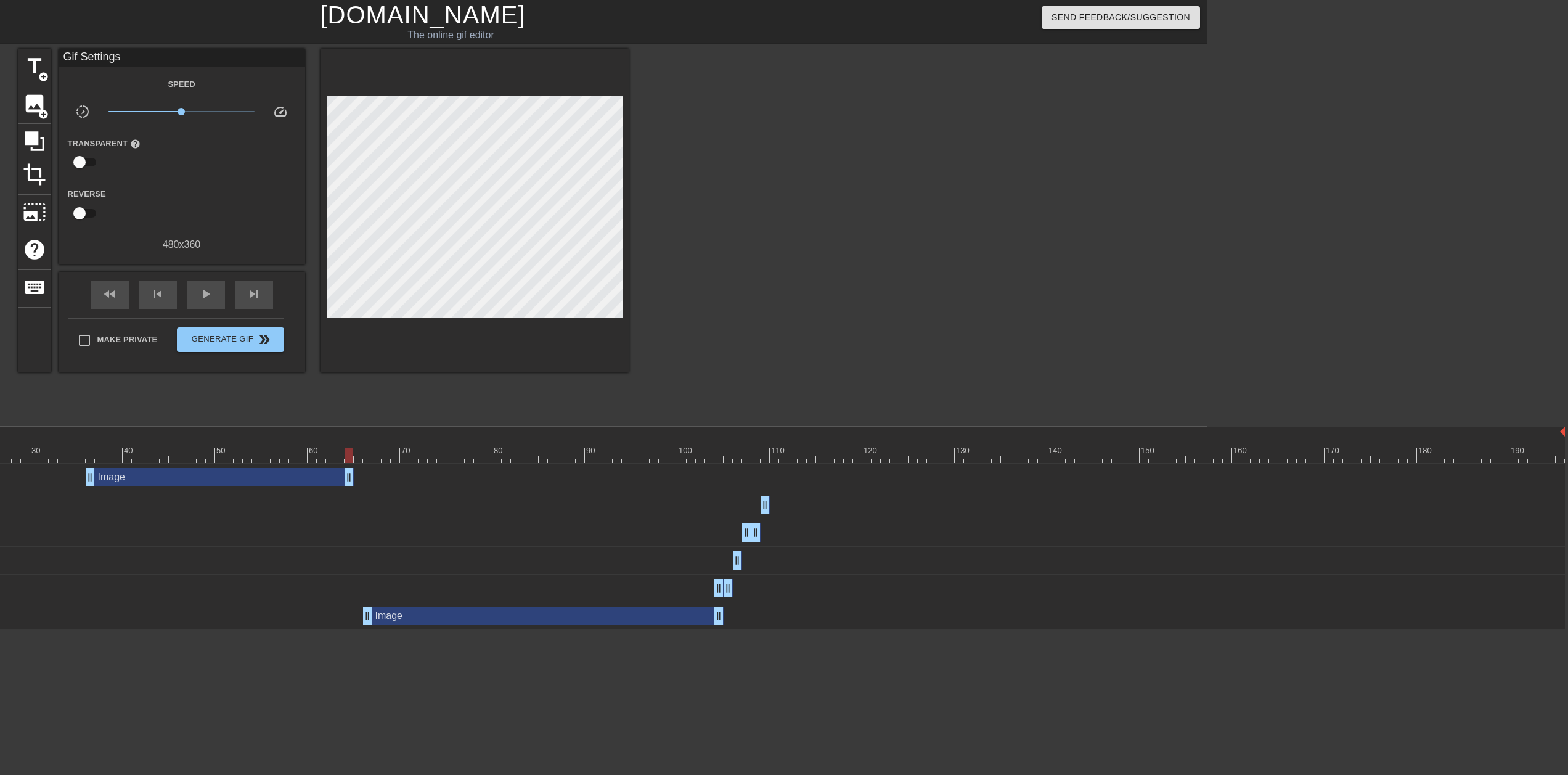
drag, startPoint x: 1555, startPoint y: 476, endPoint x: 343, endPoint y: 486, distance: 1212.0
drag, startPoint x: 344, startPoint y: 453, endPoint x: 811, endPoint y: 442, distance: 467.1
click at [774, 387] on div "10 20 30 40 50 60 70 80 90 100 110 120 130 140 150 160" at bounding box center [664, 444] width 1804 height 36
click at [40, 109] on span "add_circle" at bounding box center [44, 115] width 11 height 11
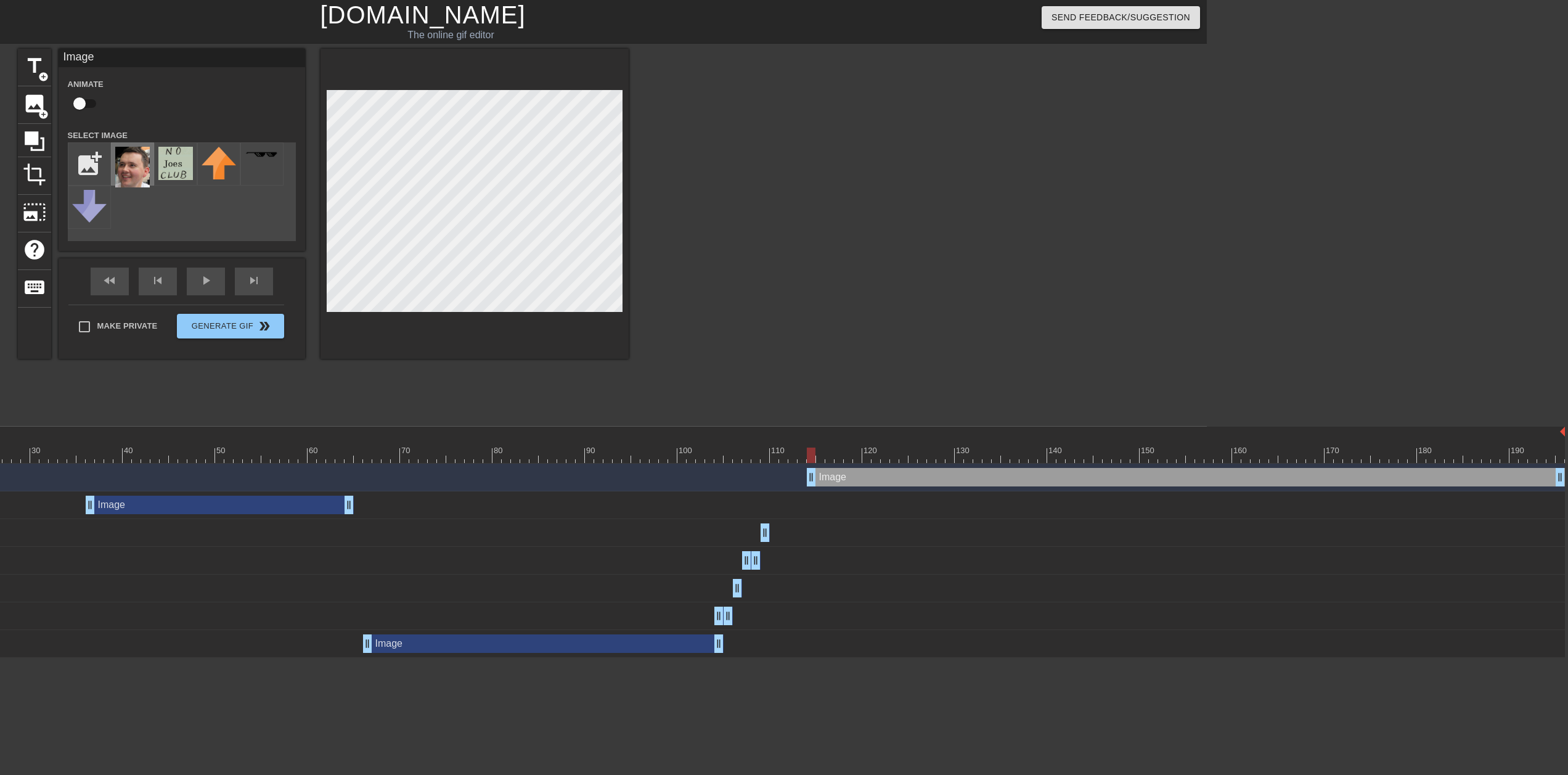
click at [132, 161] on img at bounding box center [132, 167] width 35 height 41
drag, startPoint x: 810, startPoint y: 451, endPoint x: 915, endPoint y: 462, distance: 105.6
click at [774, 387] on div at bounding box center [913, 455] width 8 height 15
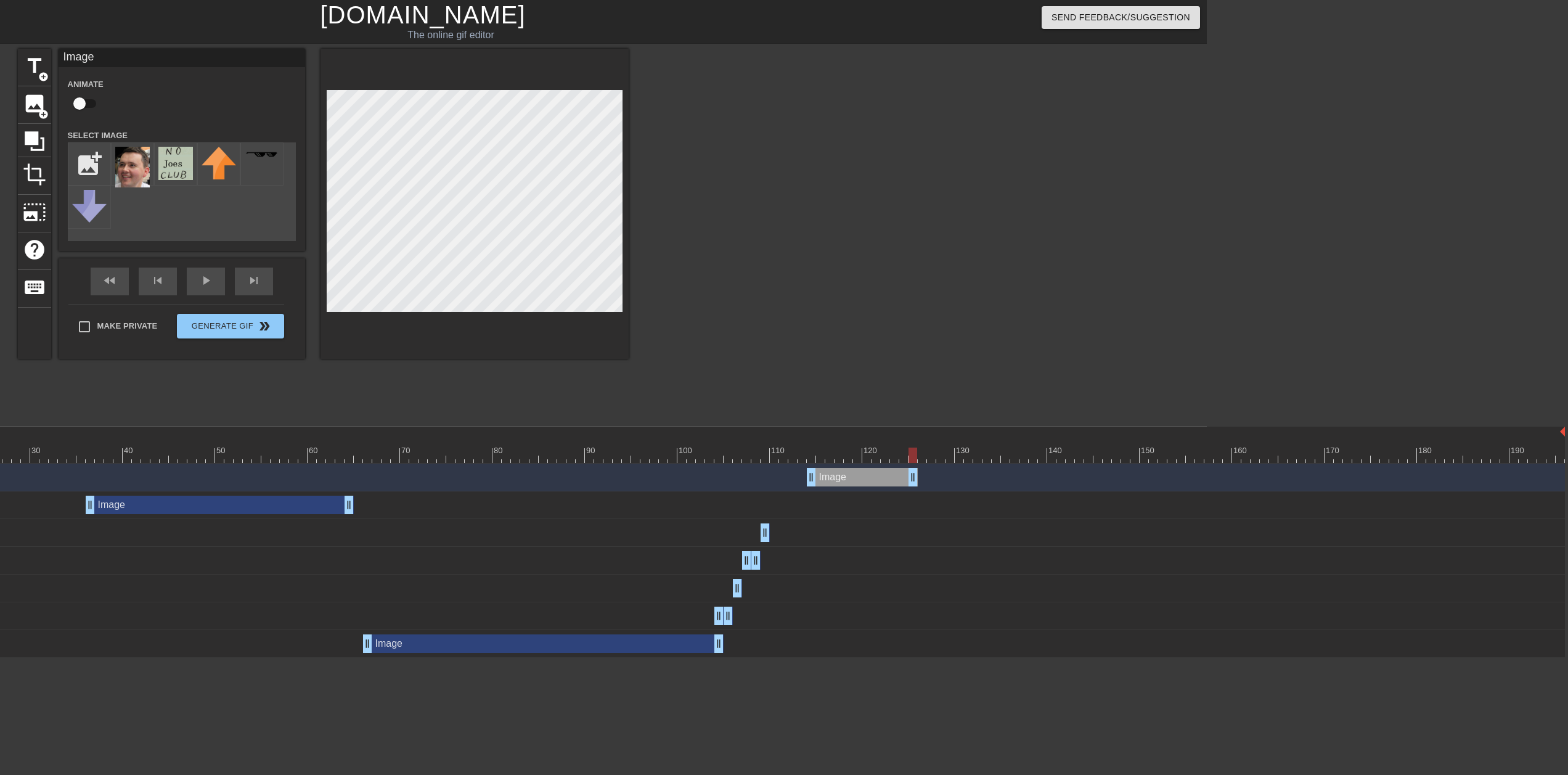
drag, startPoint x: 1559, startPoint y: 477, endPoint x: 913, endPoint y: 476, distance: 646.0
drag, startPoint x: 913, startPoint y: 456, endPoint x: 1138, endPoint y: 459, distance: 225.0
click at [774, 387] on div at bounding box center [1135, 455] width 8 height 15
click at [35, 109] on span "image" at bounding box center [35, 103] width 23 height 23
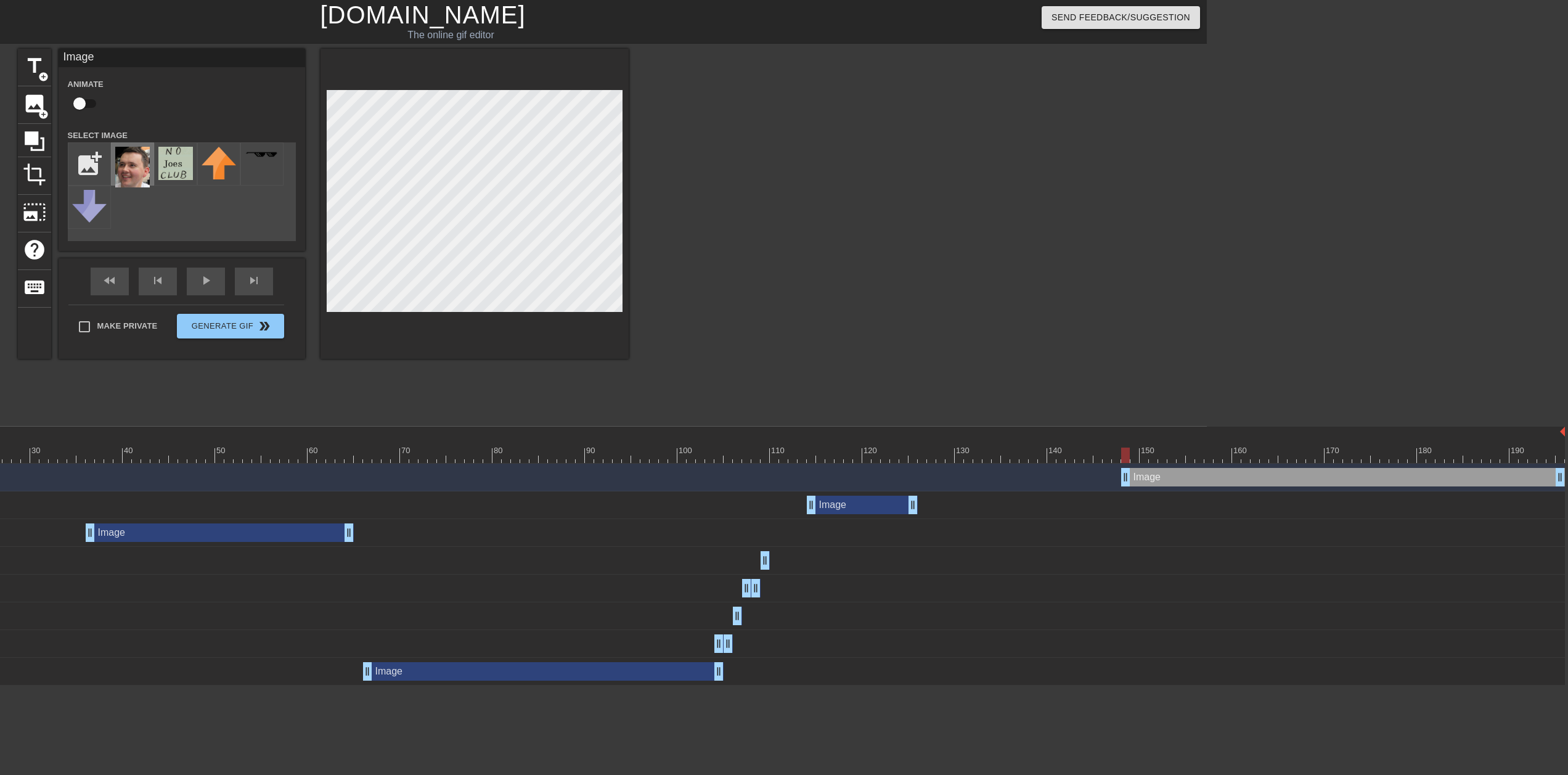
click at [123, 166] on img at bounding box center [132, 167] width 35 height 41
drag, startPoint x: 1122, startPoint y: 455, endPoint x: 1150, endPoint y: 452, distance: 28.2
click at [774, 387] on div at bounding box center [1153, 455] width 8 height 15
drag, startPoint x: 1145, startPoint y: 453, endPoint x: 1123, endPoint y: 452, distance: 22.0
click at [774, 387] on div at bounding box center [664, 455] width 1804 height 15
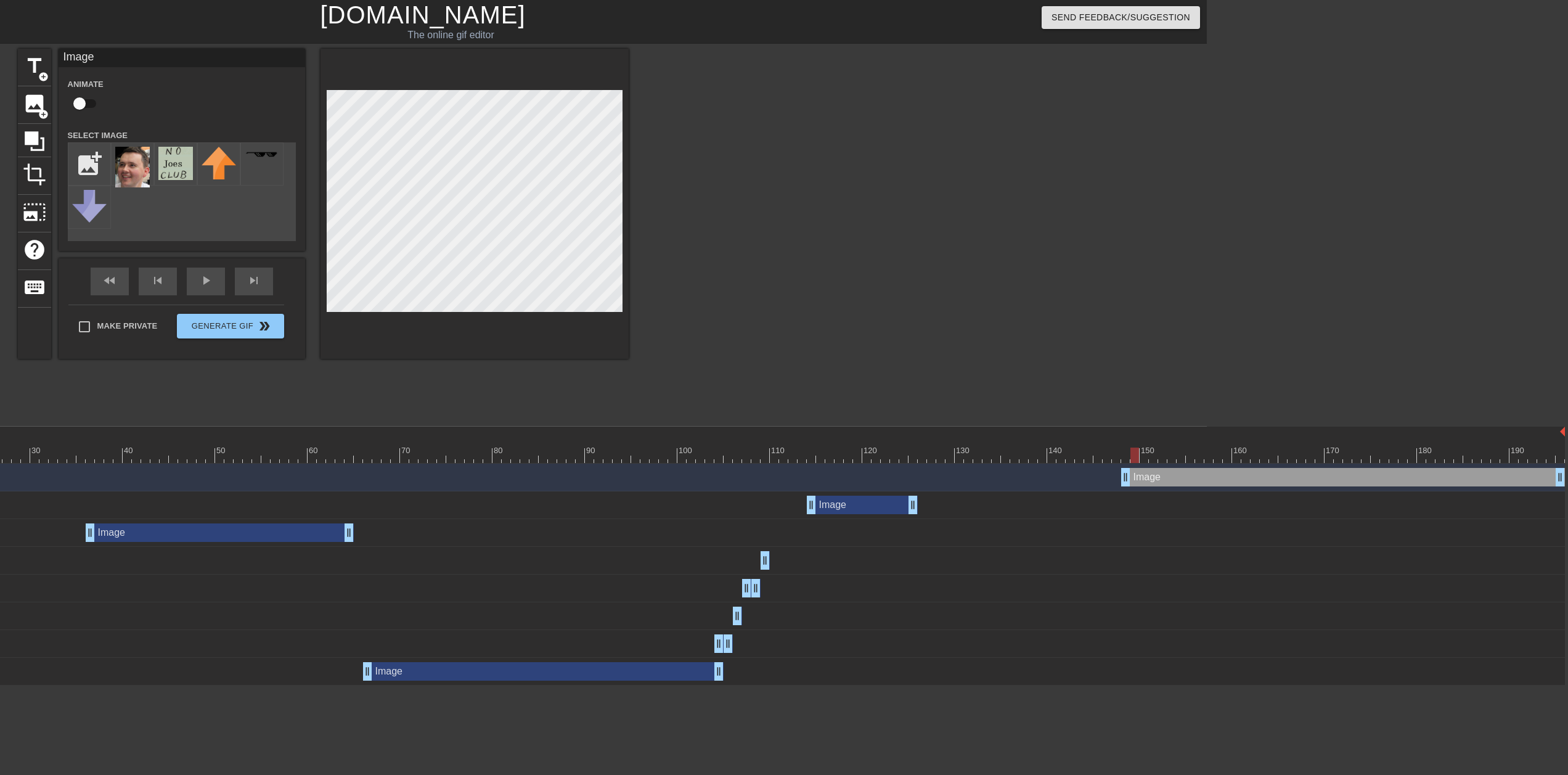
drag, startPoint x: 1125, startPoint y: 450, endPoint x: 1135, endPoint y: 452, distance: 10.2
click at [774, 387] on div at bounding box center [1135, 455] width 8 height 15
drag, startPoint x: 1128, startPoint y: 481, endPoint x: 1135, endPoint y: 478, distance: 7.6
drag, startPoint x: 1132, startPoint y: 459, endPoint x: 1150, endPoint y: 457, distance: 18.1
click at [774, 387] on div at bounding box center [1153, 455] width 8 height 15
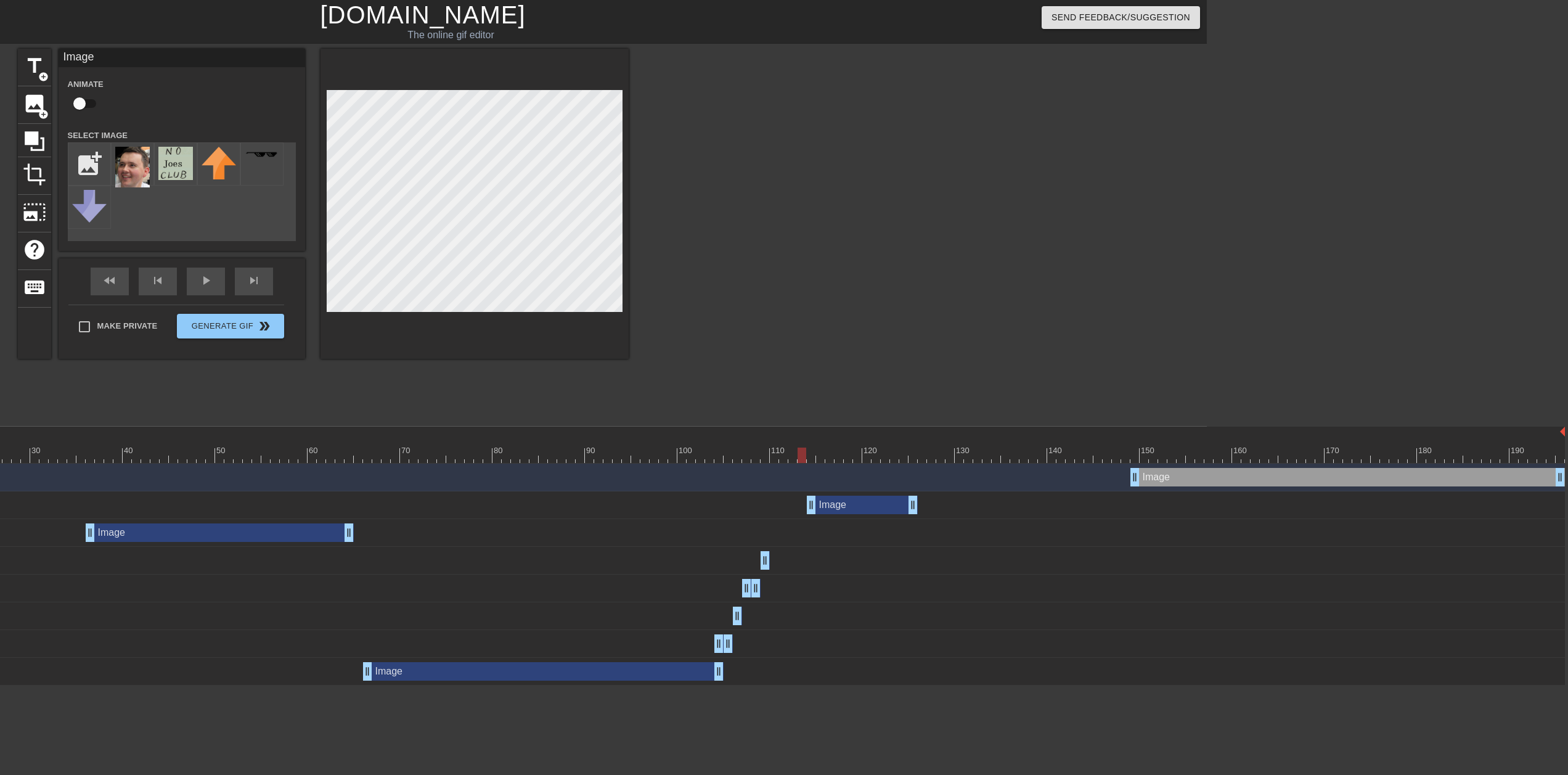
drag, startPoint x: 1141, startPoint y: 462, endPoint x: 802, endPoint y: 463, distance: 339.0
click at [774, 387] on div at bounding box center [801, 455] width 8 height 15
drag, startPoint x: 802, startPoint y: 463, endPoint x: 777, endPoint y: 453, distance: 26.9
click at [774, 387] on div at bounding box center [774, 455] width 8 height 15
click at [37, 99] on span "image" at bounding box center [35, 103] width 23 height 23
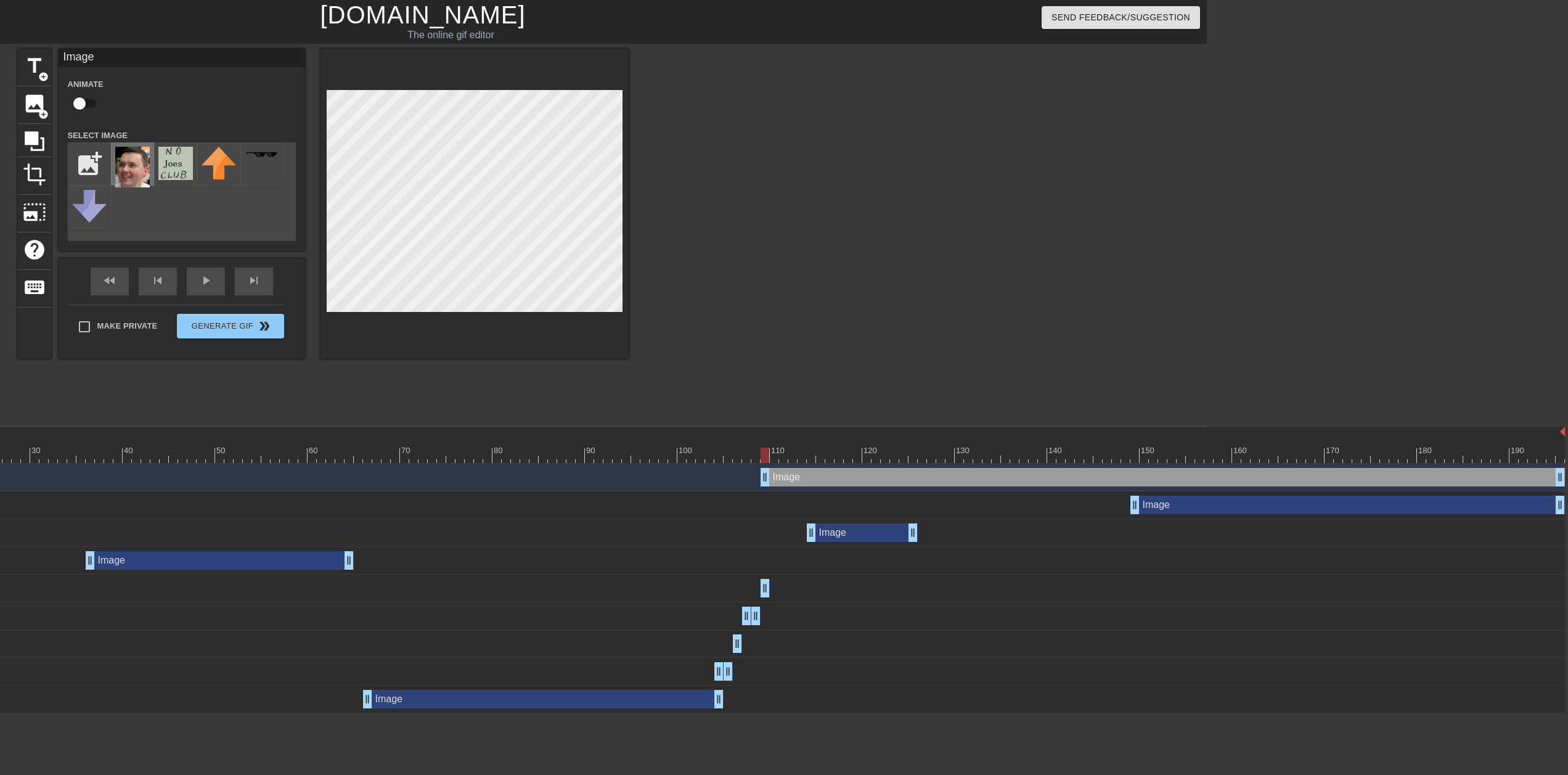
click at [132, 169] on img at bounding box center [132, 167] width 35 height 41
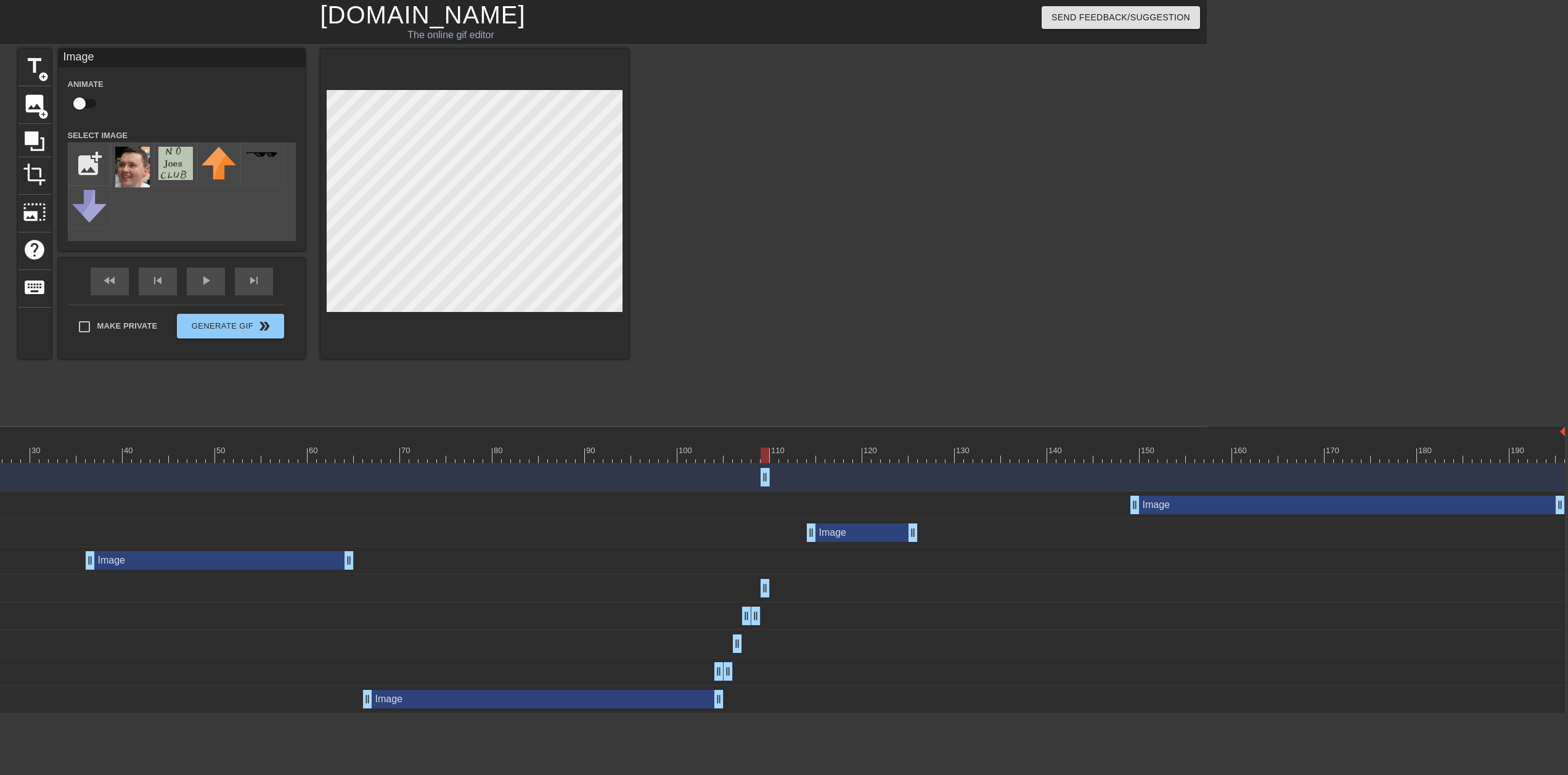
drag, startPoint x: 1556, startPoint y: 473, endPoint x: 733, endPoint y: 478, distance: 823.0
click at [733, 387] on div "Image drag_handle drag_handle" at bounding box center [664, 477] width 1804 height 18
drag, startPoint x: 730, startPoint y: 456, endPoint x: 775, endPoint y: 455, distance: 45.0
click at [774, 387] on div at bounding box center [664, 455] width 1804 height 15
drag, startPoint x: 776, startPoint y: 475, endPoint x: 783, endPoint y: 475, distance: 7.0
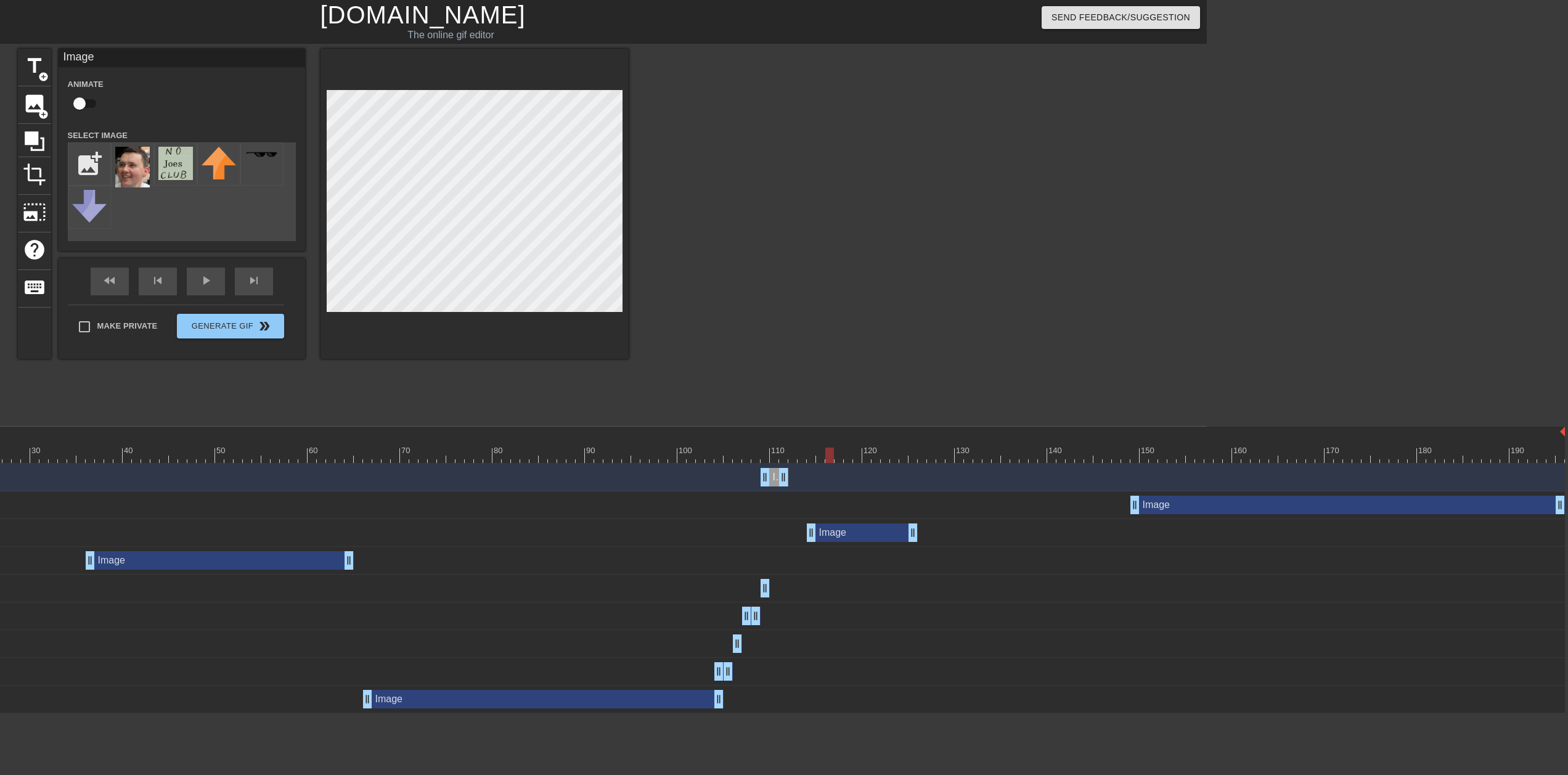
drag, startPoint x: 728, startPoint y: 456, endPoint x: 828, endPoint y: 456, distance: 100.0
click at [774, 387] on div at bounding box center [664, 455] width 1804 height 15
drag, startPoint x: 815, startPoint y: 457, endPoint x: 784, endPoint y: 459, distance: 31.1
click at [774, 387] on div at bounding box center [664, 455] width 1804 height 15
click at [774, 387] on div "Image drag_handle drag_handle" at bounding box center [664, 477] width 1804 height 18
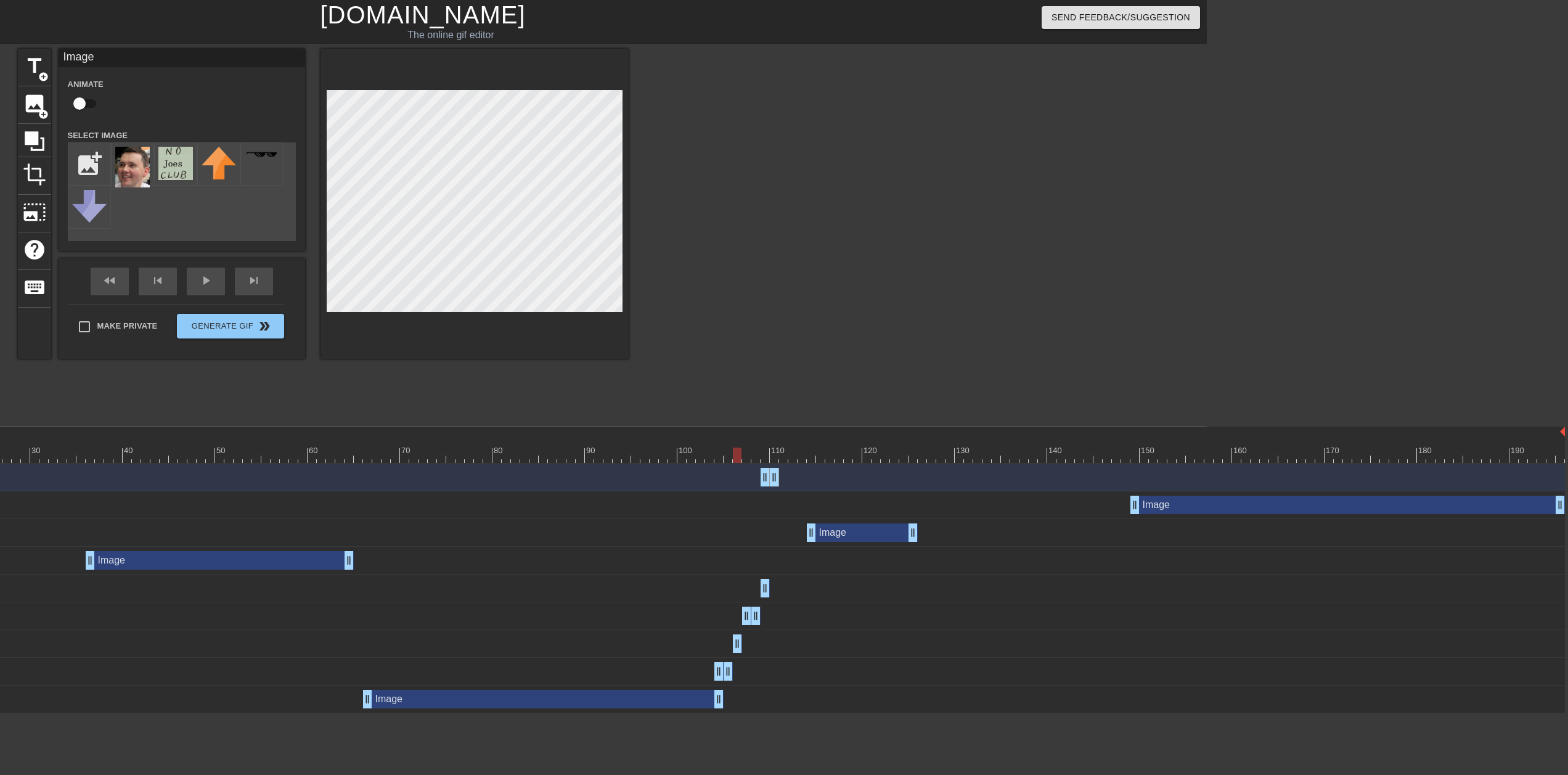
drag, startPoint x: 727, startPoint y: 462, endPoint x: 735, endPoint y: 457, distance: 9.4
click at [735, 387] on div at bounding box center [664, 455] width 1804 height 15
click at [28, 96] on span "image" at bounding box center [35, 103] width 23 height 23
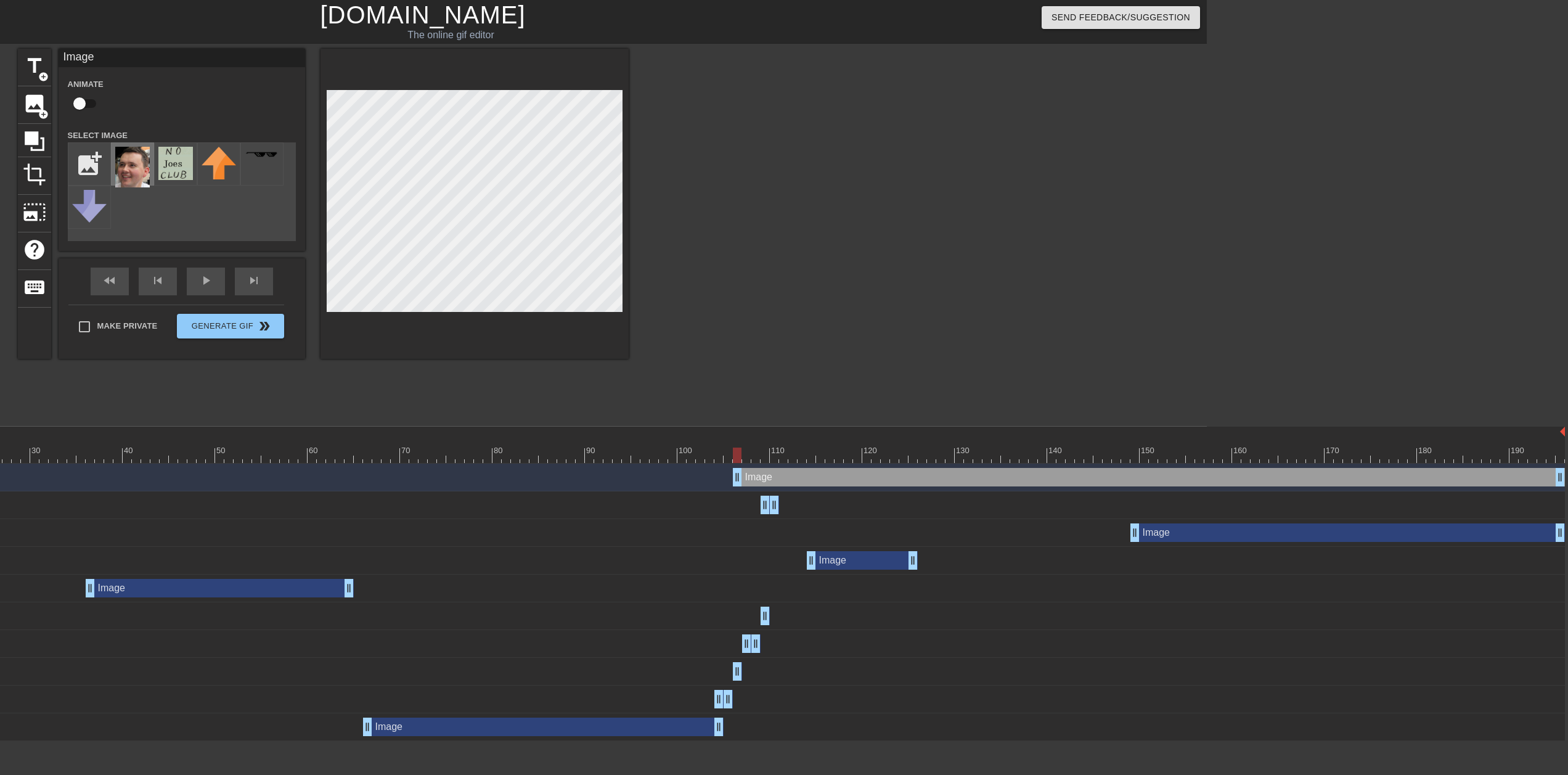
click at [135, 175] on img at bounding box center [132, 167] width 35 height 41
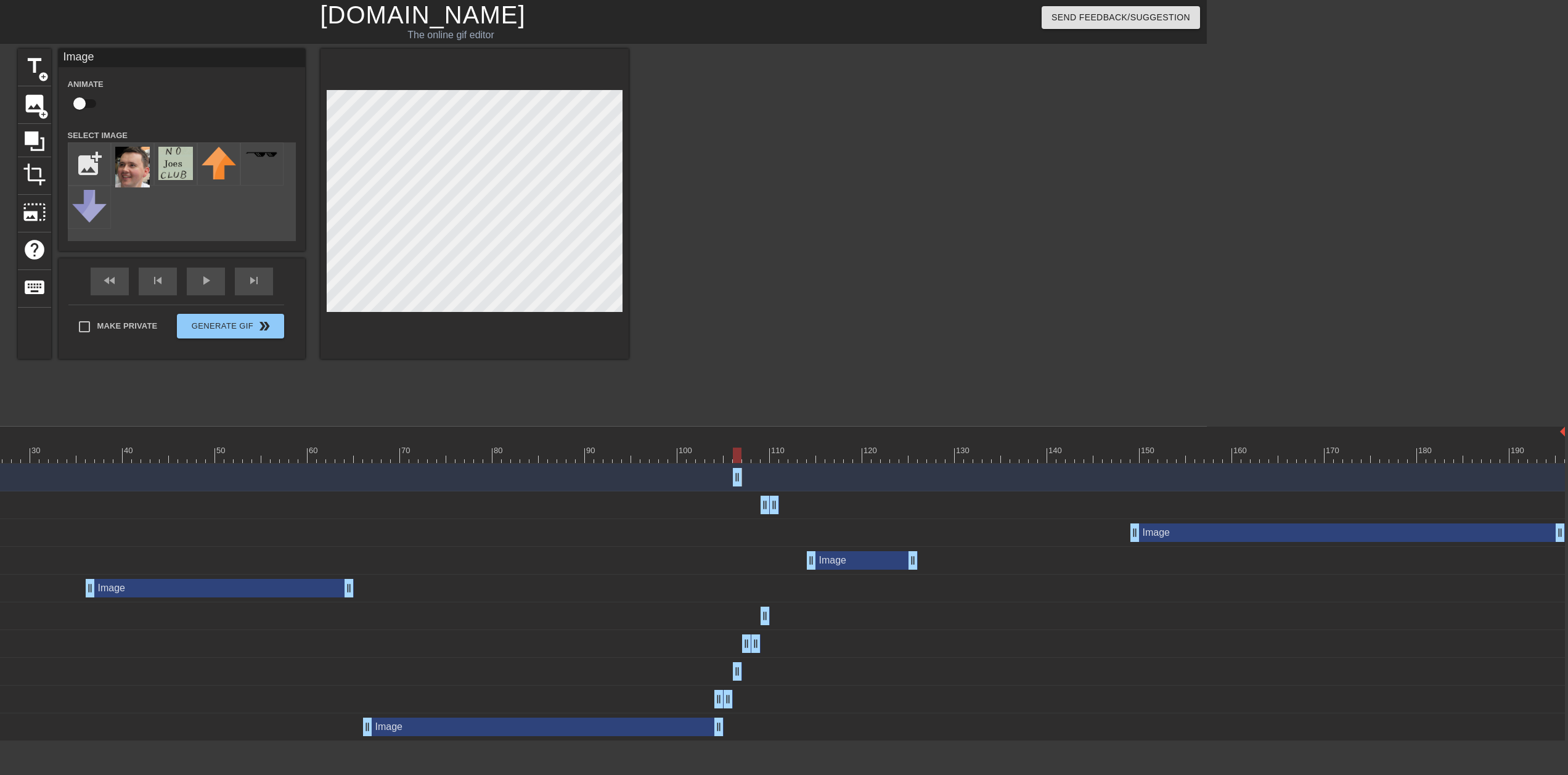
drag, startPoint x: 1554, startPoint y: 474, endPoint x: 731, endPoint y: 465, distance: 823.0
click at [731, 387] on div "Image drag_handle drag_handle" at bounding box center [664, 477] width 1804 height 28
drag, startPoint x: 738, startPoint y: 453, endPoint x: 745, endPoint y: 453, distance: 7.0
click at [745, 387] on div at bounding box center [664, 455] width 1804 height 15
click at [29, 110] on span "image" at bounding box center [35, 103] width 23 height 23
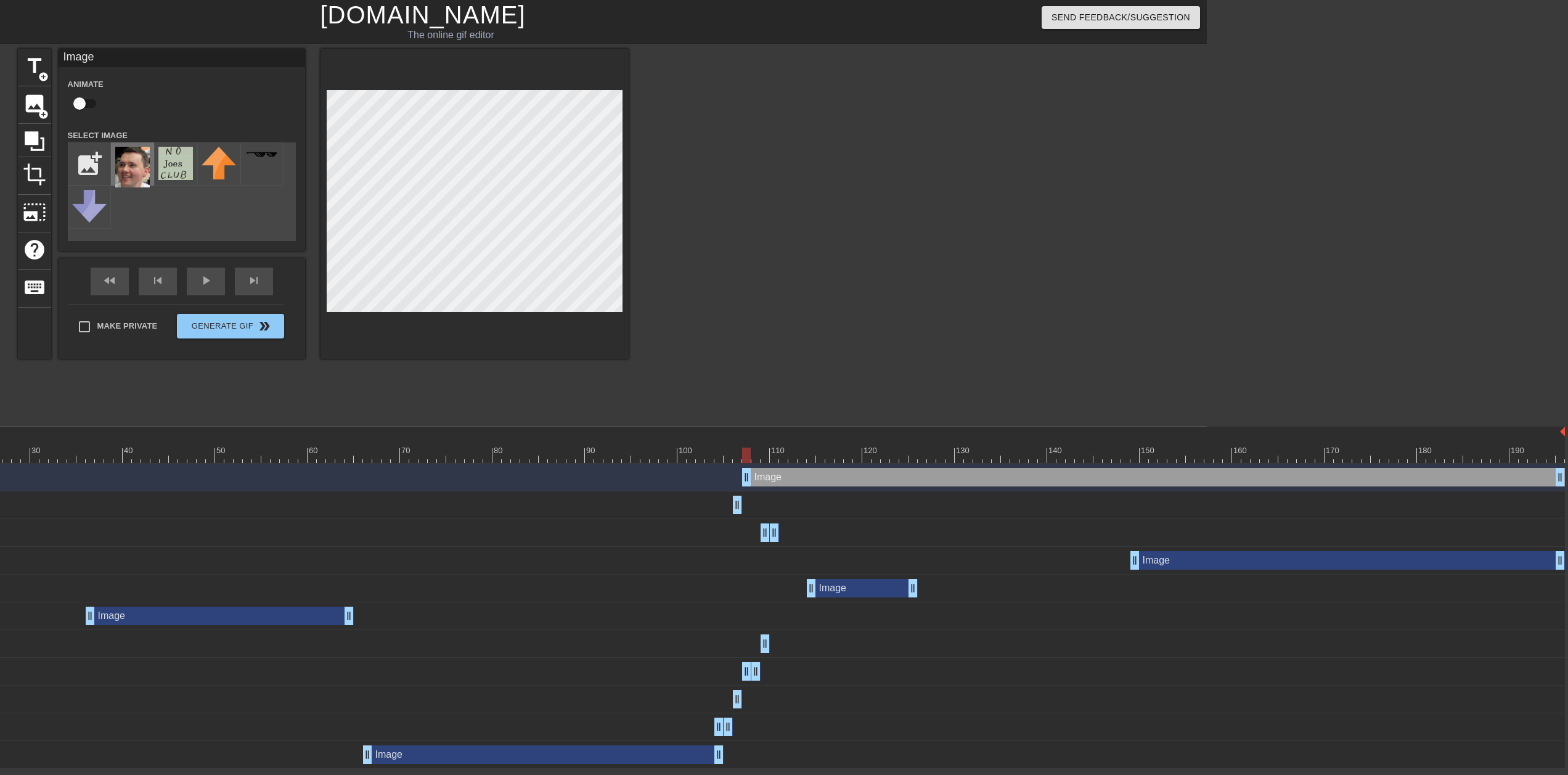
click at [129, 165] on img at bounding box center [132, 167] width 35 height 41
drag, startPoint x: 745, startPoint y: 456, endPoint x: 753, endPoint y: 456, distance: 8.0
click at [753, 387] on div at bounding box center [755, 455] width 8 height 15
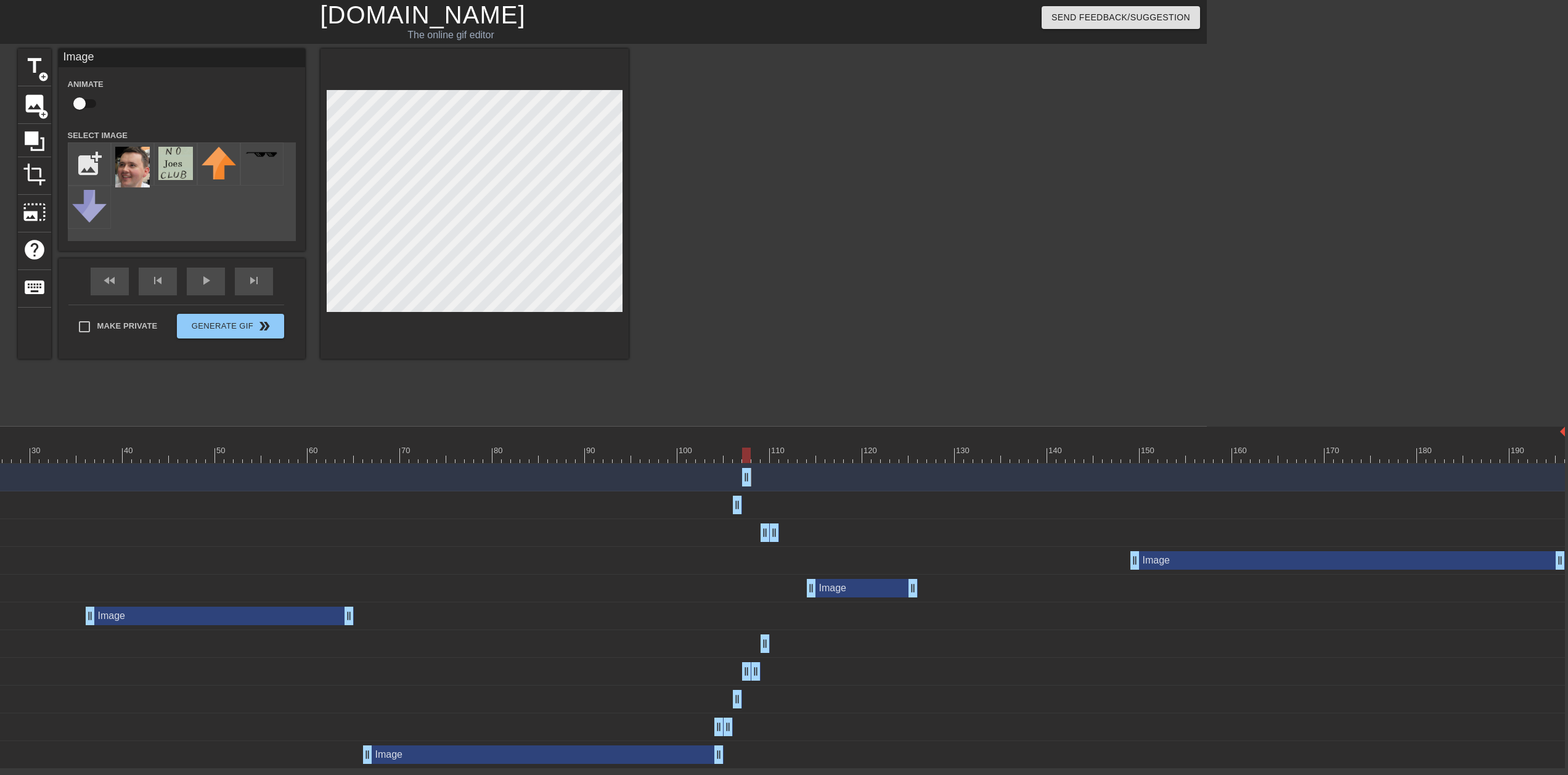
drag, startPoint x: 1557, startPoint y: 476, endPoint x: 747, endPoint y: 478, distance: 810.0
drag, startPoint x: 747, startPoint y: 454, endPoint x: 755, endPoint y: 450, distance: 8.9
click at [755, 387] on div at bounding box center [664, 455] width 1804 height 15
click at [79, 160] on input "file" at bounding box center [89, 164] width 42 height 42
click at [45, 99] on span "image" at bounding box center [35, 103] width 23 height 23
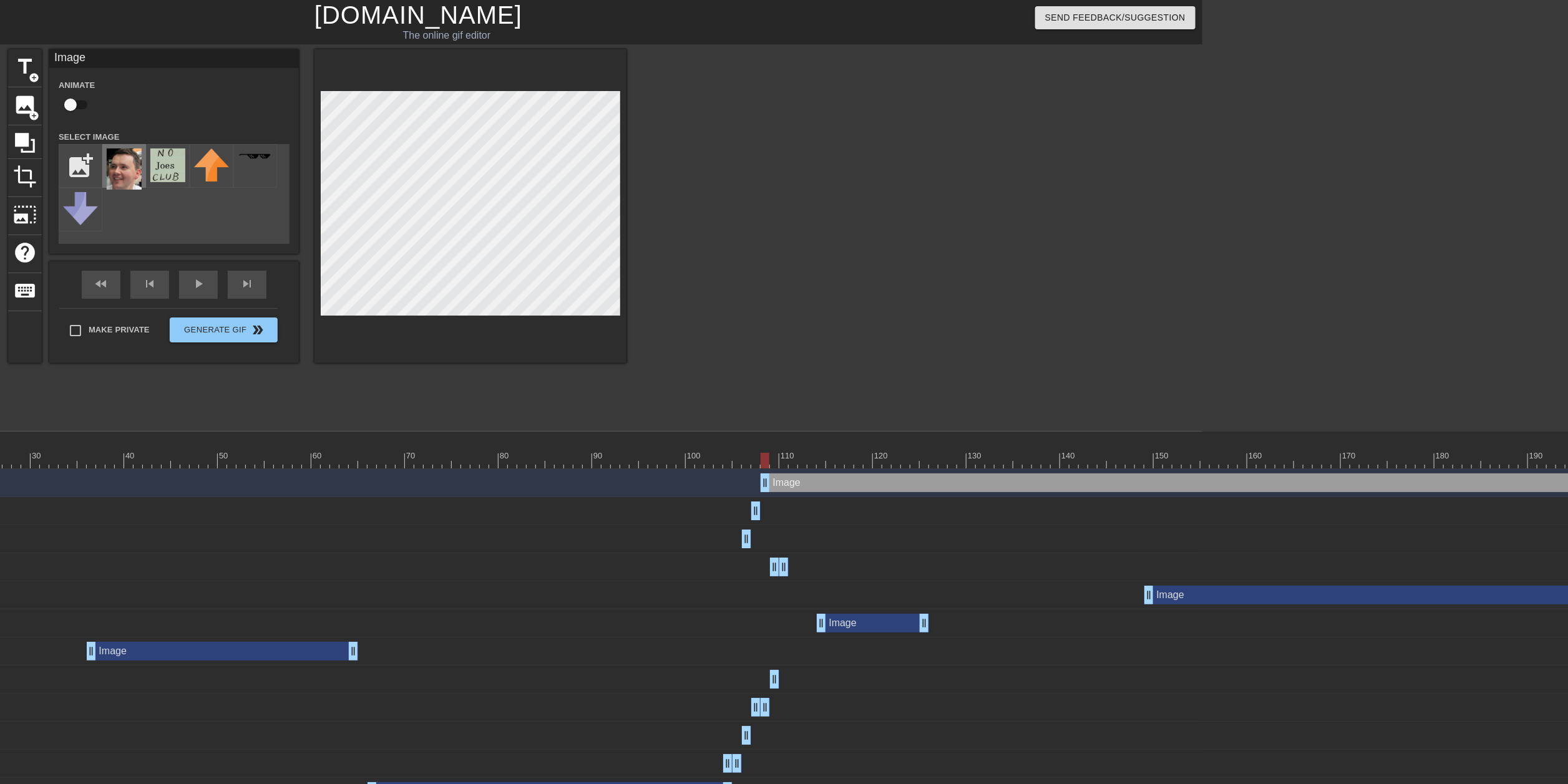
click at [118, 165] on img at bounding box center [124, 169] width 35 height 41
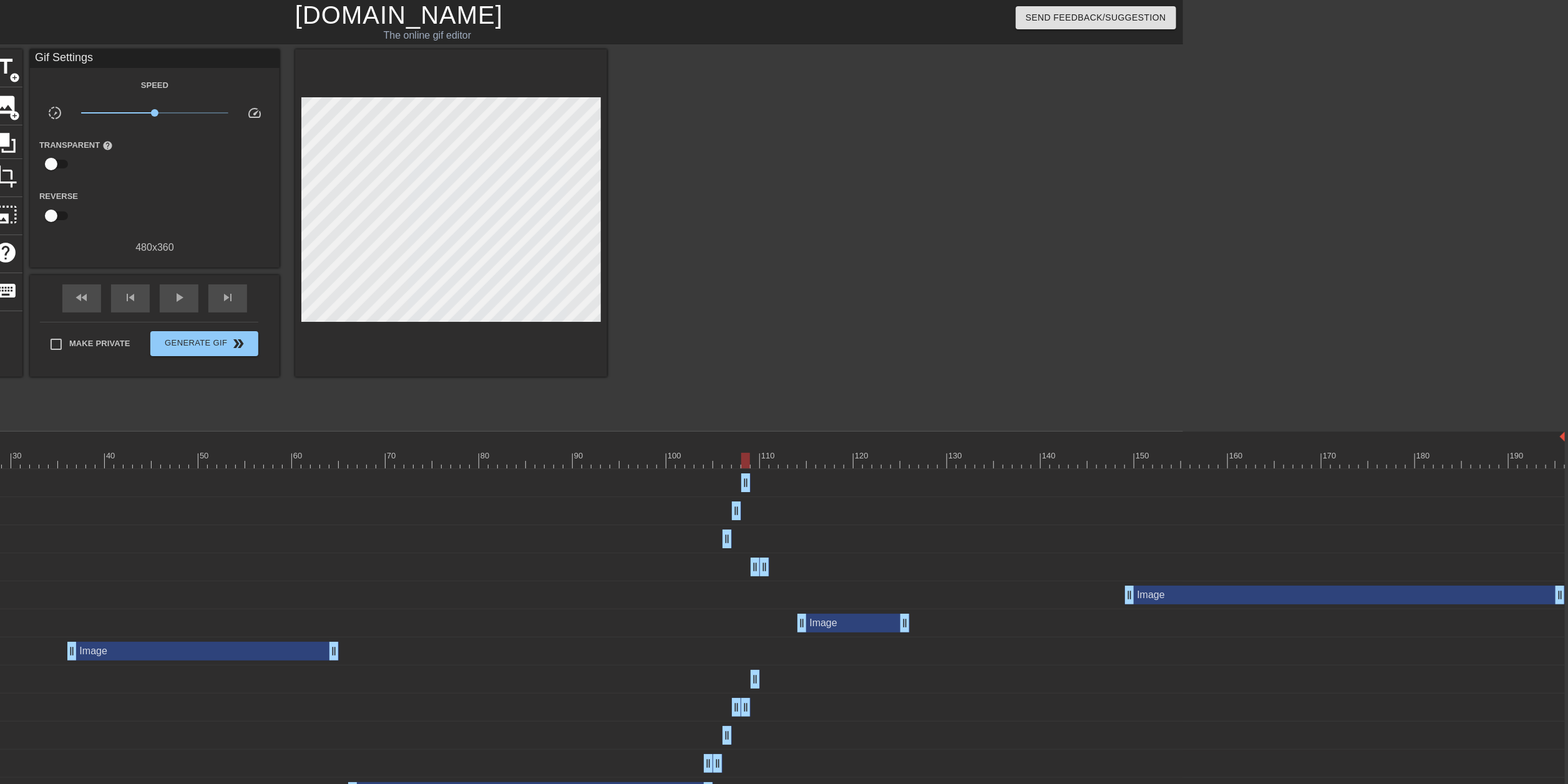
drag, startPoint x: 1561, startPoint y: 475, endPoint x: 749, endPoint y: 492, distance: 812.2
click at [749, 392] on div "Image drag_handle drag_handle" at bounding box center [652, 483] width 1825 height 28
drag, startPoint x: 694, startPoint y: 467, endPoint x: 770, endPoint y: 464, distance: 76.1
click at [770, 392] on div at bounding box center [652, 460] width 1825 height 16
drag, startPoint x: 802, startPoint y: 620, endPoint x: 788, endPoint y: 621, distance: 14.0
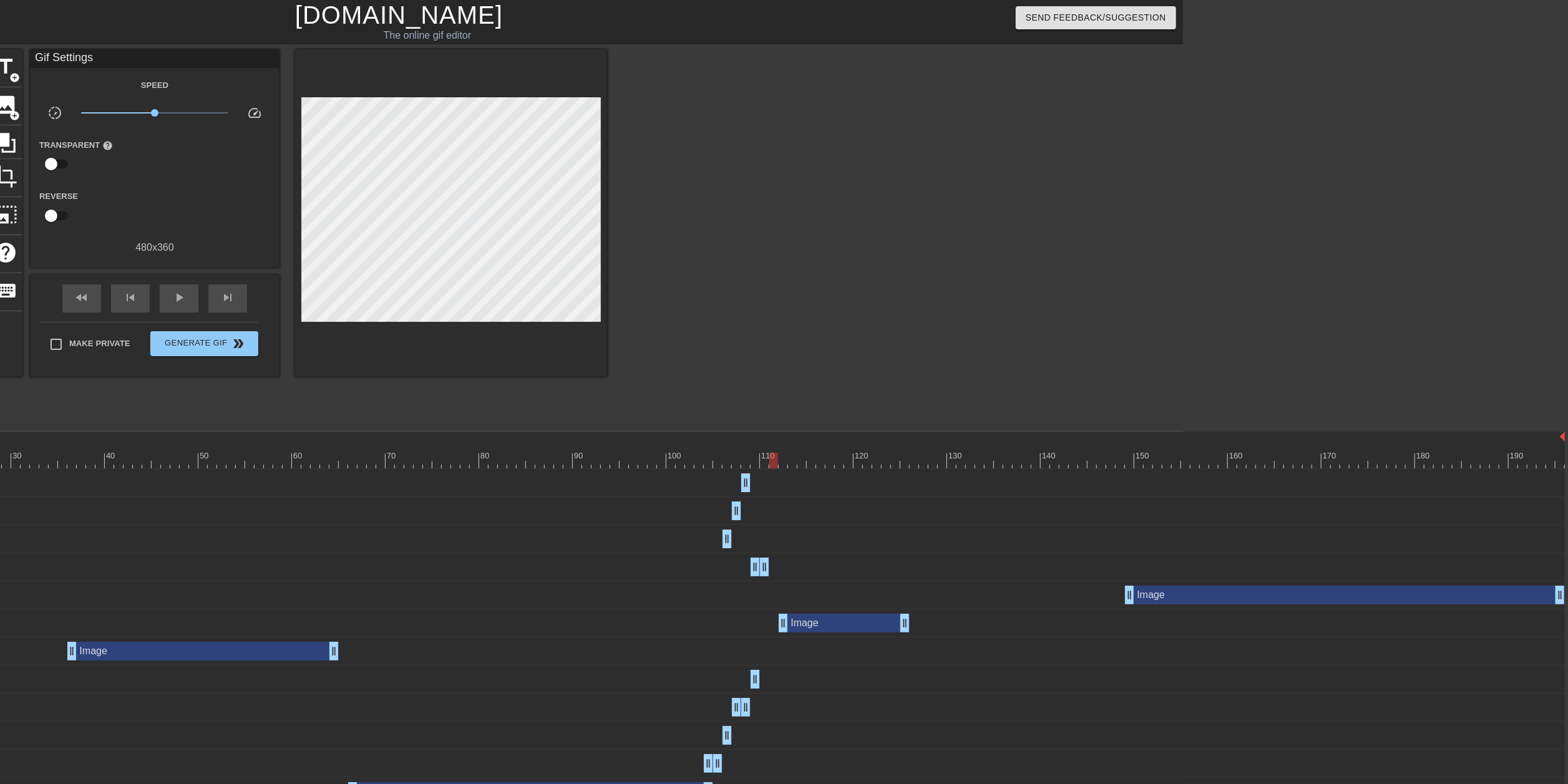
drag, startPoint x: 659, startPoint y: 460, endPoint x: 772, endPoint y: 452, distance: 113.3
click at [772, 392] on div at bounding box center [652, 460] width 1825 height 16
click at [15, 112] on span "add_circle" at bounding box center [15, 116] width 11 height 11
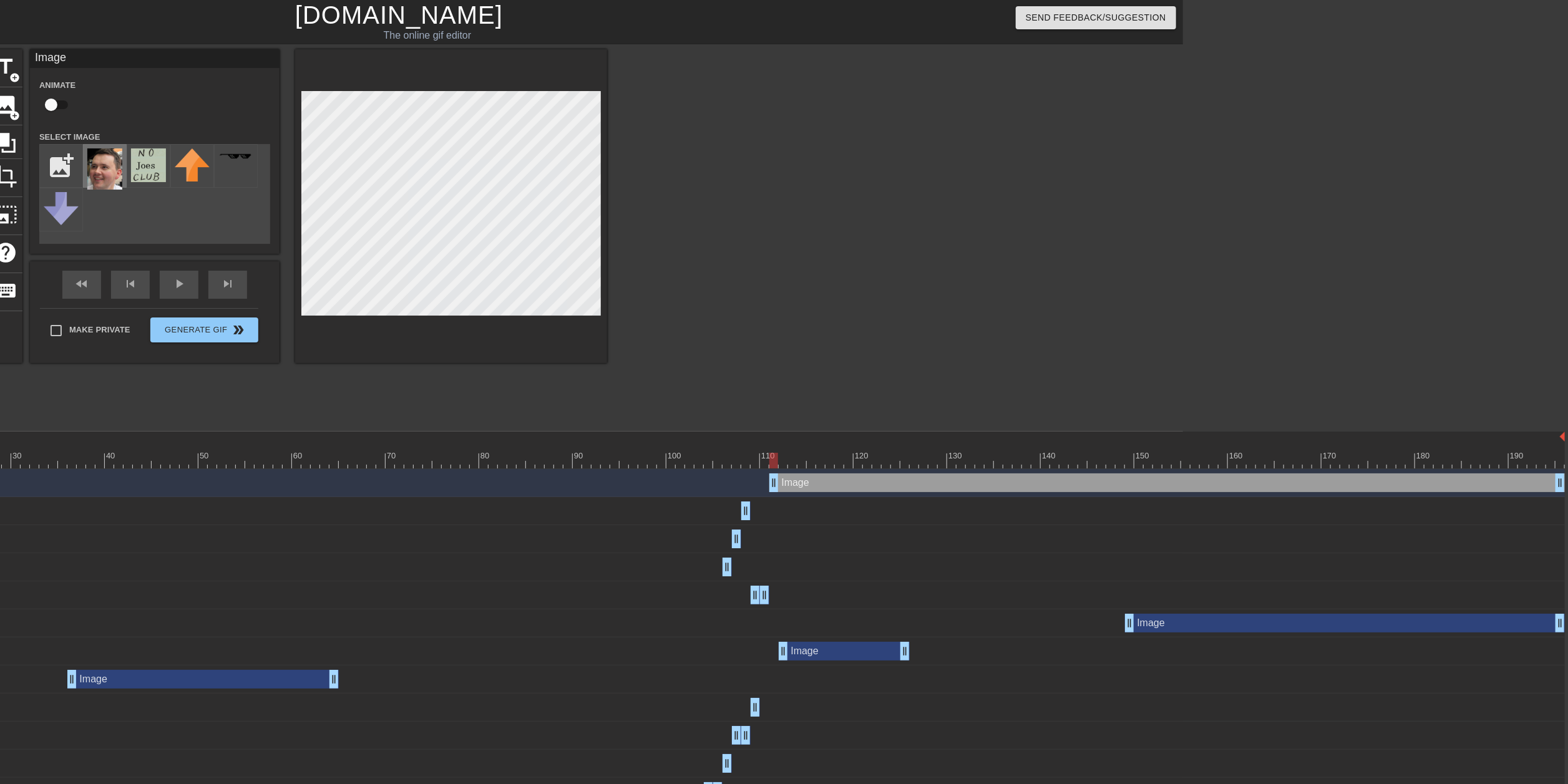
click at [111, 178] on img at bounding box center [104, 169] width 35 height 41
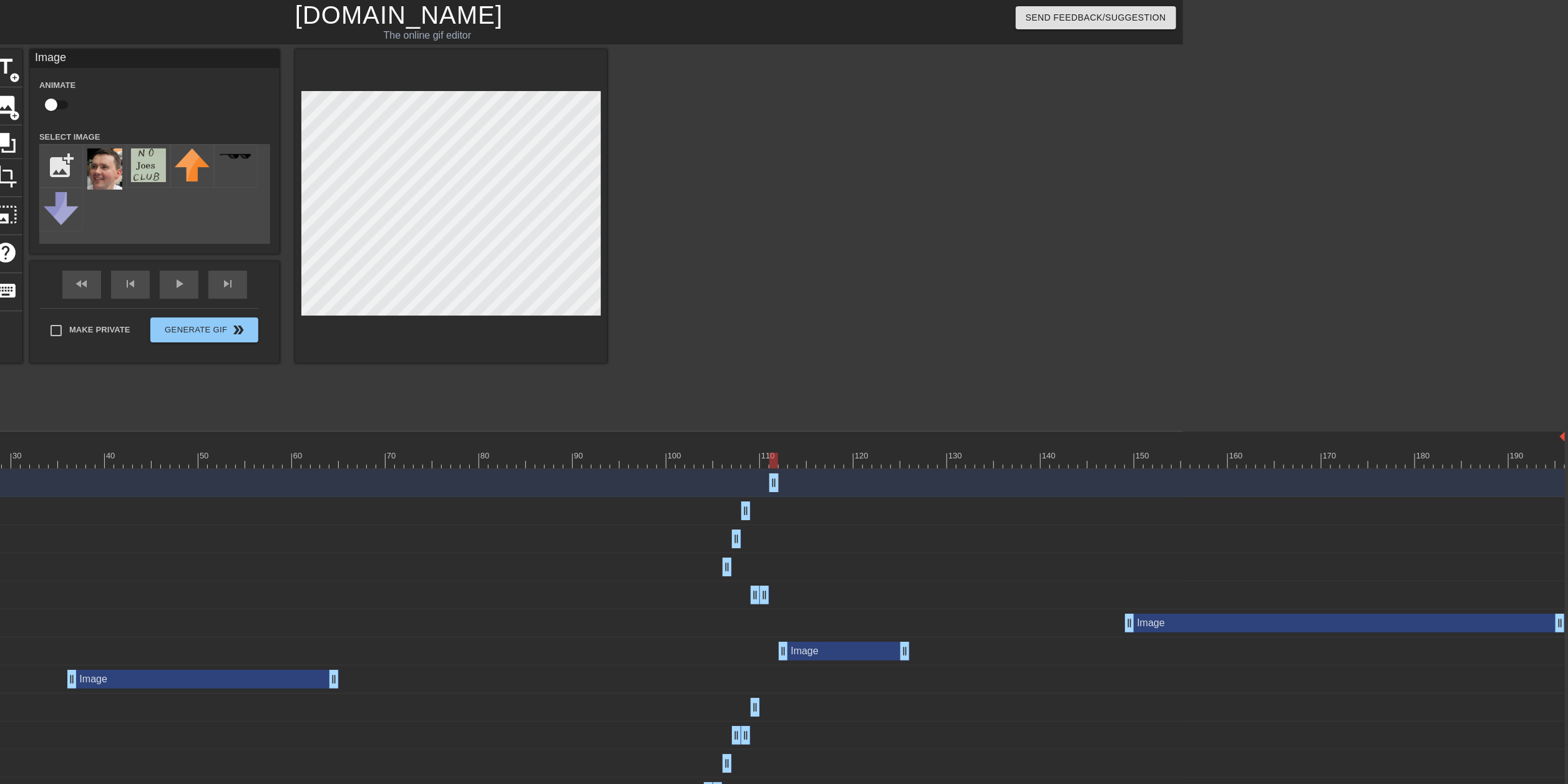
drag, startPoint x: 1558, startPoint y: 480, endPoint x: 766, endPoint y: 480, distance: 792.0
click at [766, 392] on div "Image drag_handle drag_handle" at bounding box center [652, 483] width 1825 height 19
drag, startPoint x: 654, startPoint y: 458, endPoint x: 346, endPoint y: 462, distance: 308.0
click at [346, 392] on div at bounding box center [652, 460] width 1825 height 16
drag, startPoint x: 330, startPoint y: 676, endPoint x: 337, endPoint y: 677, distance: 7.1
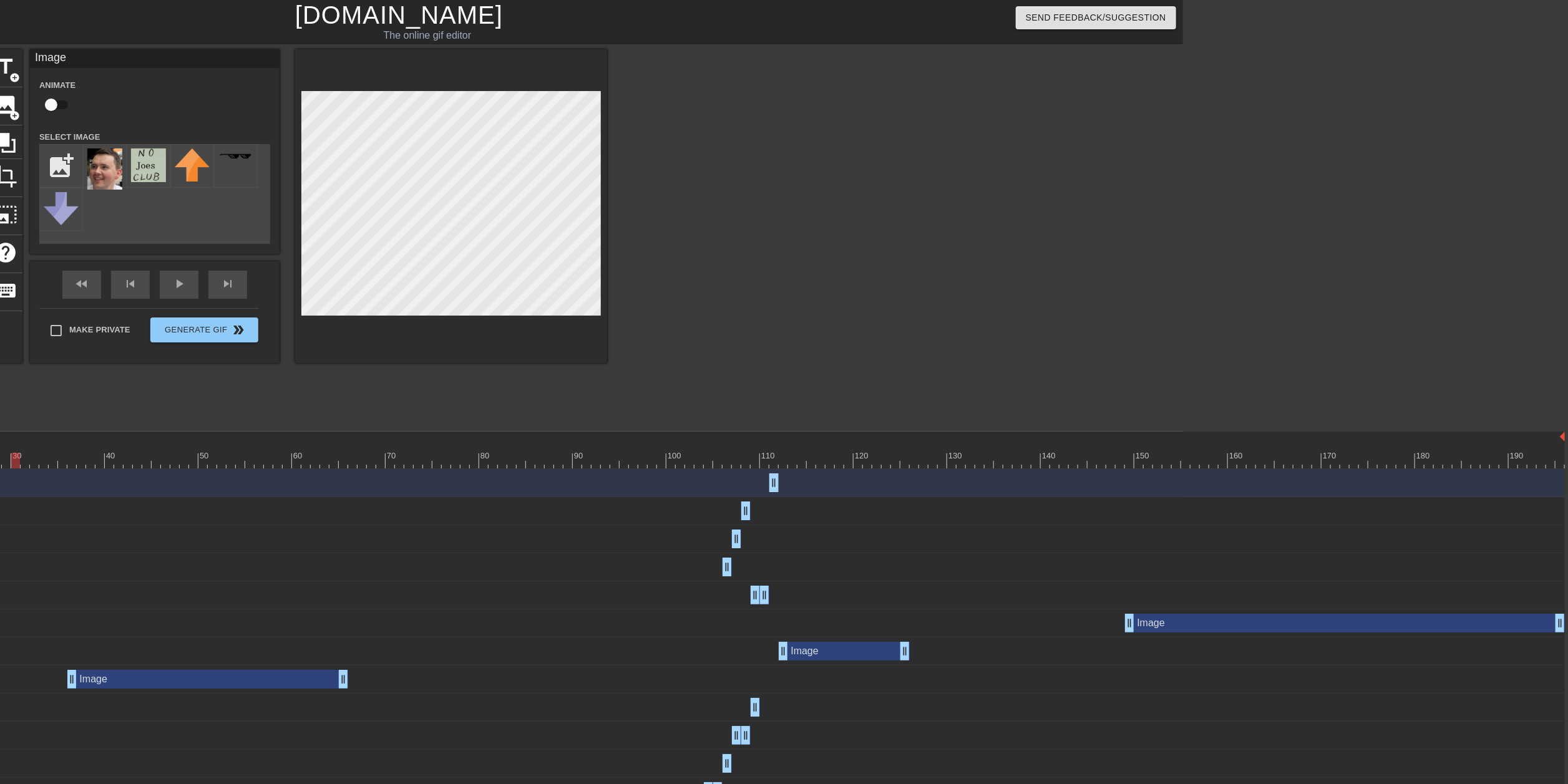
drag, startPoint x: 58, startPoint y: 462, endPoint x: 12, endPoint y: 458, distance: 46.2
click at [12, 392] on div at bounding box center [652, 460] width 1825 height 16
drag, startPoint x: 16, startPoint y: 457, endPoint x: 1540, endPoint y: 448, distance: 1524.0
click at [784, 392] on div "10 20 30 40 50 60 70 80 90 100 110 120 130 140 150 160" at bounding box center [652, 449] width 1825 height 37
drag, startPoint x: 464, startPoint y: 460, endPoint x: 63, endPoint y: 457, distance: 401.0
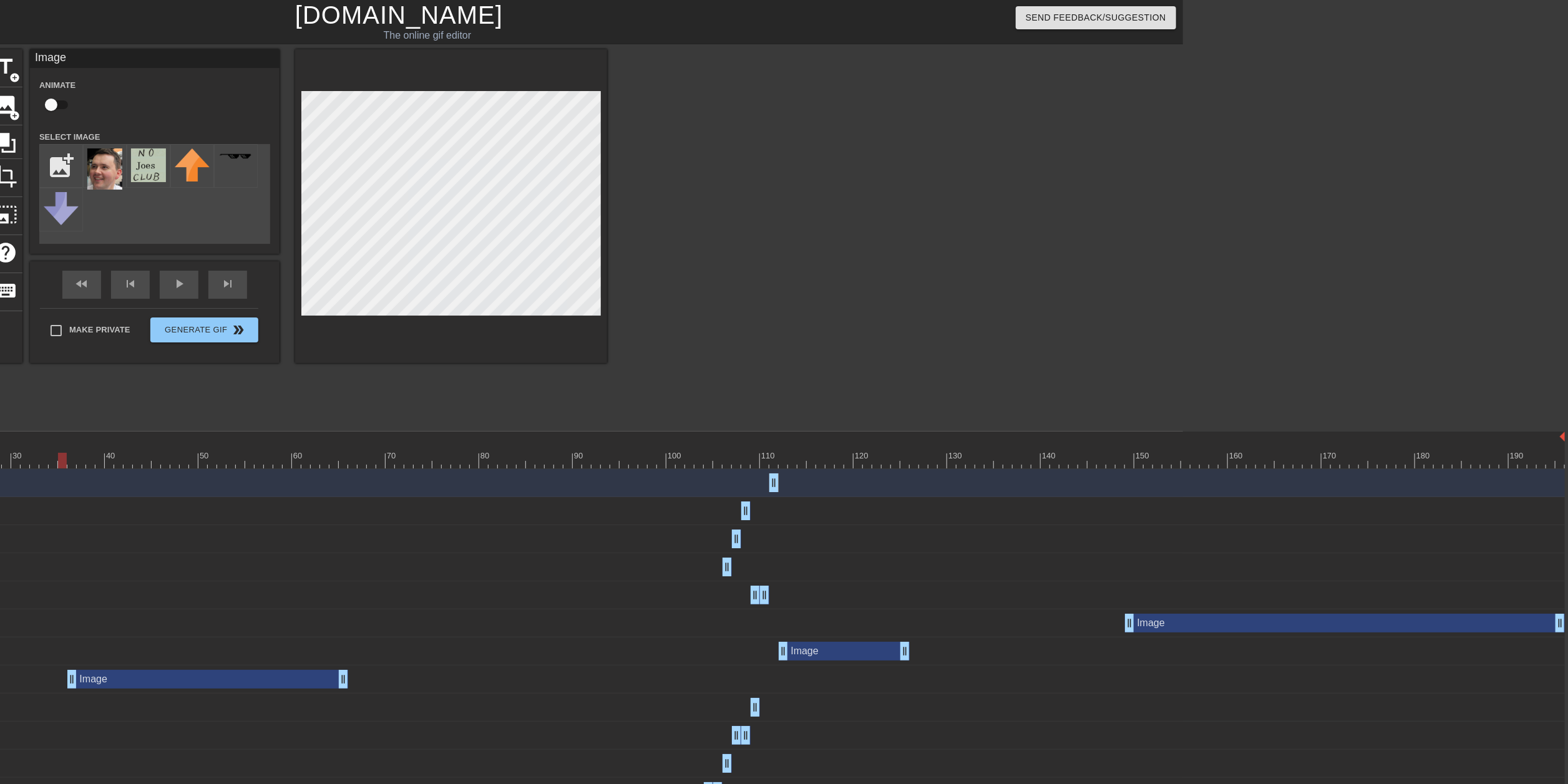
click at [64, 392] on div "10 20 30 40 50 60 70 80 90 100 110 120 130 140 150 160" at bounding box center [652, 449] width 1825 height 37
click at [234, 329] on div "Make Private Generate Gif double_arrow" at bounding box center [149, 332] width 218 height 49
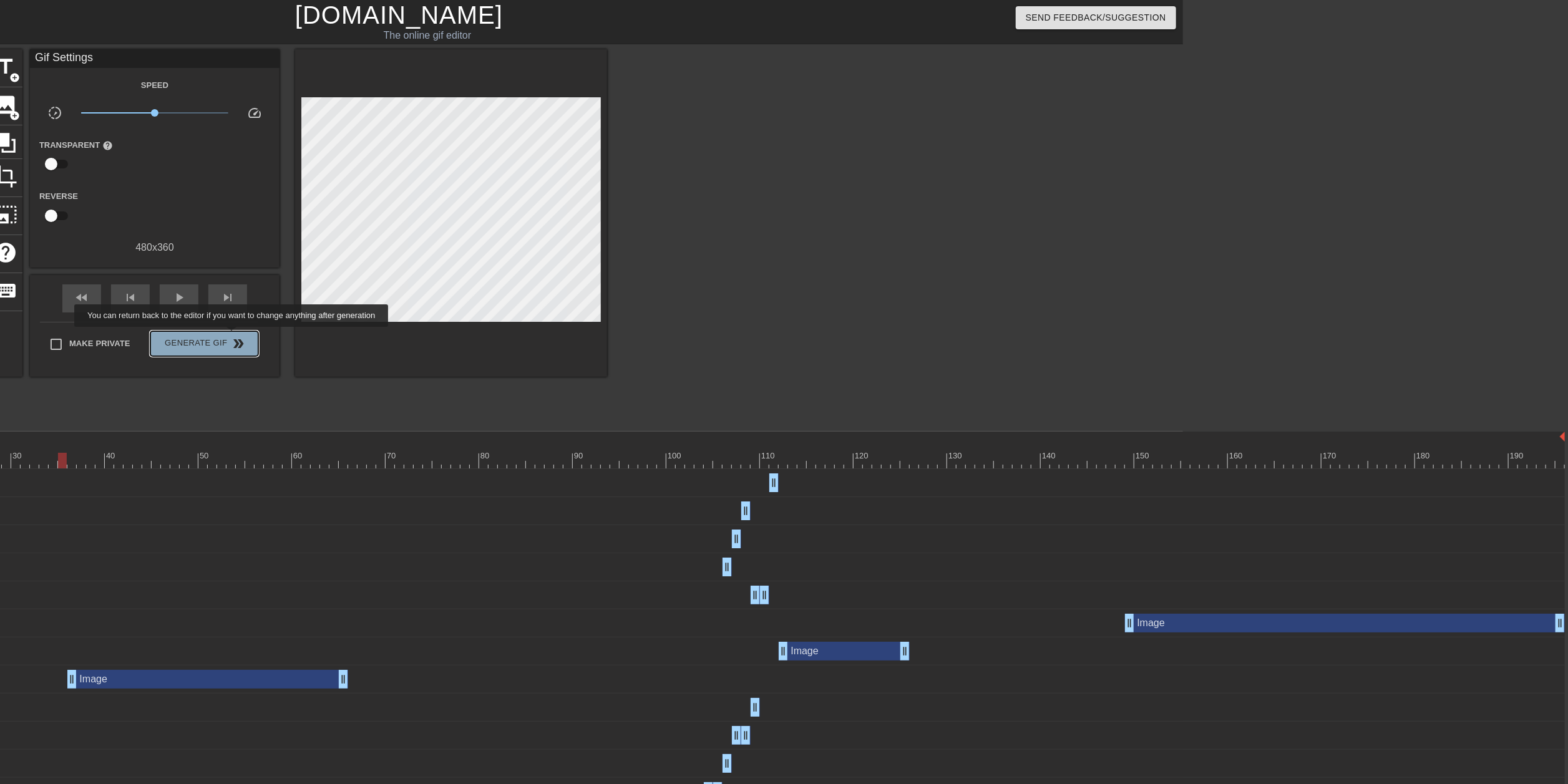
click at [233, 336] on span "double_arrow" at bounding box center [238, 343] width 15 height 15
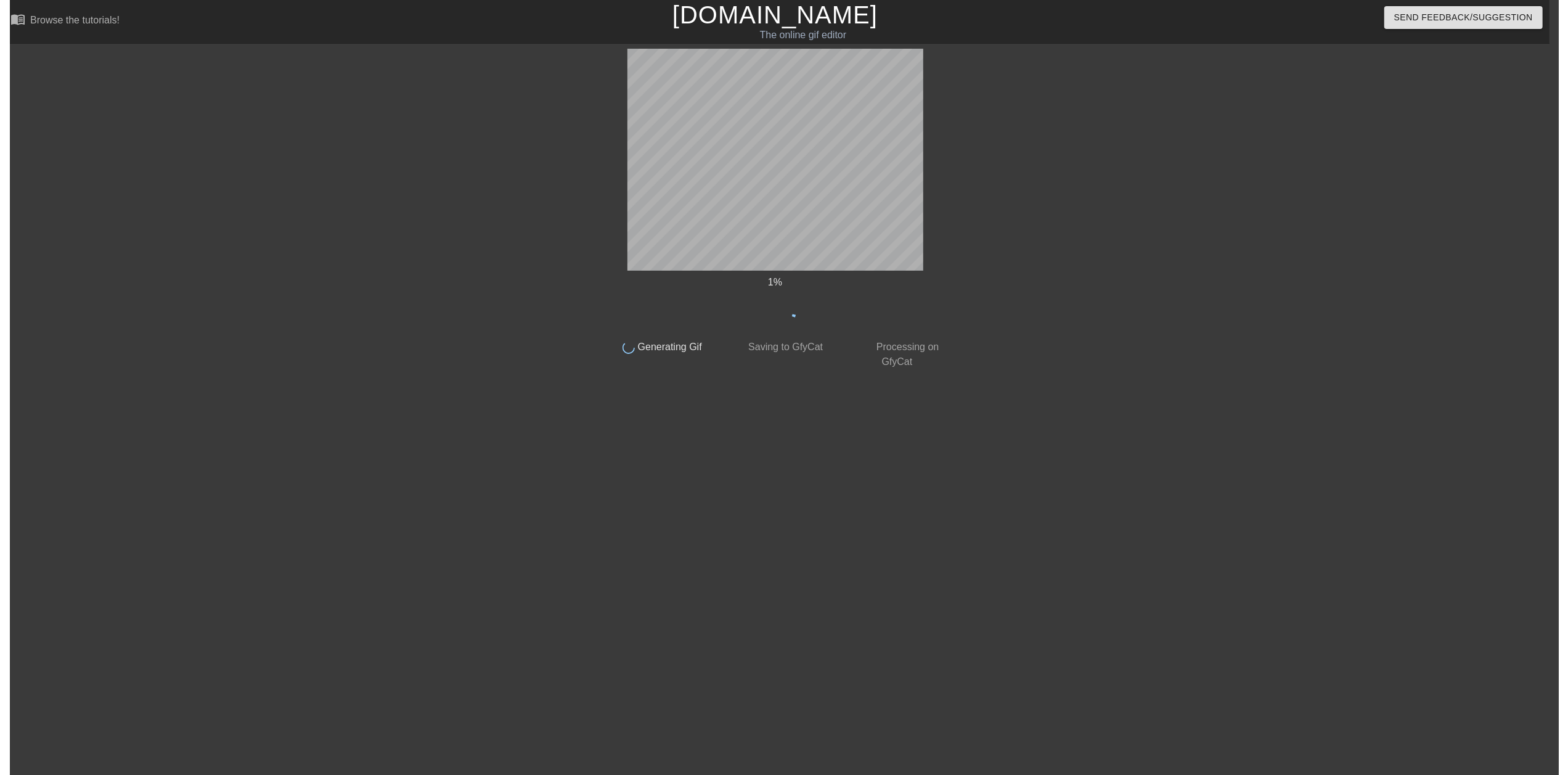
scroll to position [0, 8]
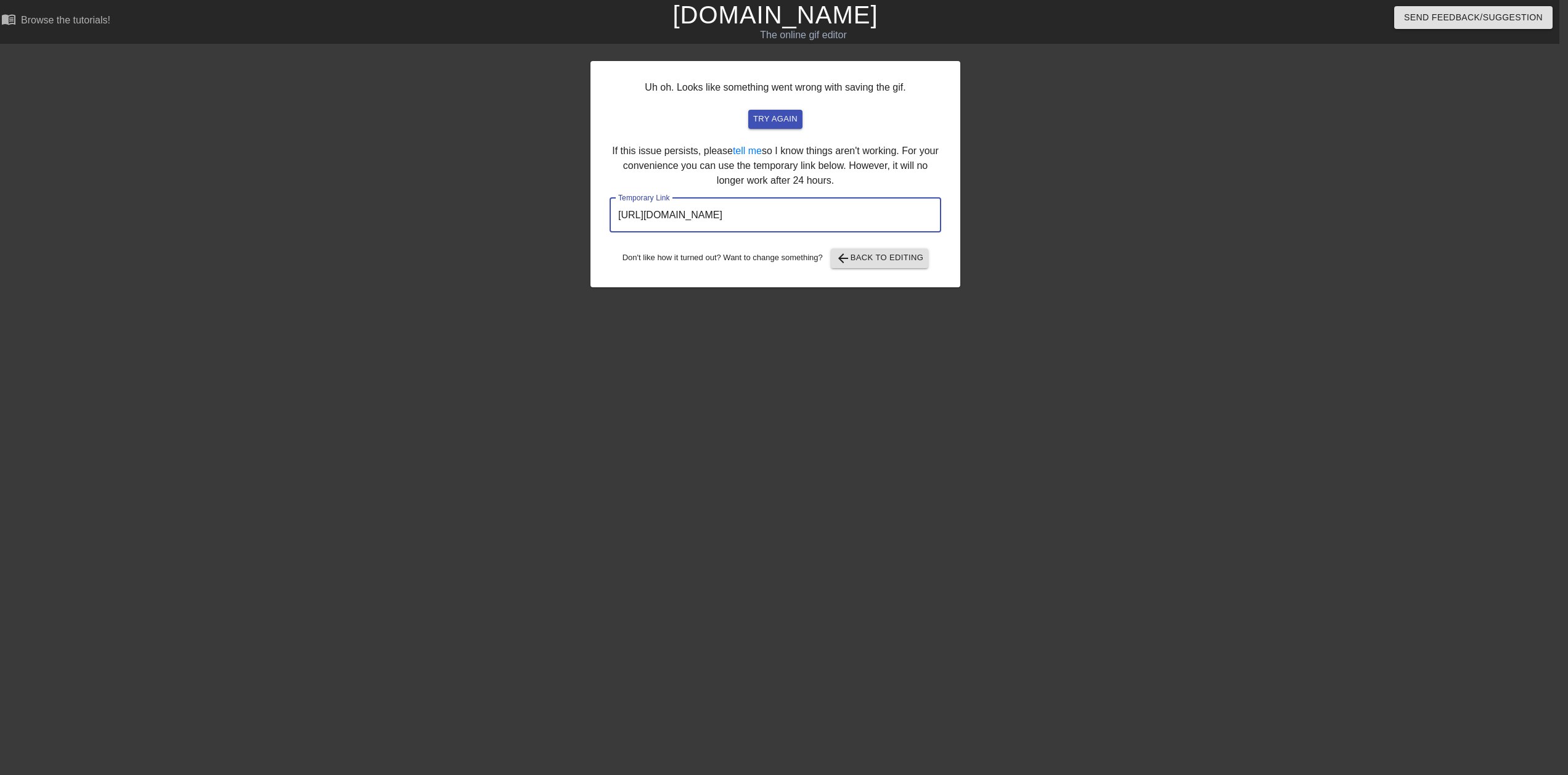
click at [774, 215] on input "[URL][DOMAIN_NAME]" at bounding box center [775, 215] width 332 height 35
drag, startPoint x: 876, startPoint y: 220, endPoint x: 610, endPoint y: 228, distance: 266.1
click at [610, 228] on input "[URL][DOMAIN_NAME]" at bounding box center [775, 215] width 332 height 35
